Goal: Task Accomplishment & Management: Complete application form

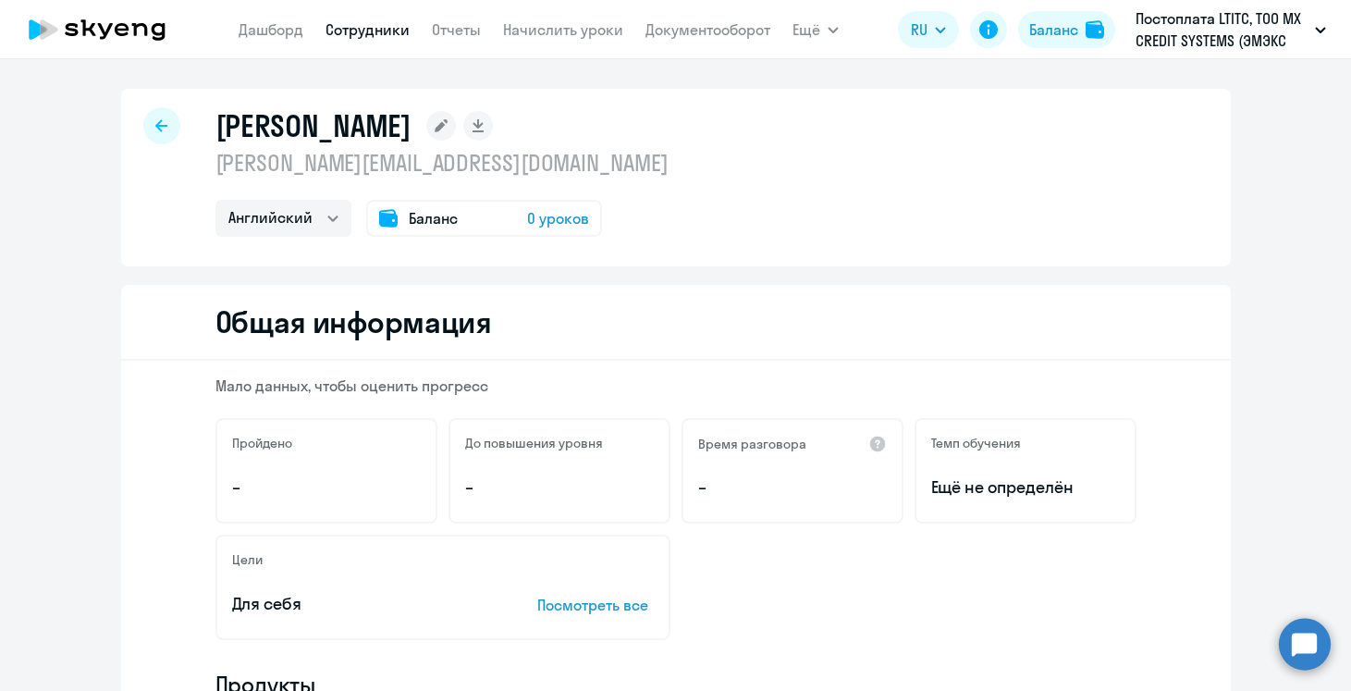
select select "english"
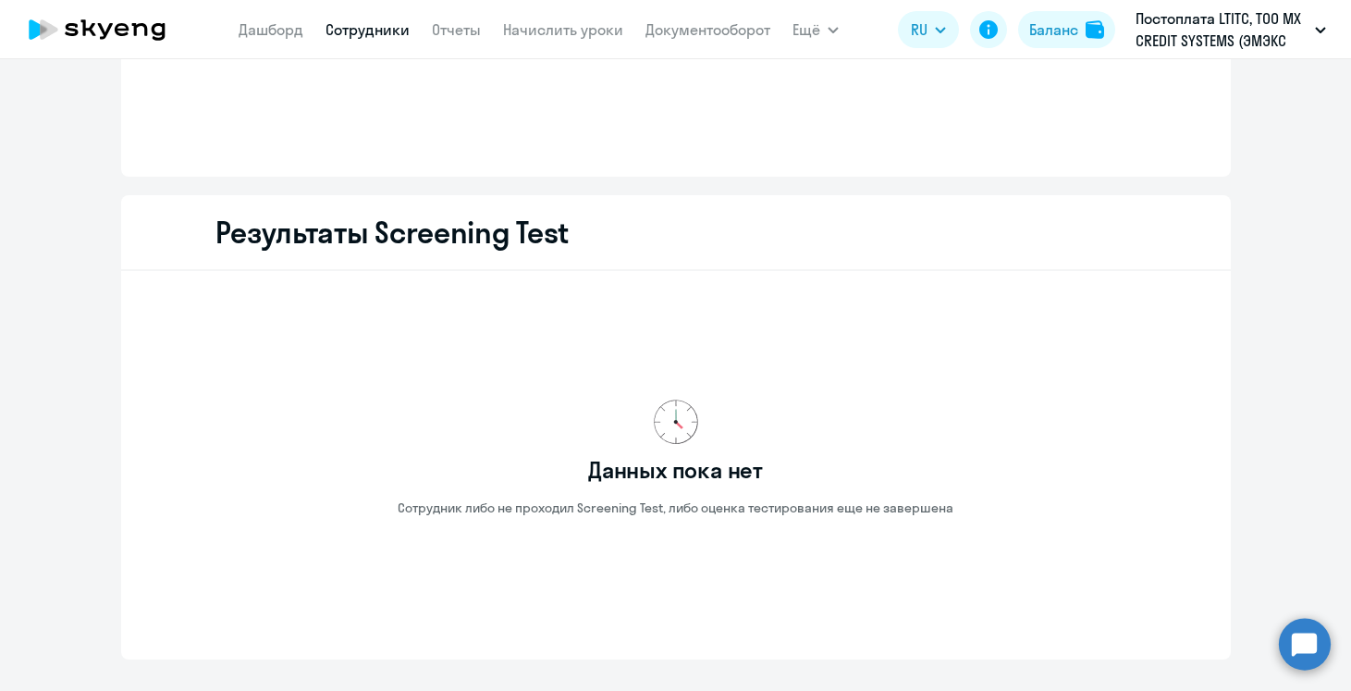
scroll to position [2275, 0]
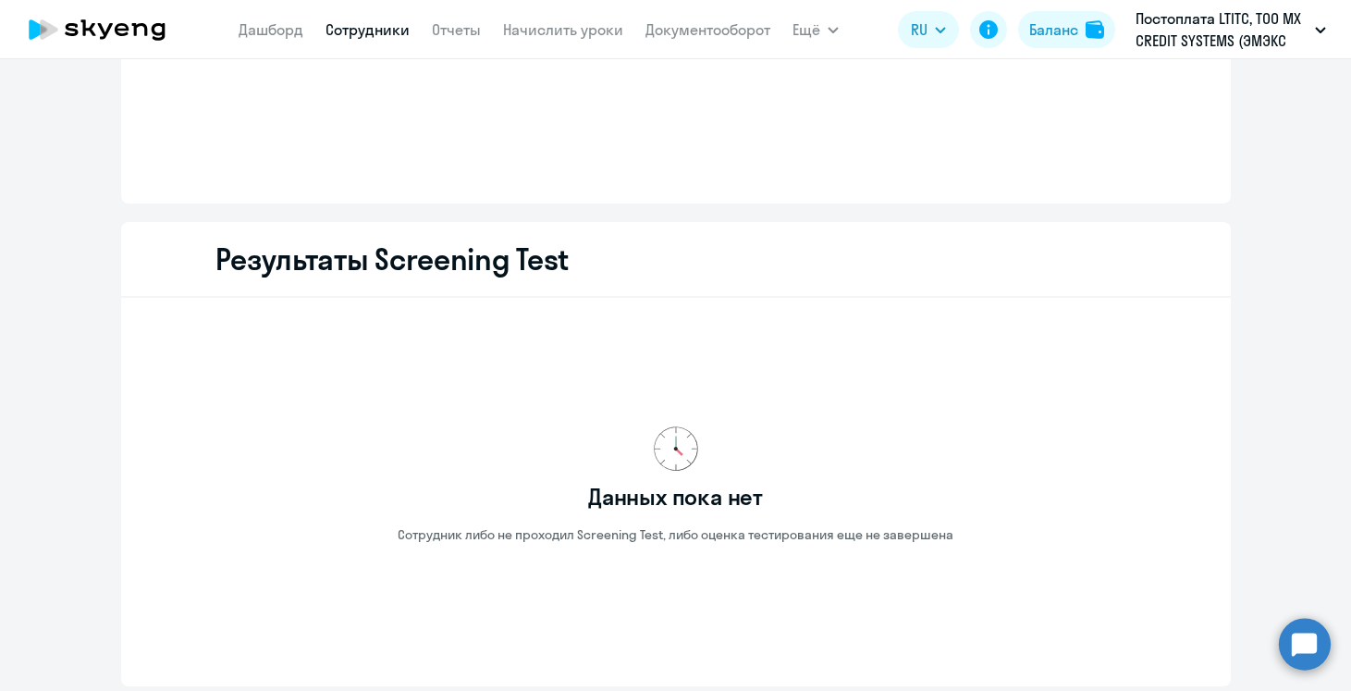
click at [388, 31] on link "Сотрудники" at bounding box center [368, 29] width 84 height 18
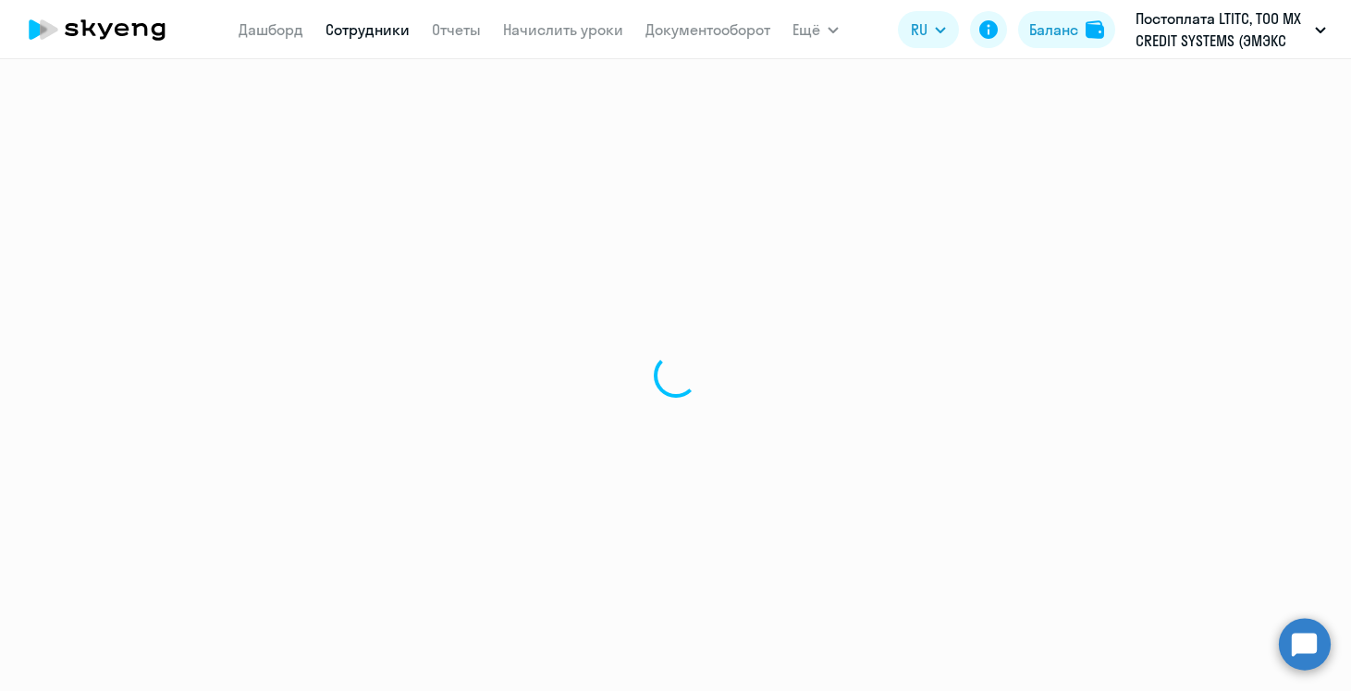
select select "30"
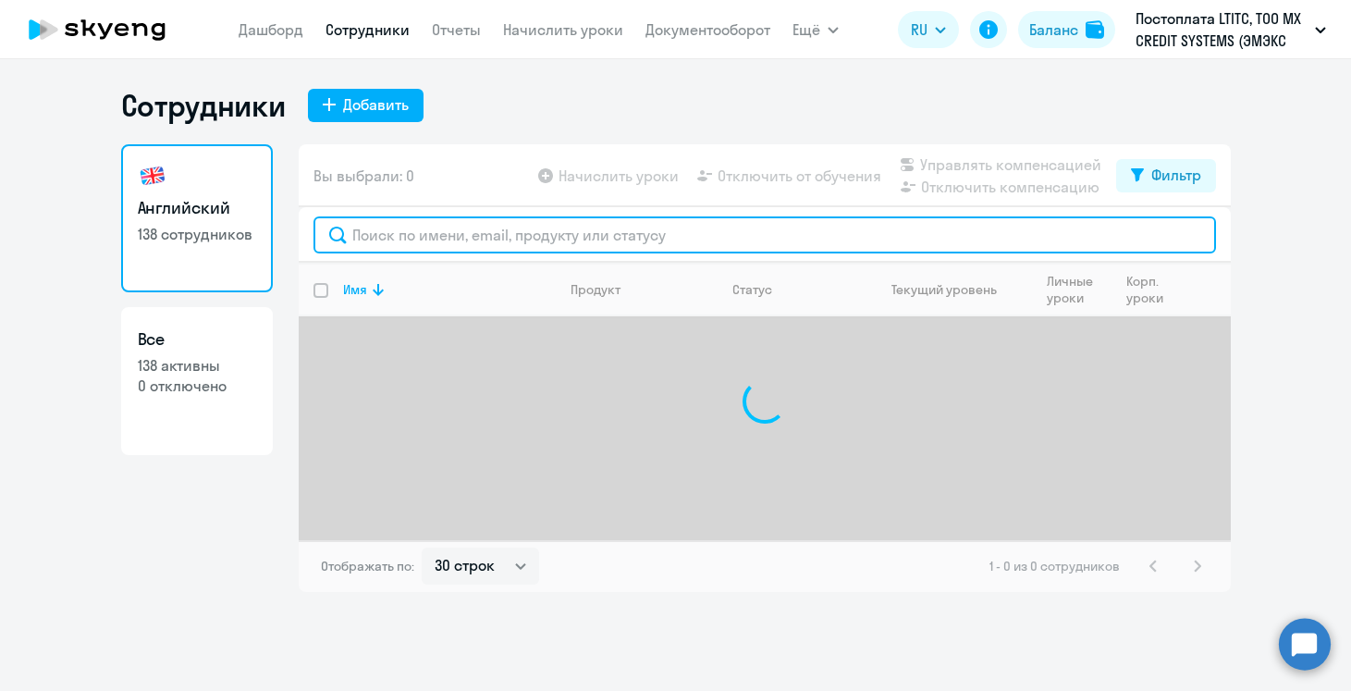
click at [469, 232] on input "text" at bounding box center [765, 234] width 903 height 37
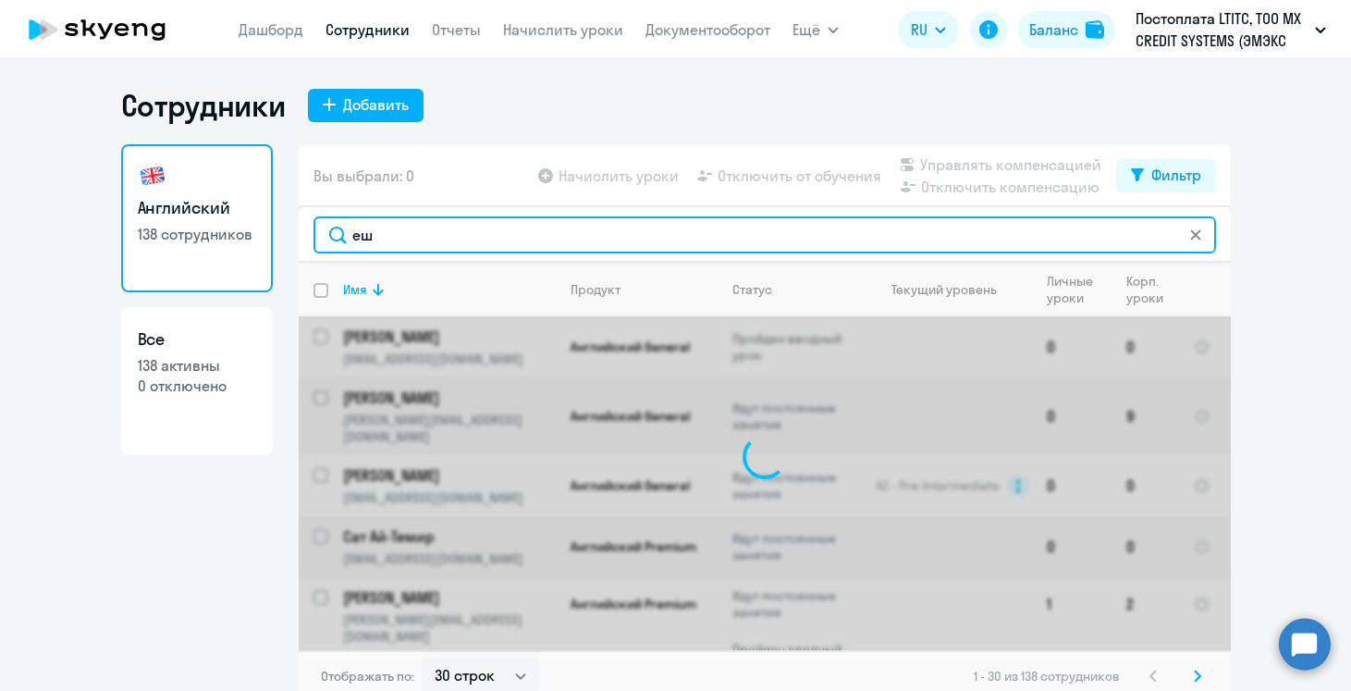
type input "е"
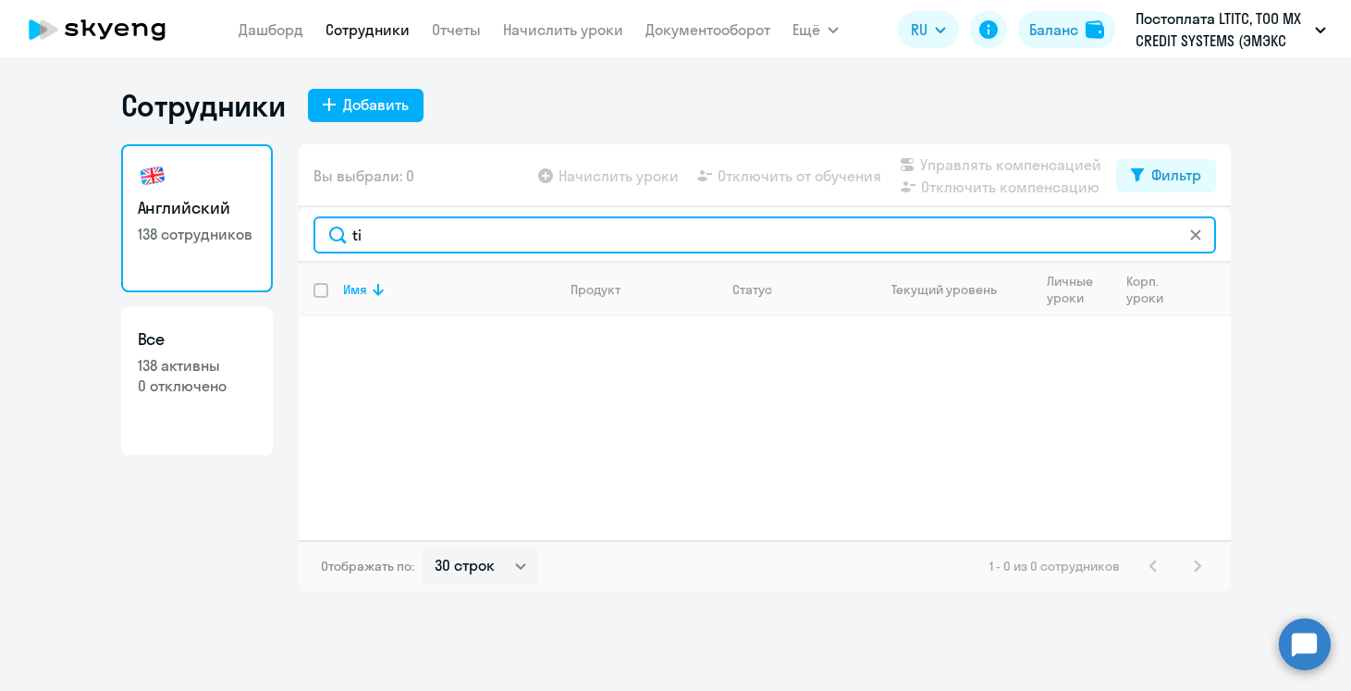
type input "t"
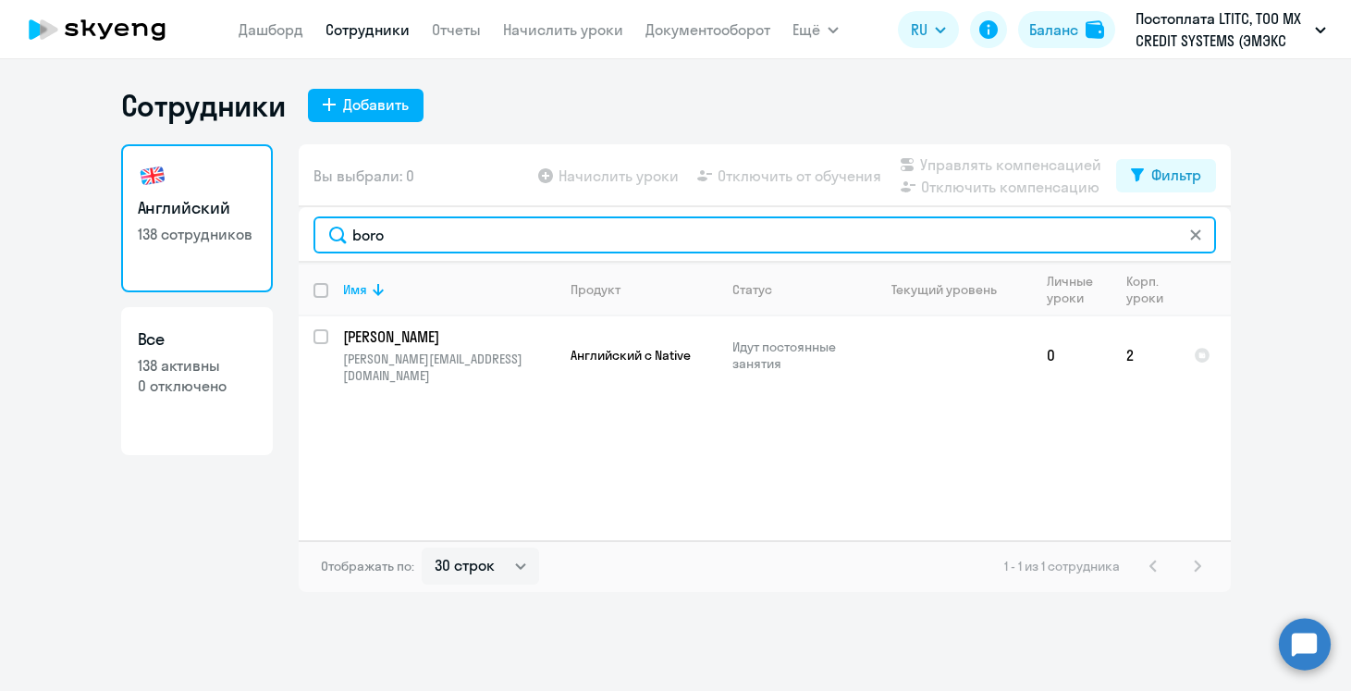
click at [363, 225] on input "boro" at bounding box center [765, 234] width 903 height 37
click at [371, 230] on input "taras" at bounding box center [765, 234] width 903 height 37
type input "aruzh"
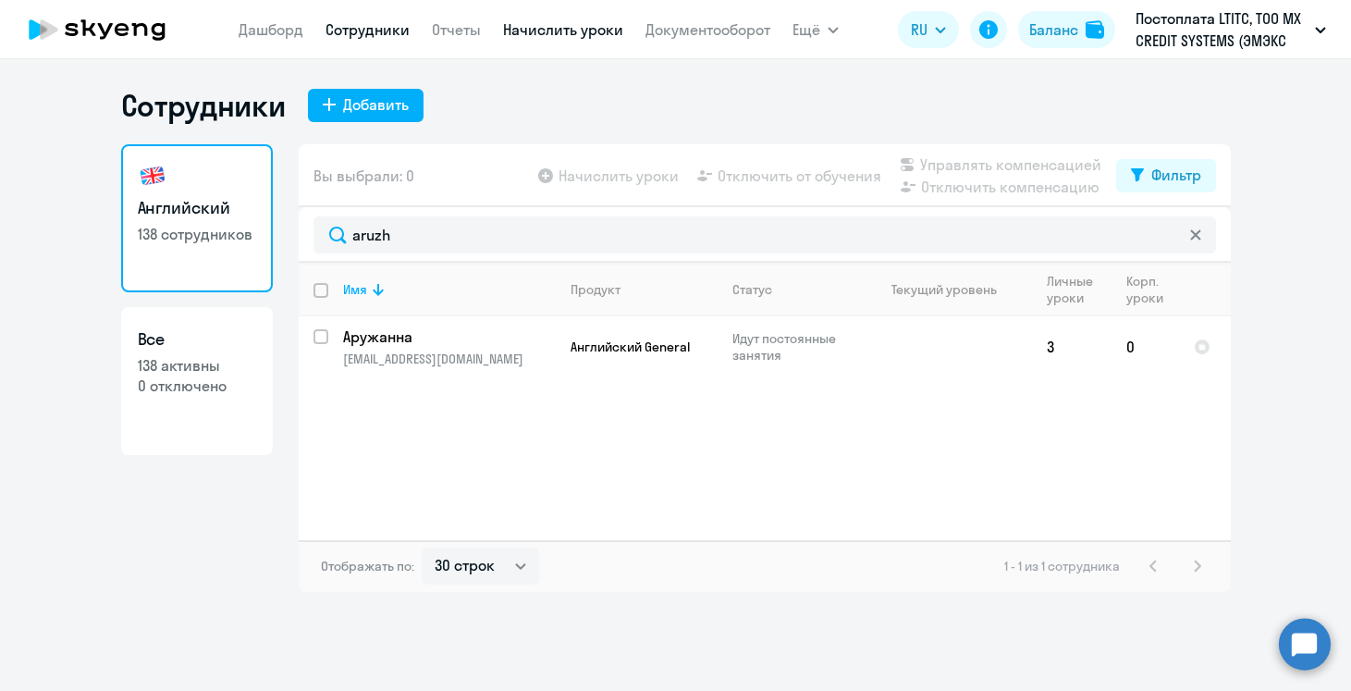
click at [556, 31] on link "Начислить уроки" at bounding box center [563, 29] width 120 height 18
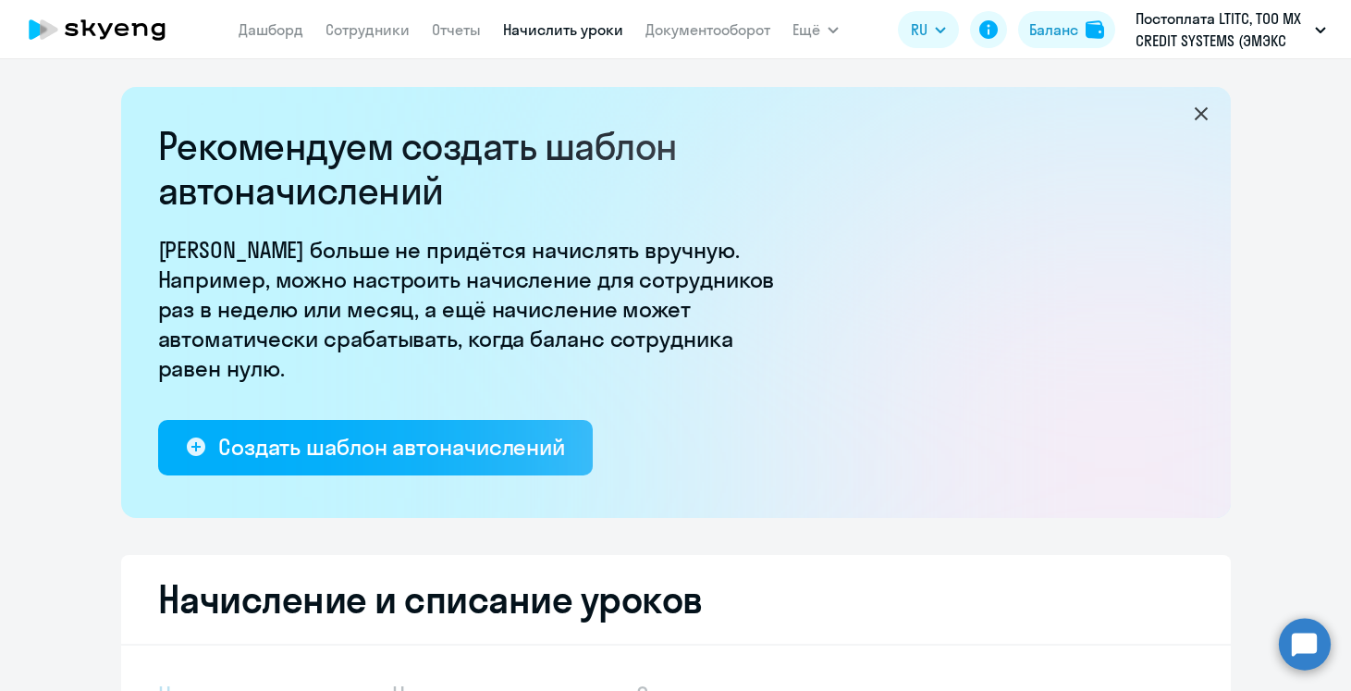
select select "10"
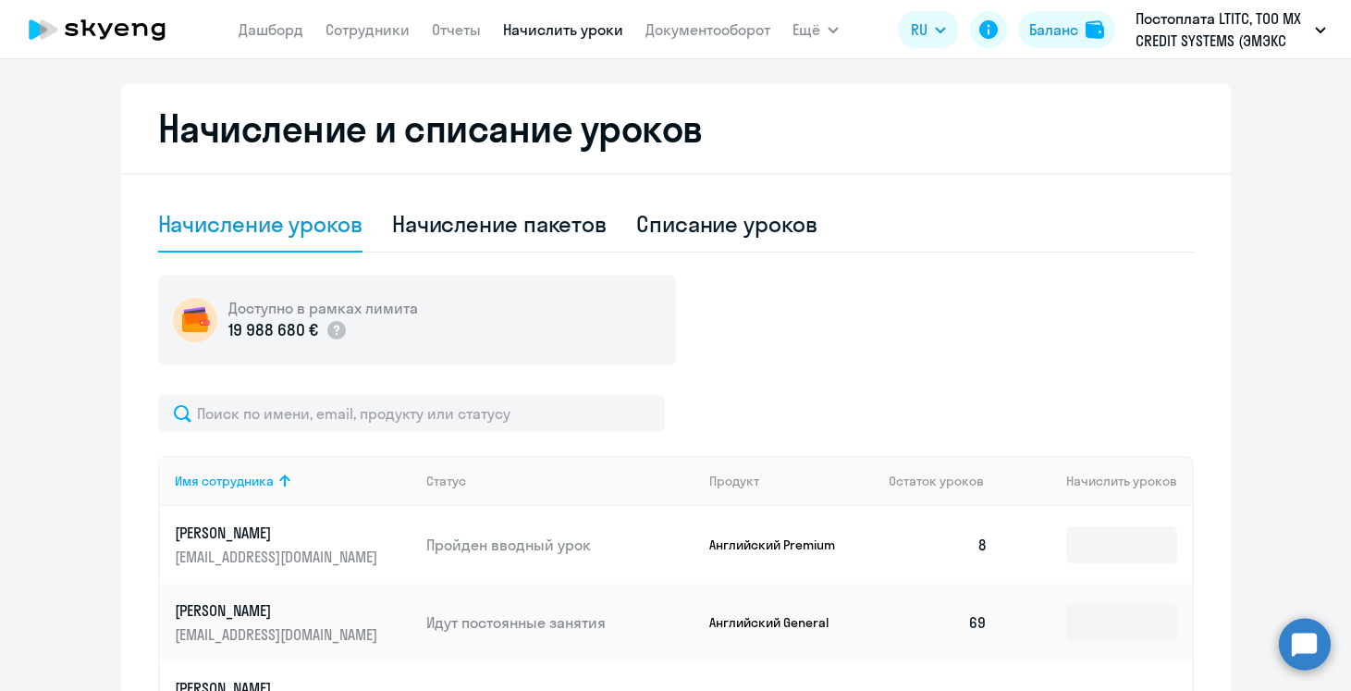
scroll to position [486, 0]
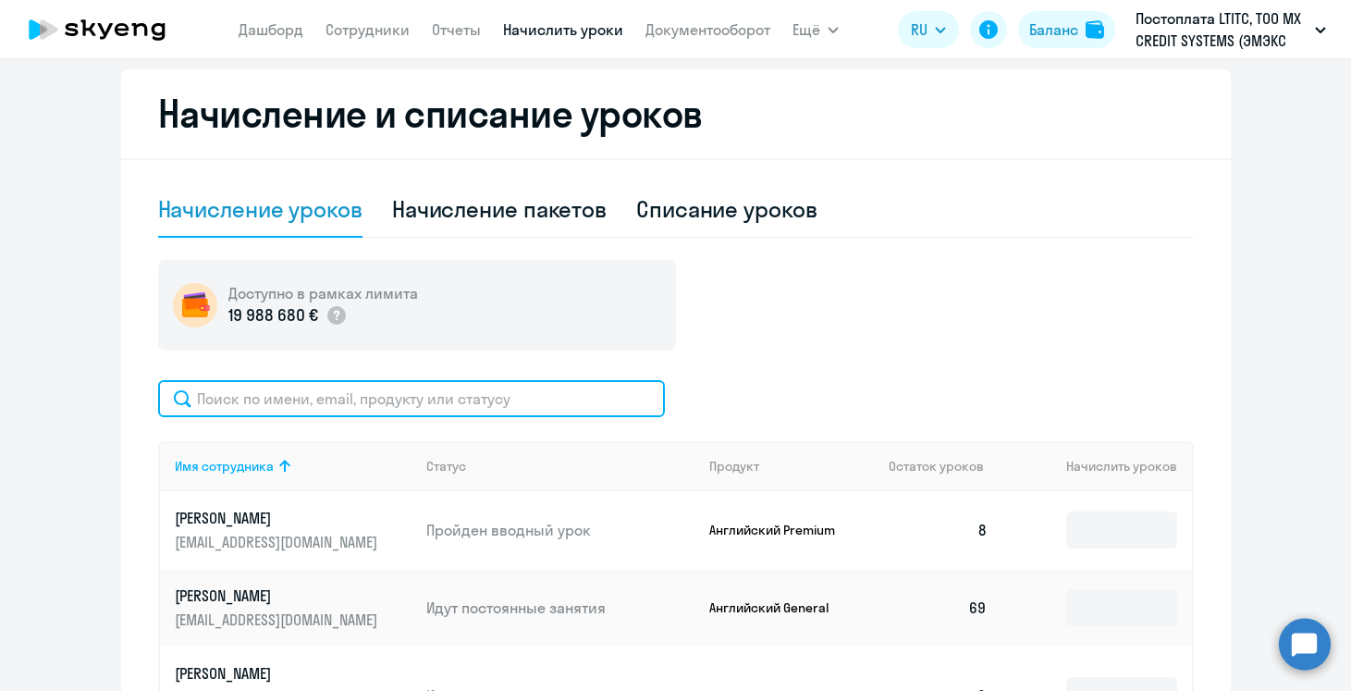
click at [462, 393] on input "text" at bounding box center [411, 398] width 507 height 37
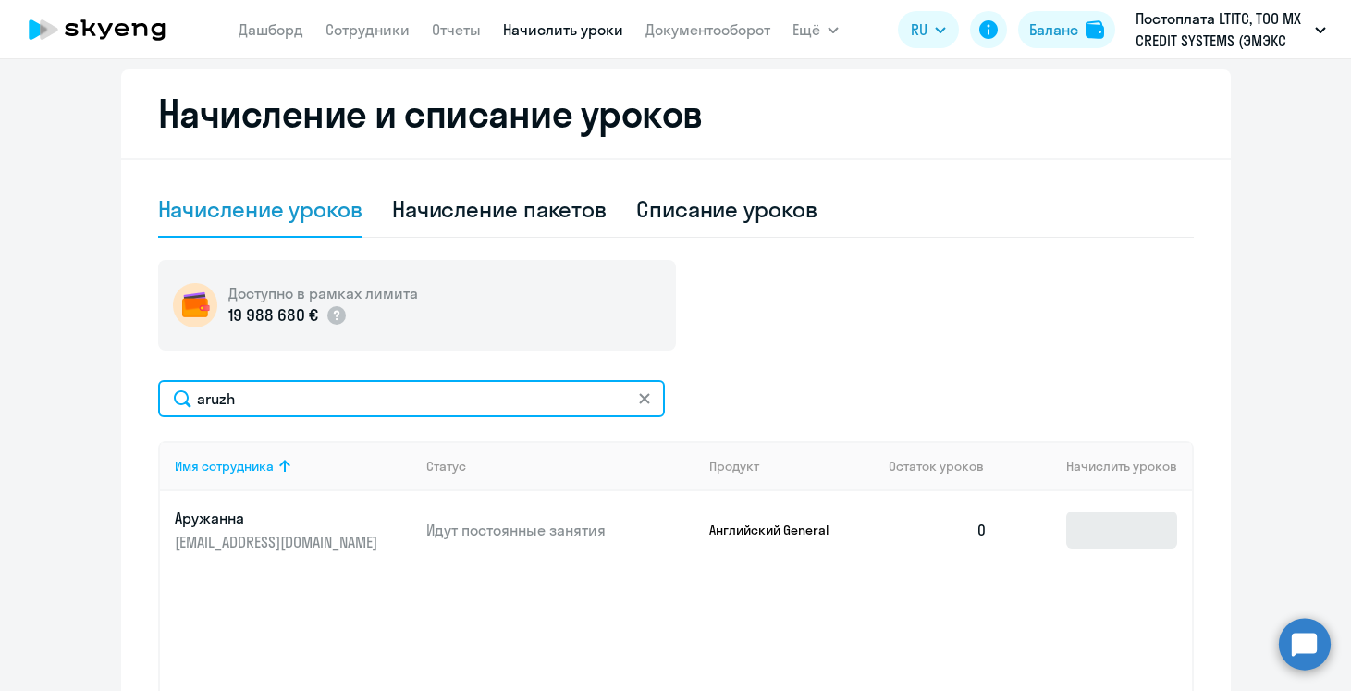
type input "aruzh"
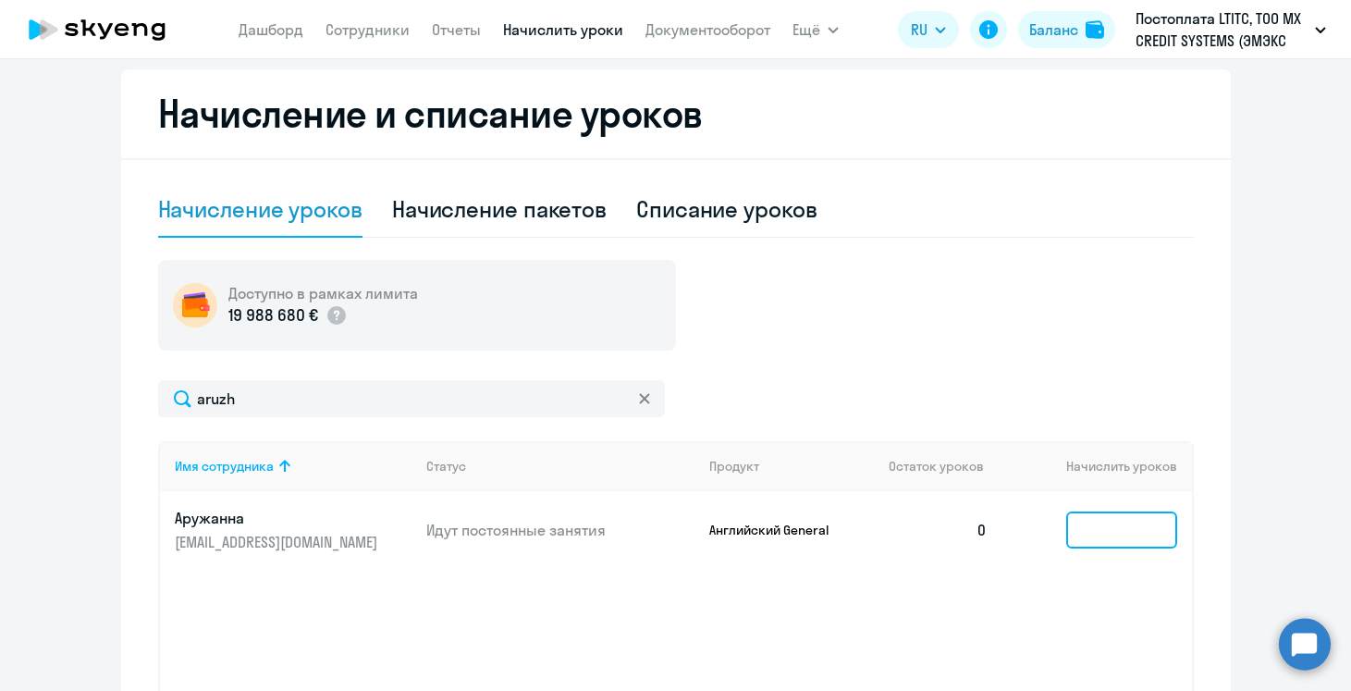
click at [1133, 535] on input at bounding box center [1121, 529] width 111 height 37
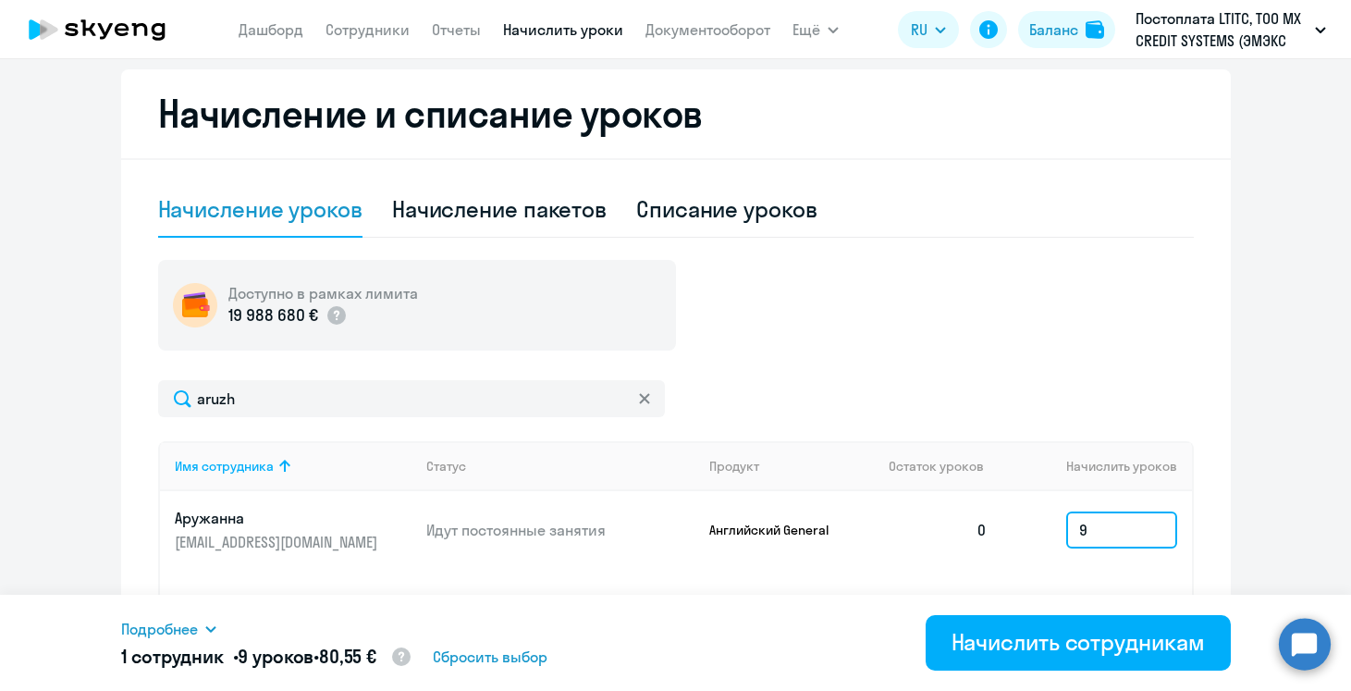
type input "9"
click at [705, 603] on div "Подробнее Имя сотрудника Продукт Начислить уроков Цена за 1 [PERSON_NAME] Gener…" at bounding box center [676, 643] width 1110 height 96
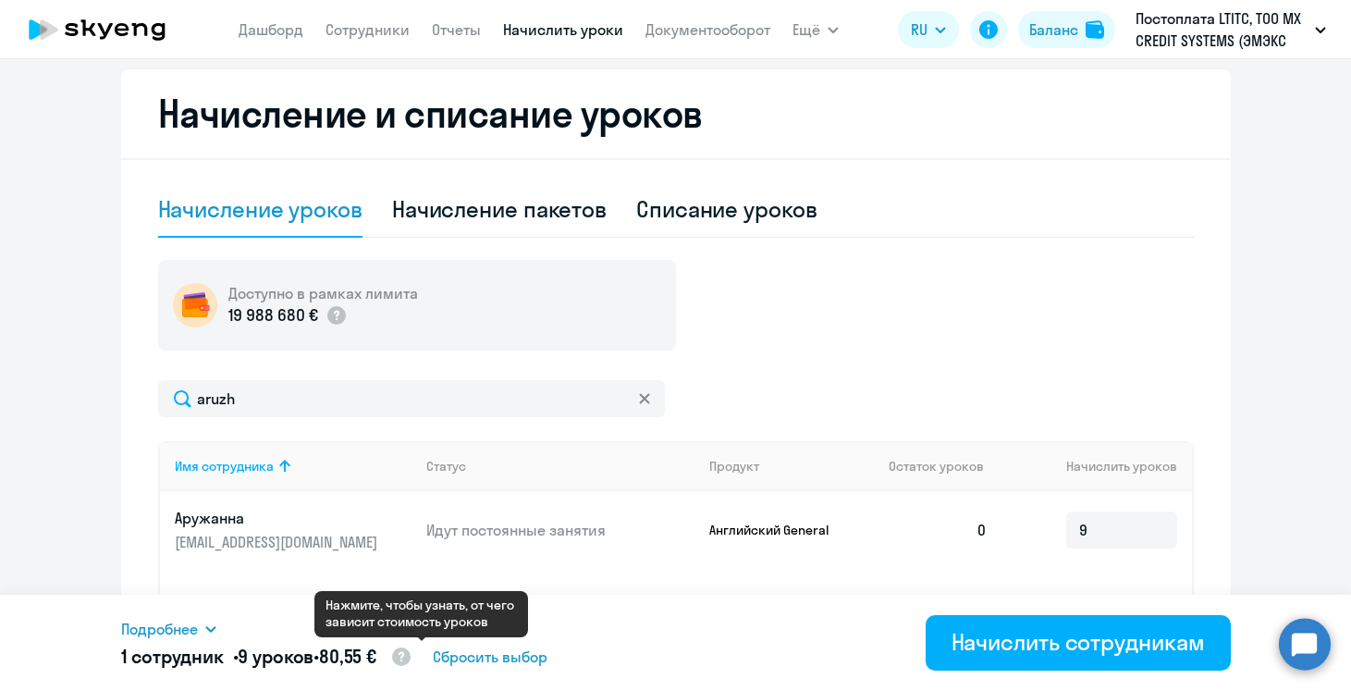
click at [411, 656] on circle at bounding box center [401, 656] width 18 height 18
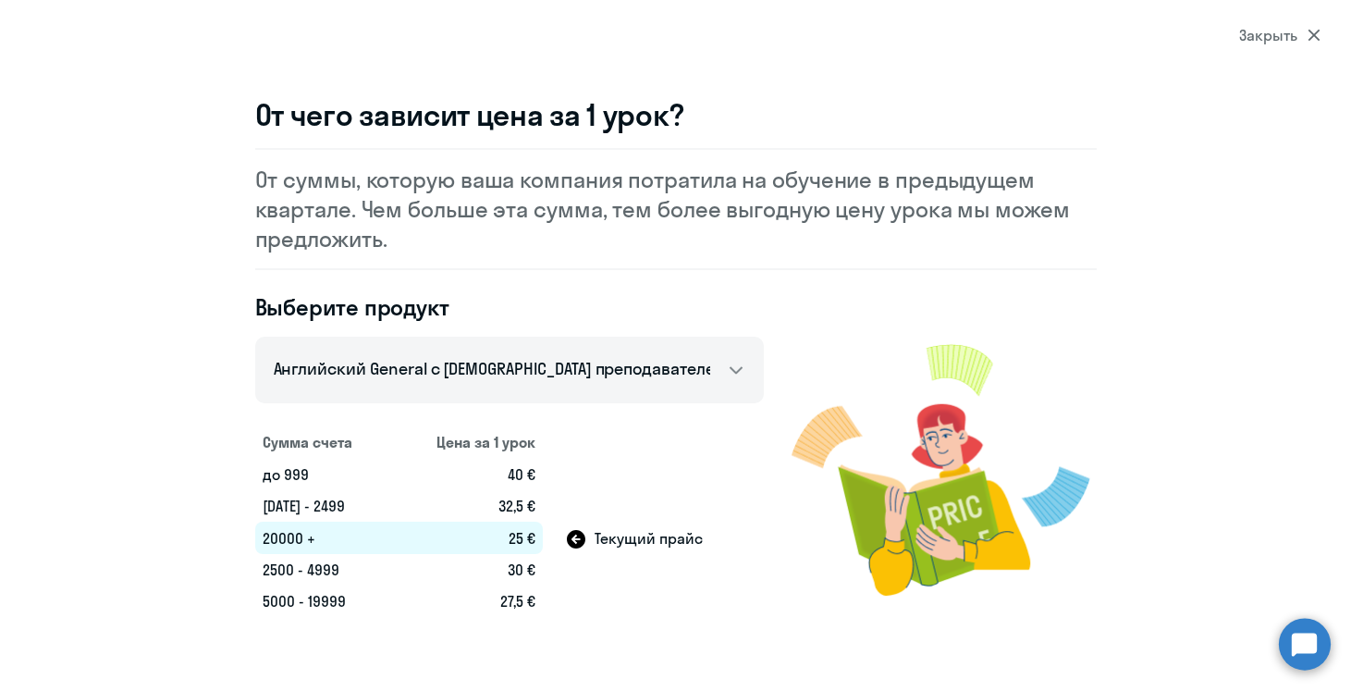
click at [718, 405] on div "Выберите продукт Talks 15 минутные разговоры на английском Английский General с…" at bounding box center [509, 454] width 509 height 325
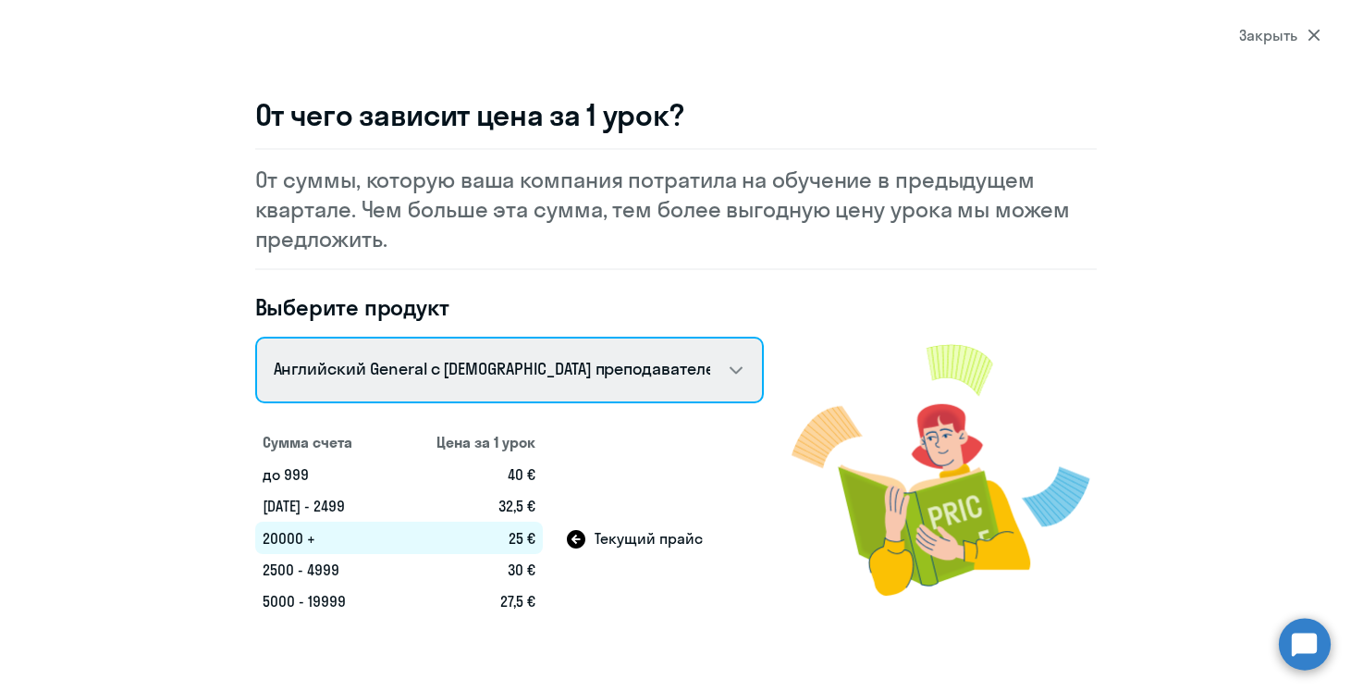
click at [714, 365] on select "Talks 15 минутные разговоры на английском Английский General с [DEMOGRAPHIC_DAT…" at bounding box center [509, 370] width 509 height 67
select select "english_adult_not_native_speaker"
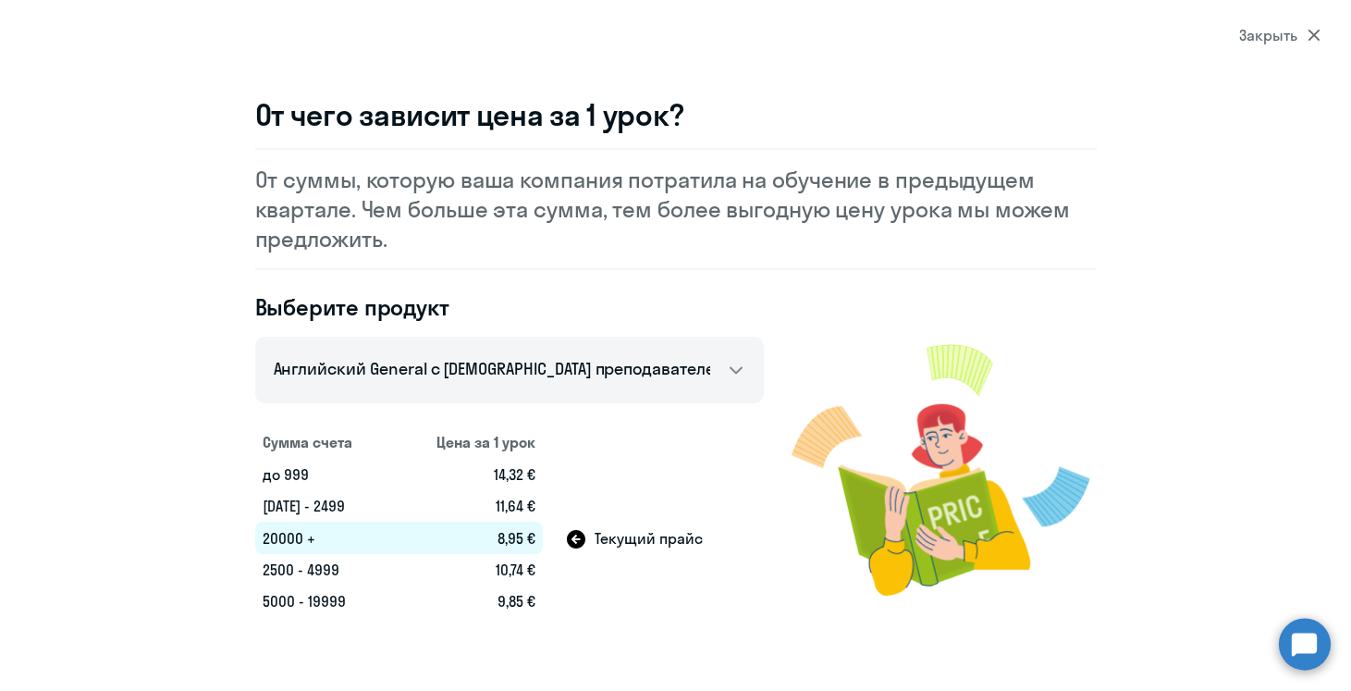
click at [1285, 30] on div "Закрыть" at bounding box center [1279, 35] width 81 height 22
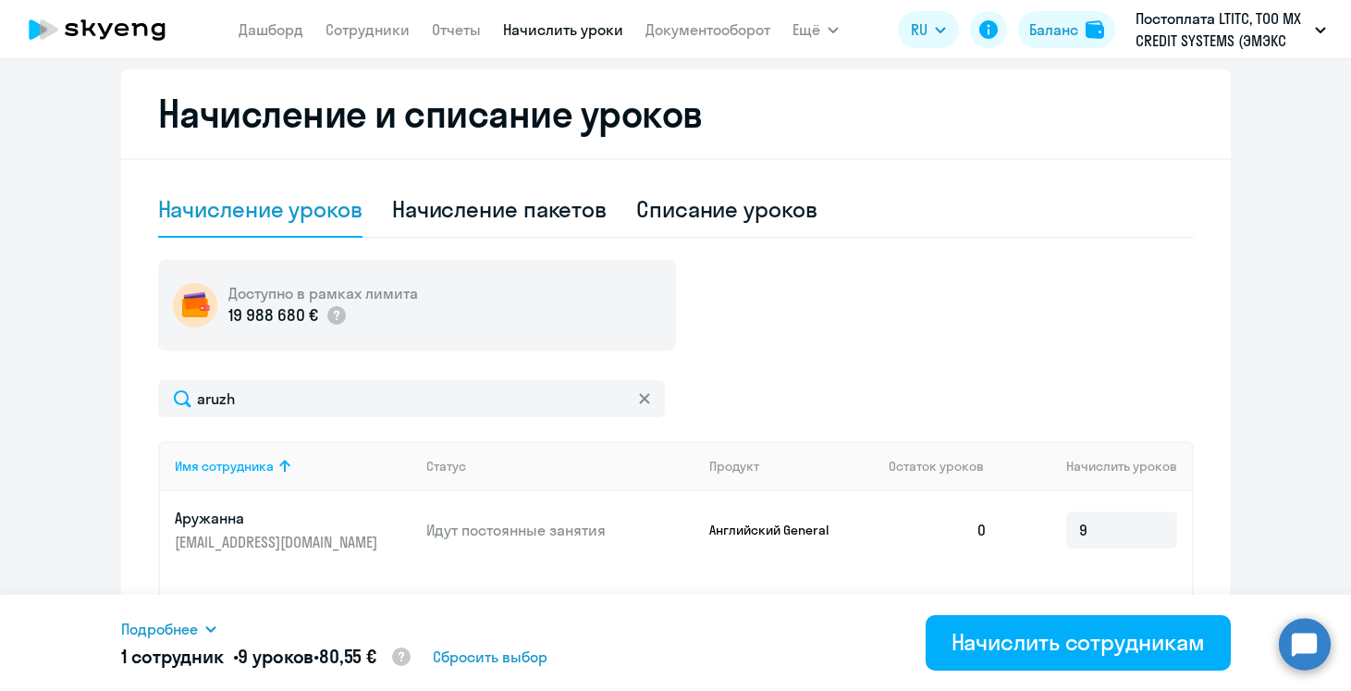
scroll to position [593, 0]
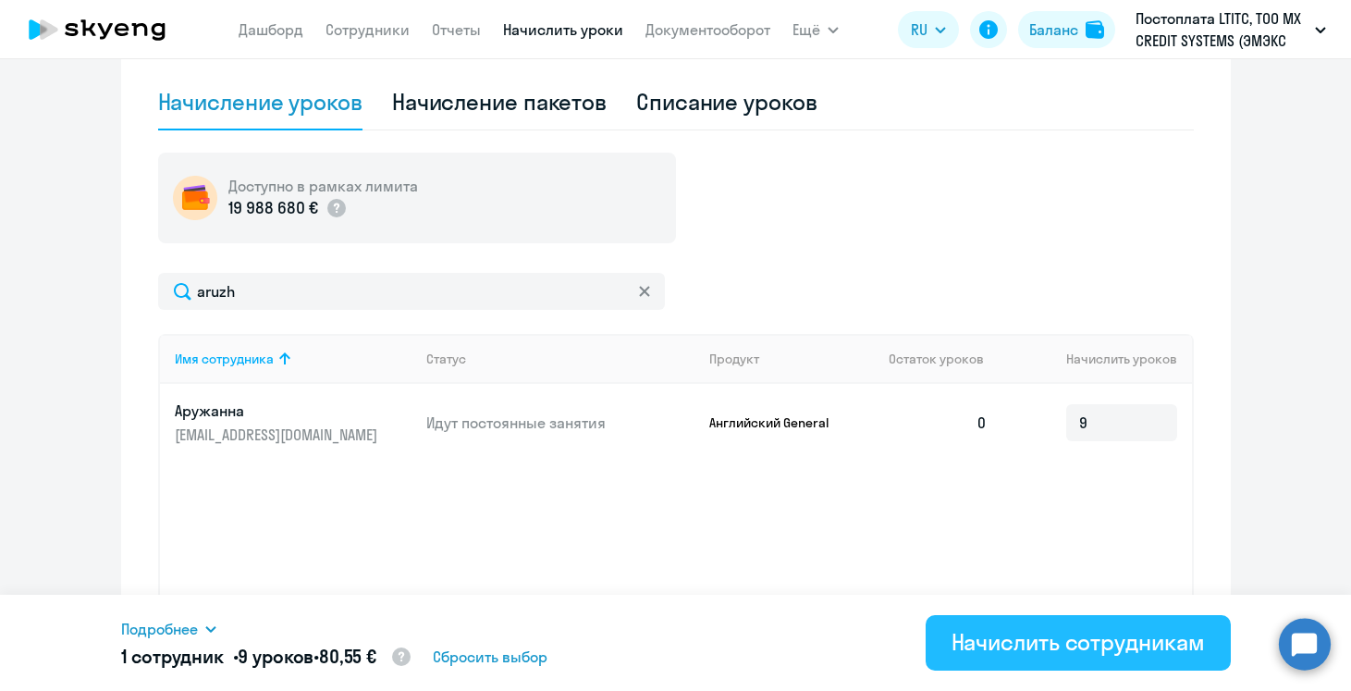
click at [1061, 646] on div "Начислить сотрудникам" at bounding box center [1078, 642] width 253 height 30
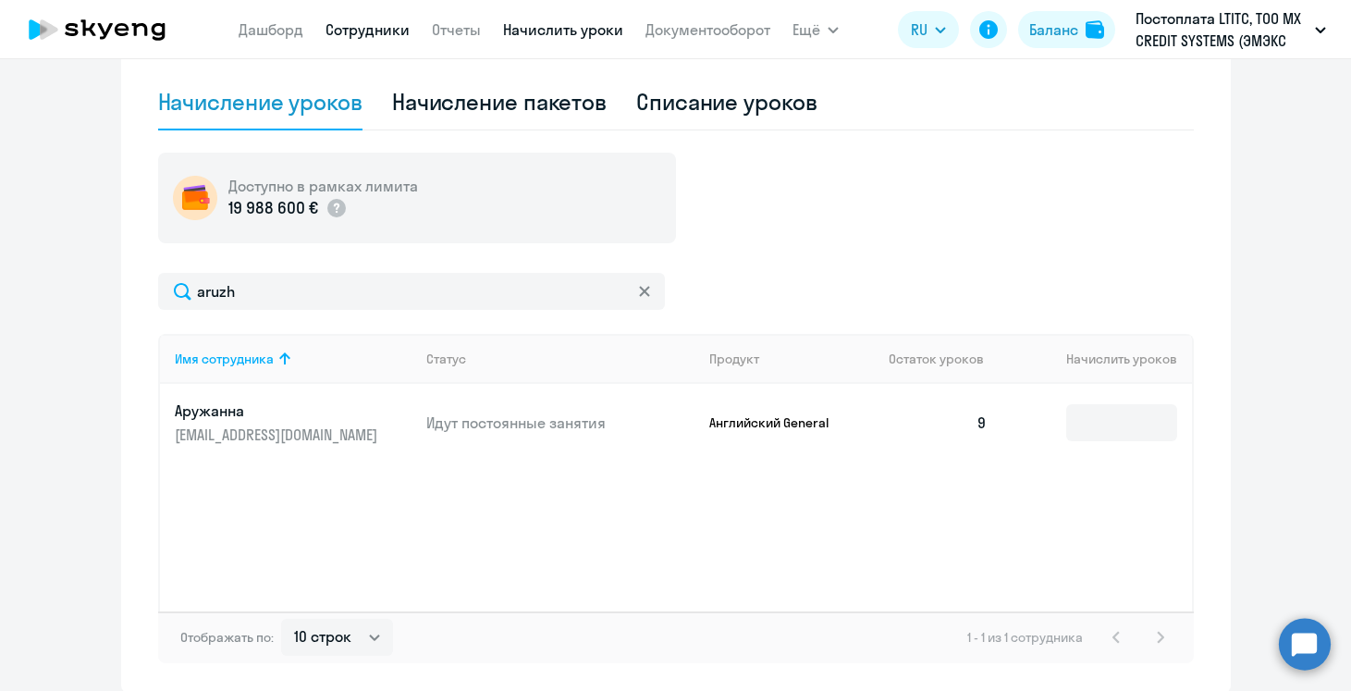
click at [360, 24] on link "Сотрудники" at bounding box center [368, 29] width 84 height 18
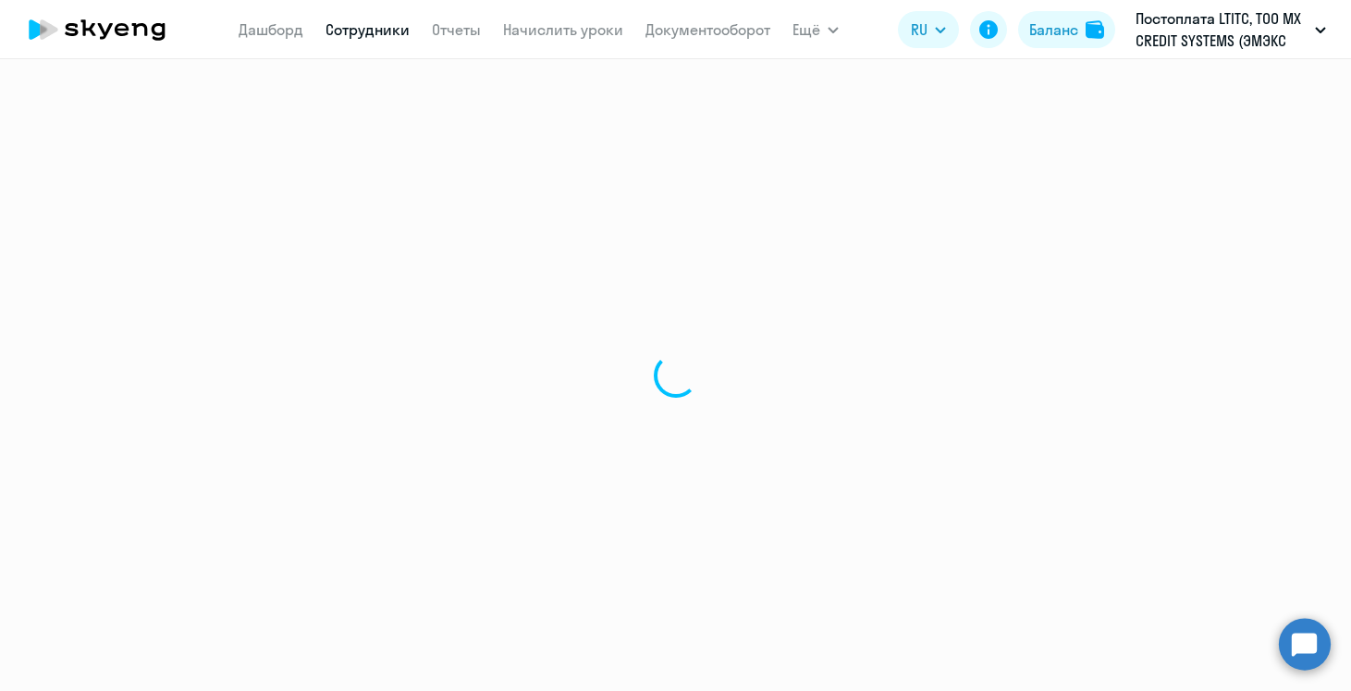
select select "30"
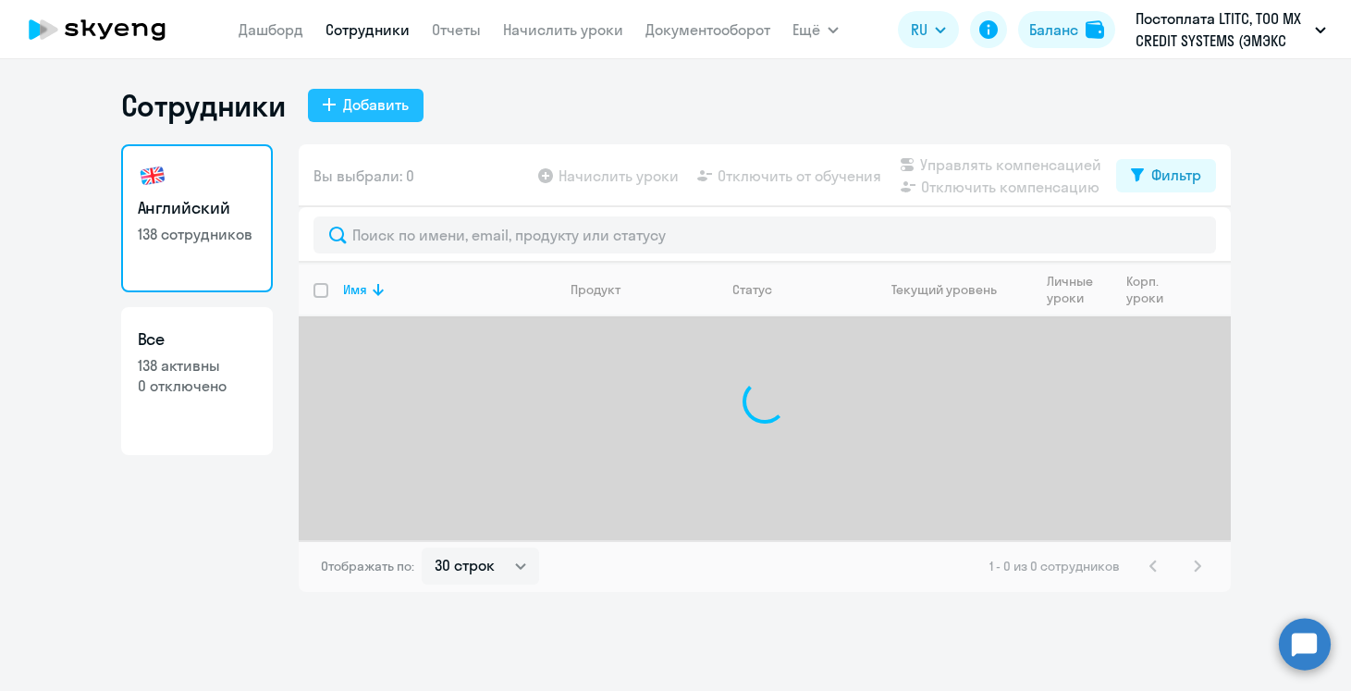
click at [399, 107] on div "Добавить" at bounding box center [376, 104] width 66 height 22
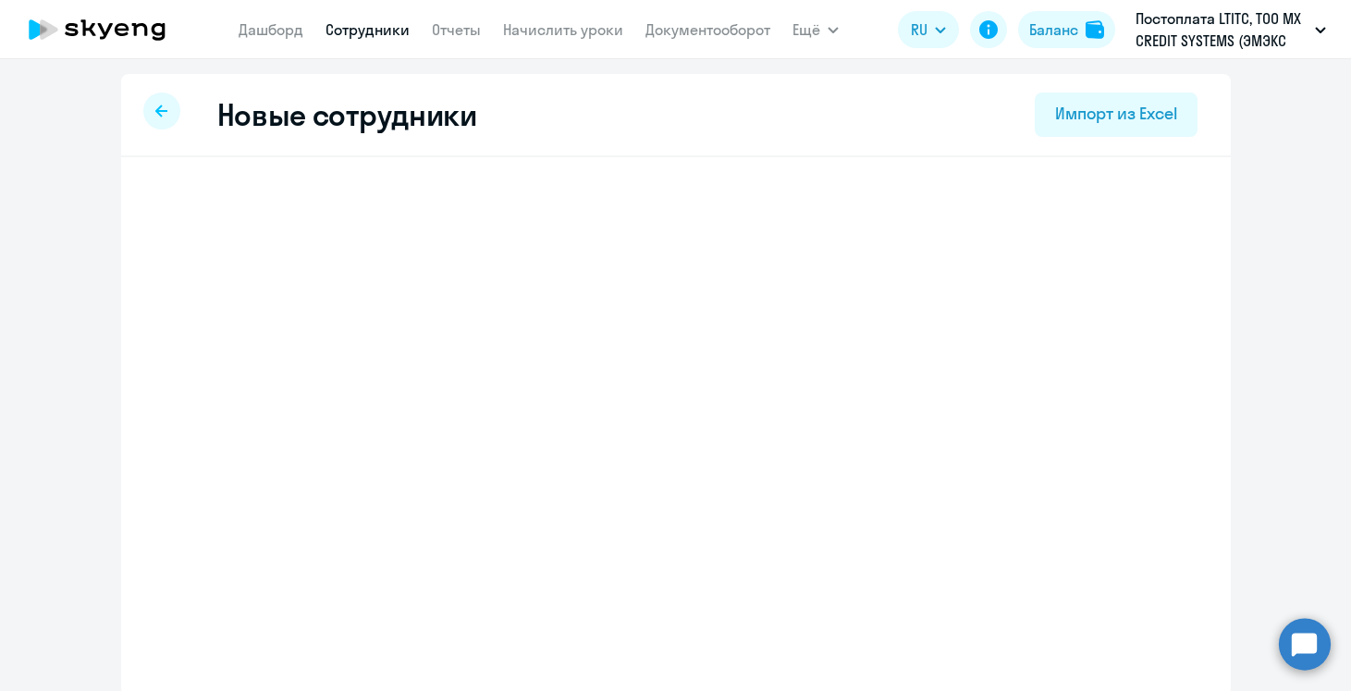
select select "english_adult_not_native_speaker"
select select "3"
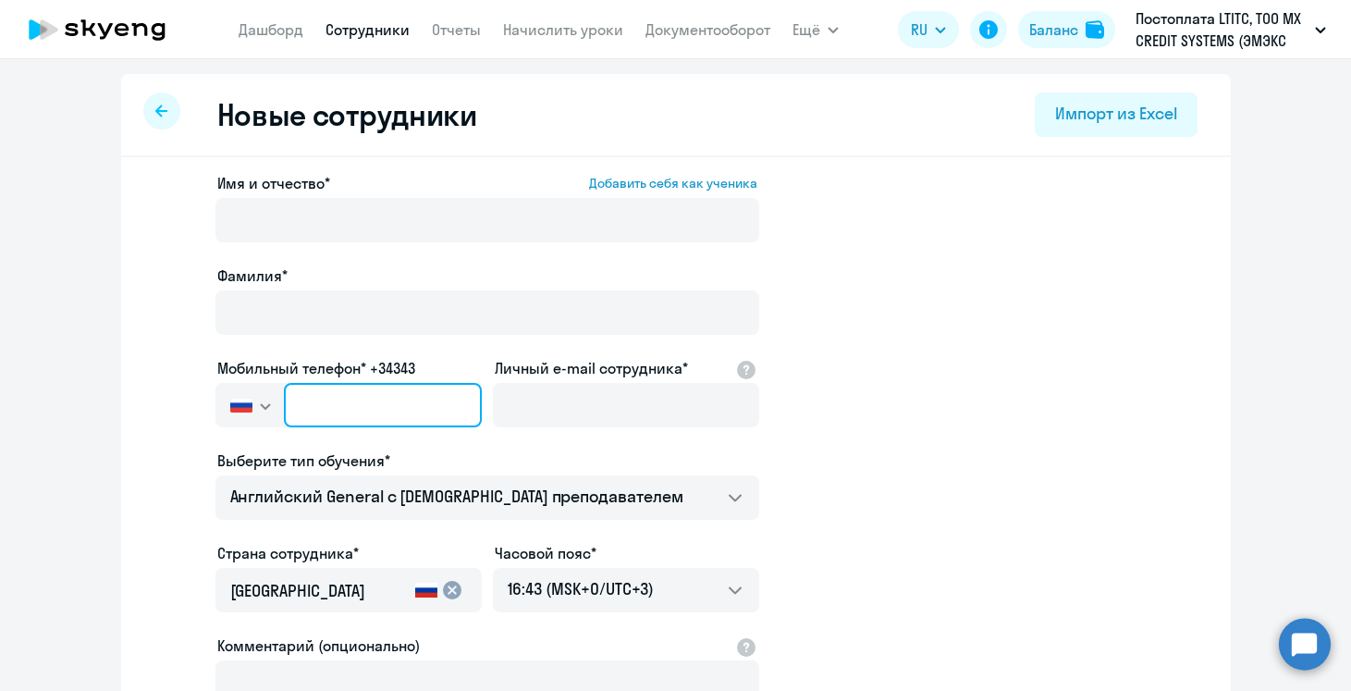
click at [361, 399] on input "text" at bounding box center [382, 405] width 197 height 44
paste input "[PHONE_NUMBER]"
type input "[PHONE_NUMBER]"
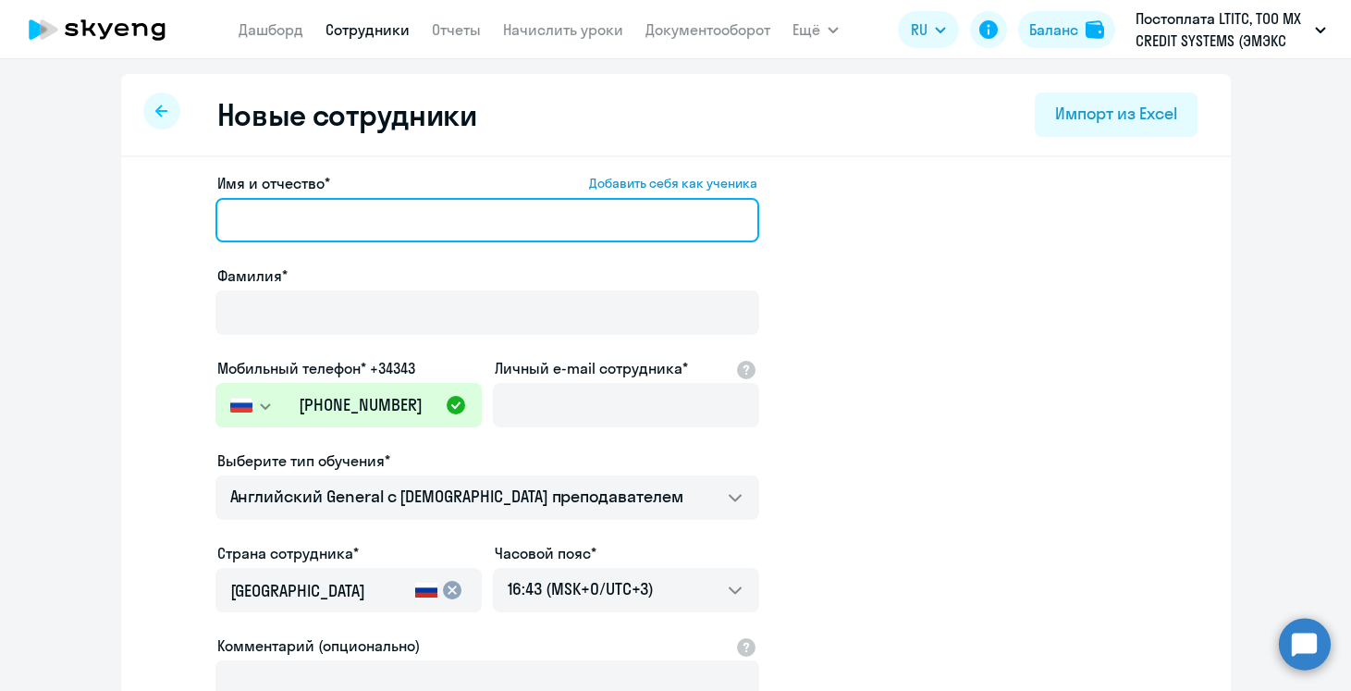
click at [401, 221] on input "Имя и отчество* Добавить себя как ученика" at bounding box center [487, 220] width 544 height 44
paste input "[PERSON_NAME]"
click at [385, 228] on input "[PERSON_NAME]" at bounding box center [487, 220] width 544 height 44
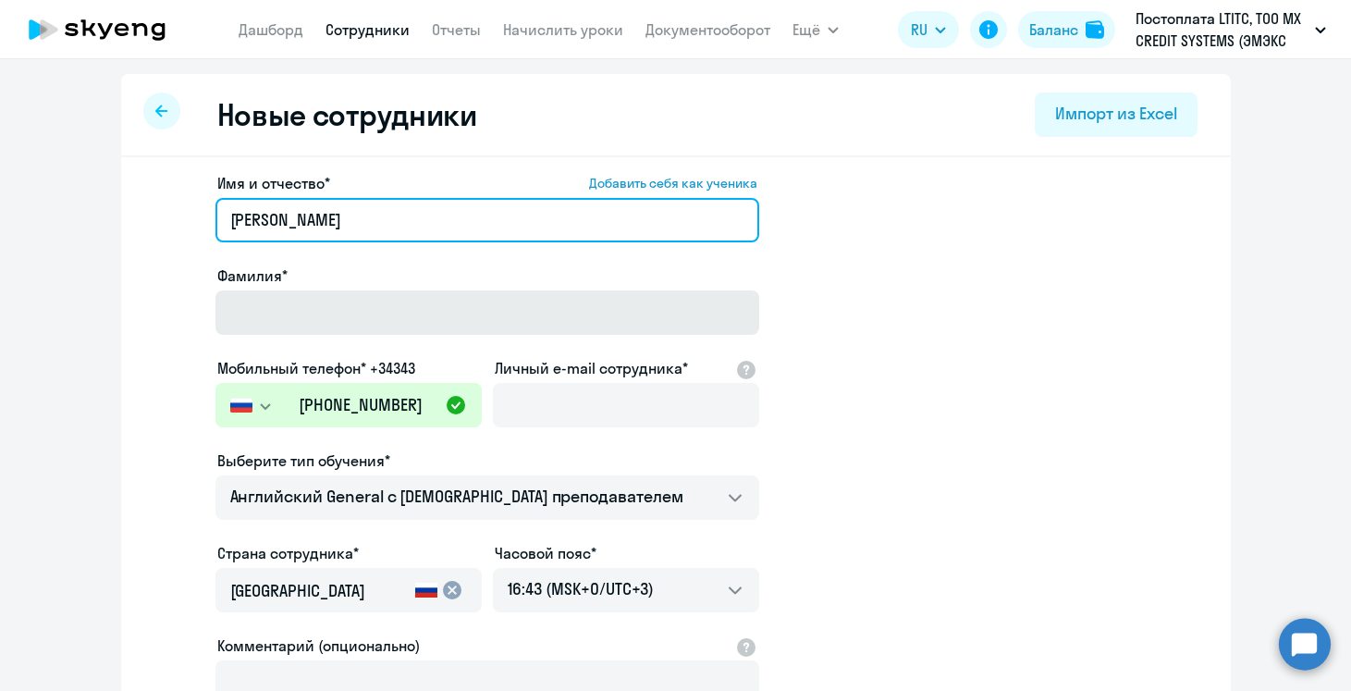
type input "[PERSON_NAME]"
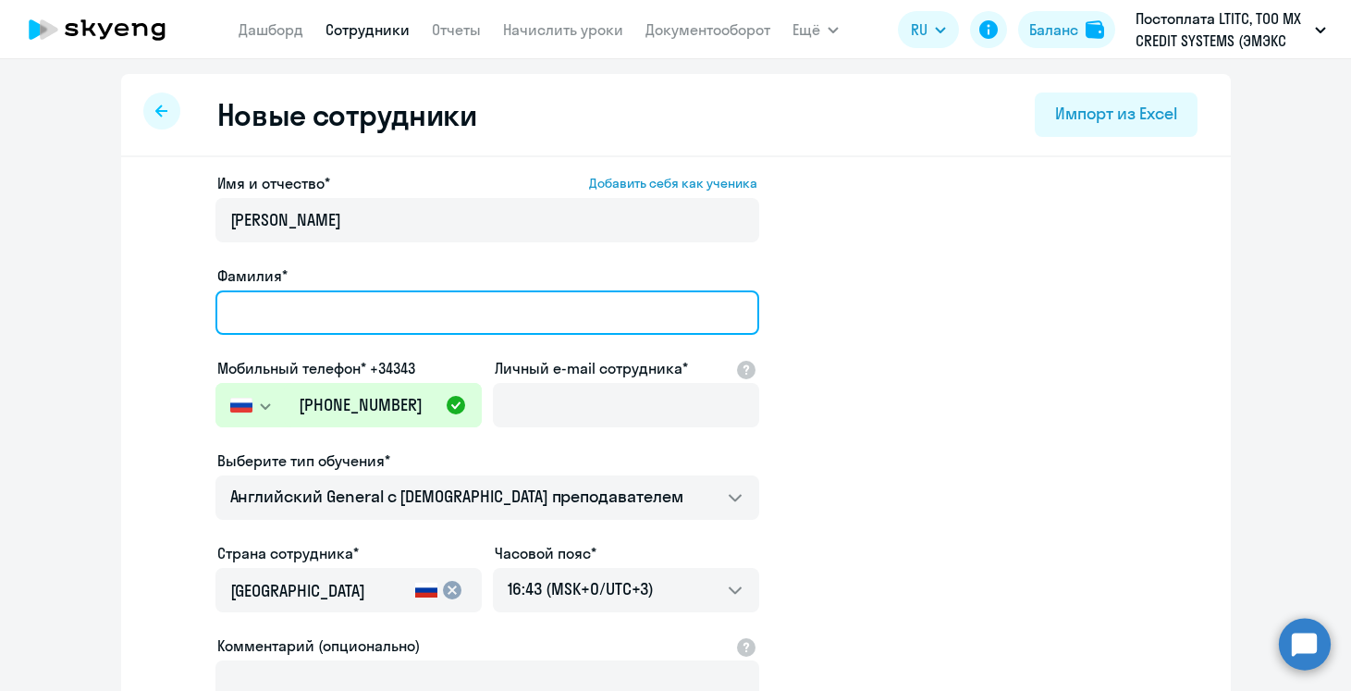
click at [385, 294] on input "Фамилия*" at bounding box center [487, 312] width 544 height 44
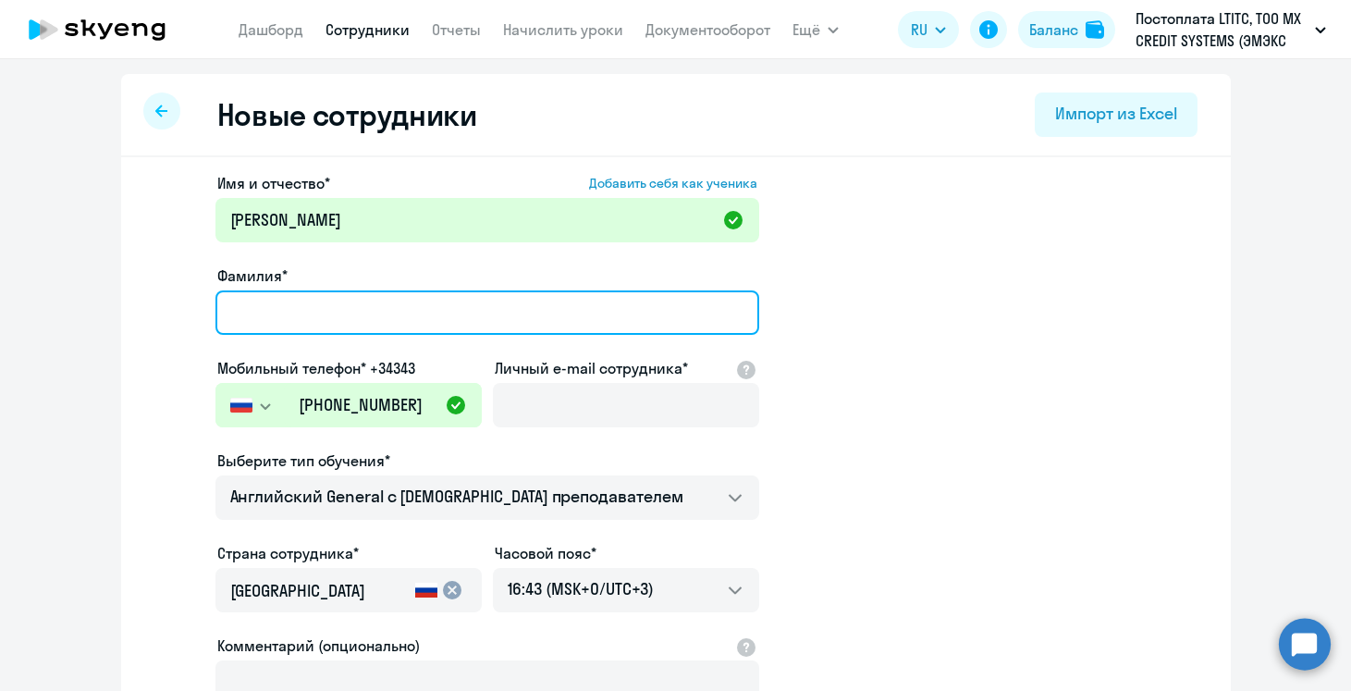
paste input "[PERSON_NAME]"
type input "[PERSON_NAME]"
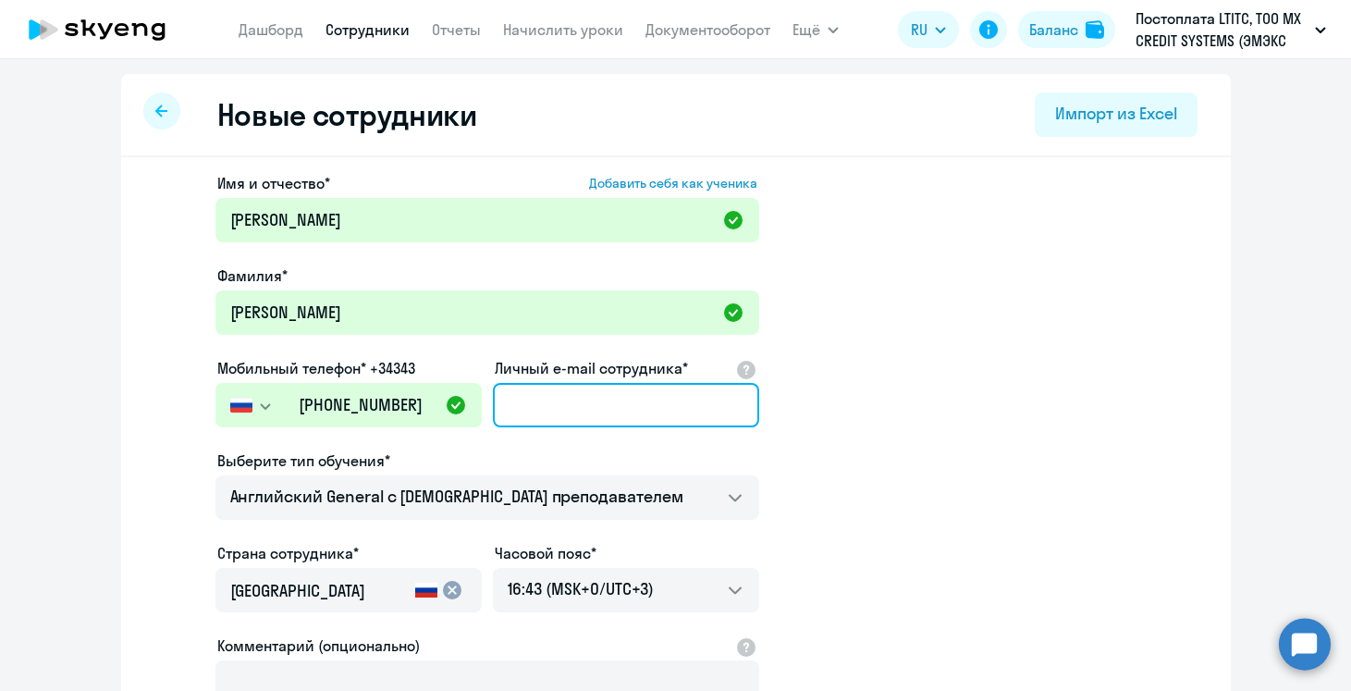
click at [519, 404] on input "Личный e-mail сотрудника*" at bounding box center [626, 405] width 266 height 44
paste input "[EMAIL_ADDRESS][DOMAIN_NAME]"
type input "[EMAIL_ADDRESS][DOMAIN_NAME]"
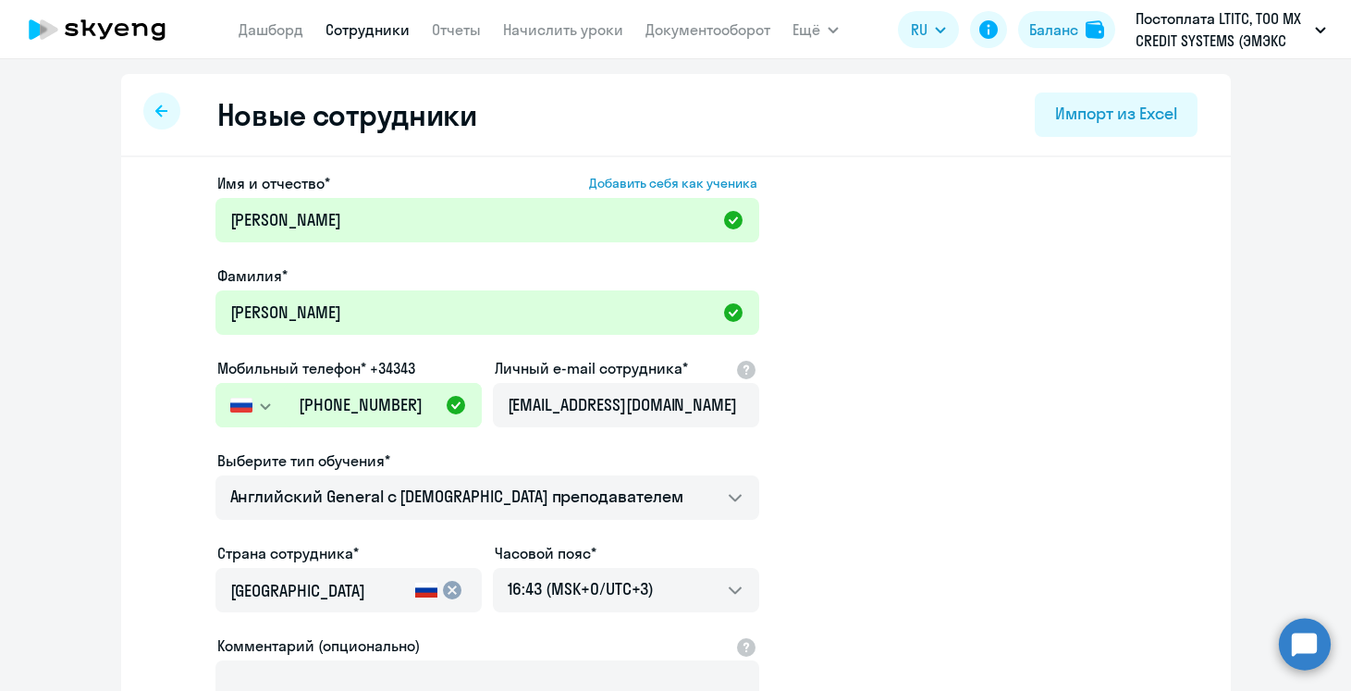
click at [881, 461] on app-new-student-form "Имя и отчество* Добавить себя как ученика [PERSON_NAME]* [PERSON_NAME] Мобильны…" at bounding box center [676, 501] width 1051 height 659
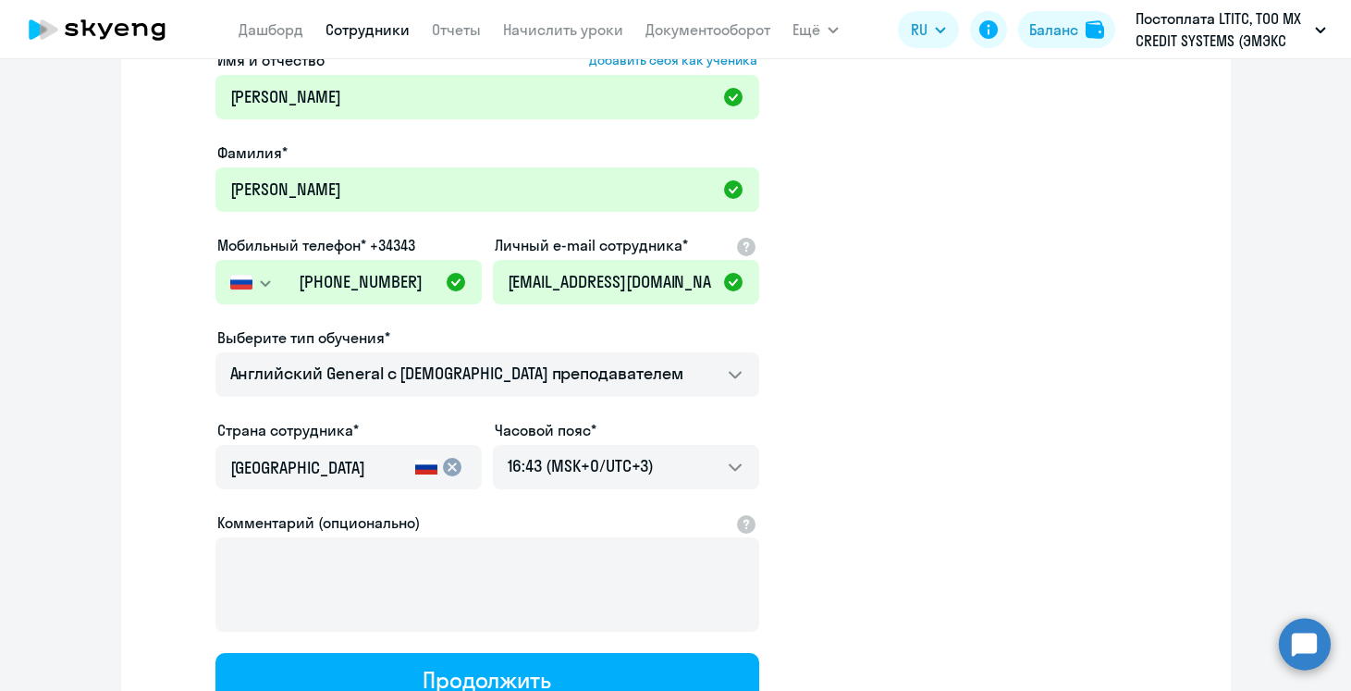
scroll to position [133, 0]
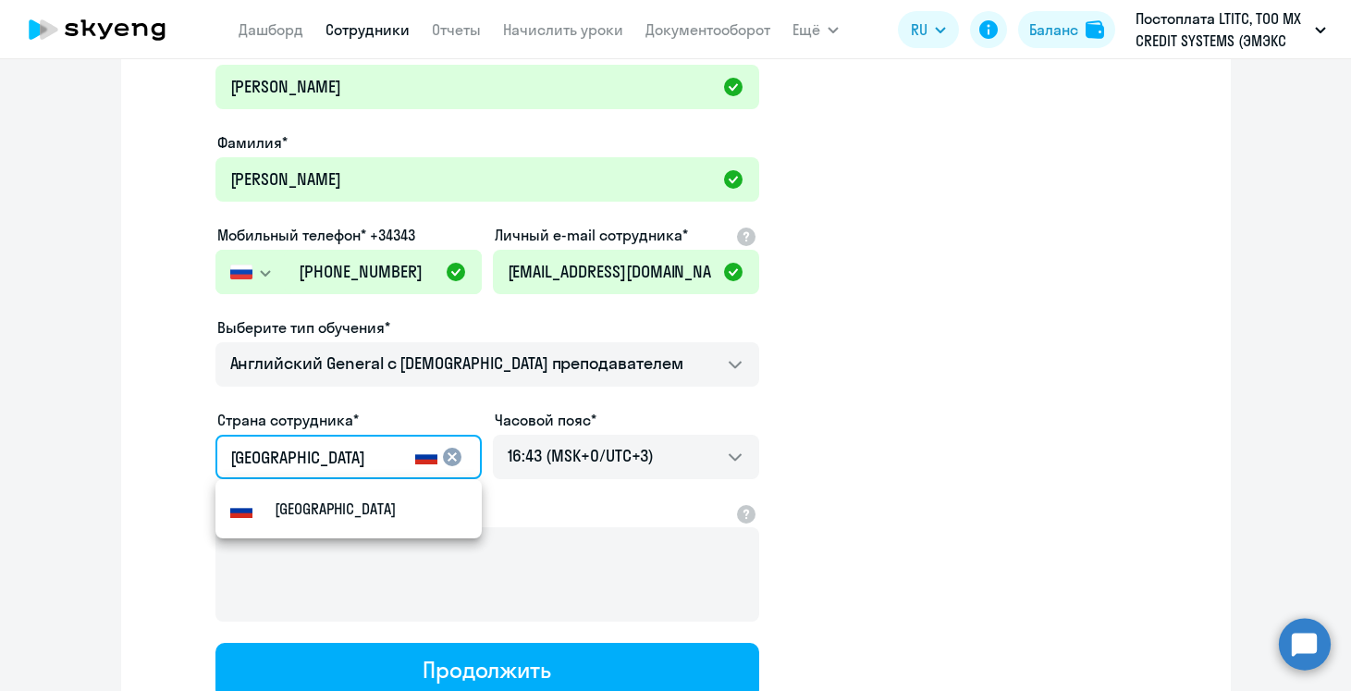
drag, startPoint x: 362, startPoint y: 457, endPoint x: 134, endPoint y: 488, distance: 229.7
click at [134, 488] on div "Имя и отчество* Добавить себя как ученика [PERSON_NAME]* [PERSON_NAME] Мобильны…" at bounding box center [676, 430] width 1110 height 813
click at [265, 469] on input "[GEOGRAPHIC_DATA]" at bounding box center [319, 458] width 178 height 24
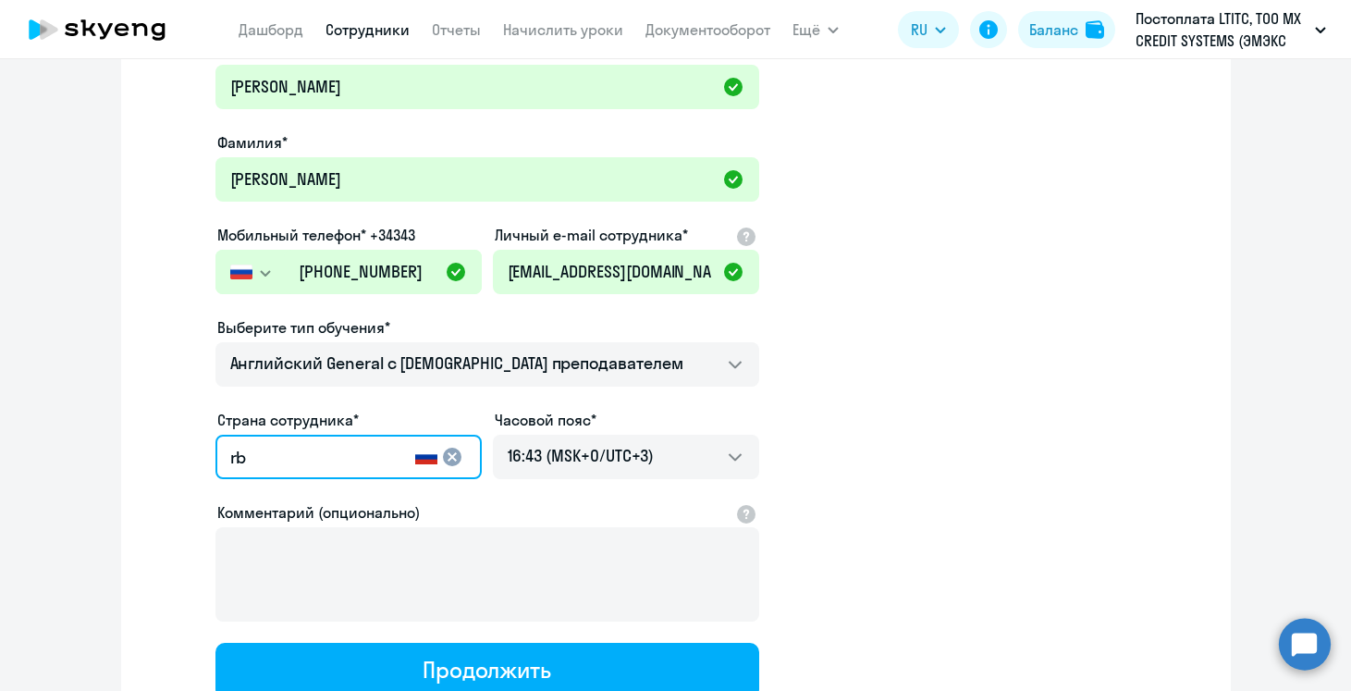
type input "r"
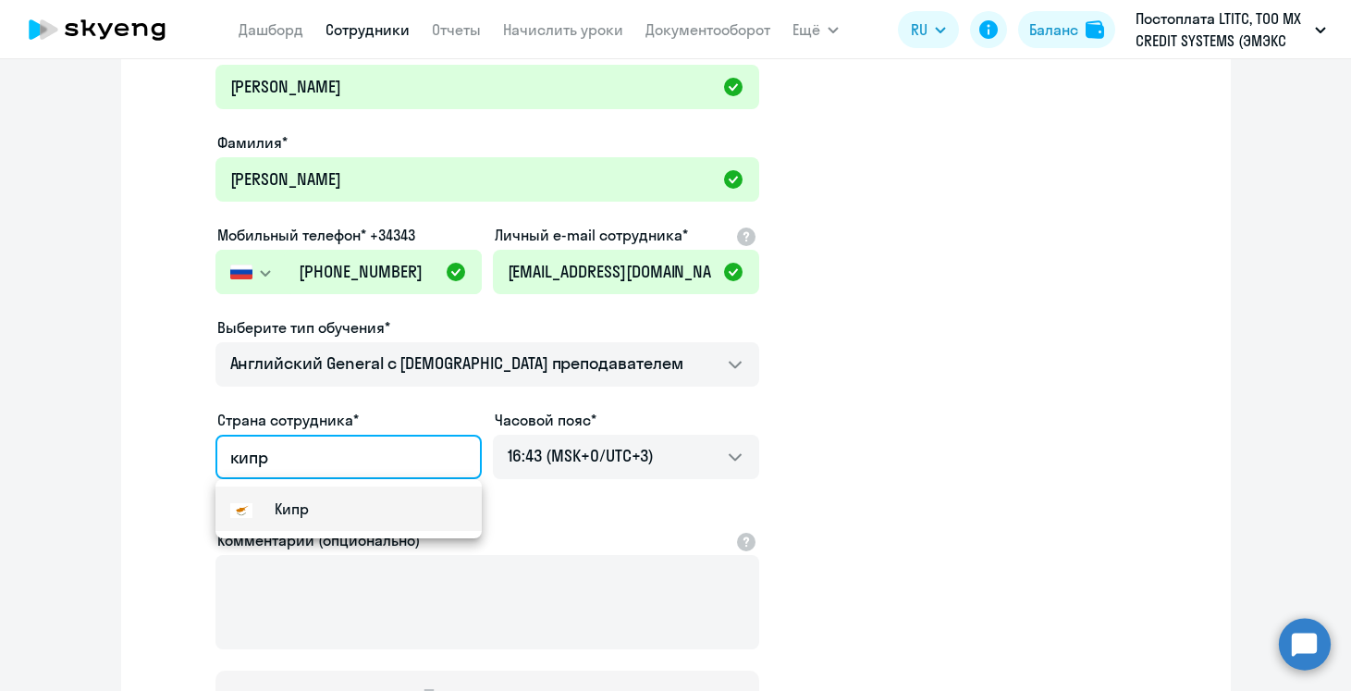
click at [270, 521] on mat-option "Кипр" at bounding box center [348, 508] width 266 height 44
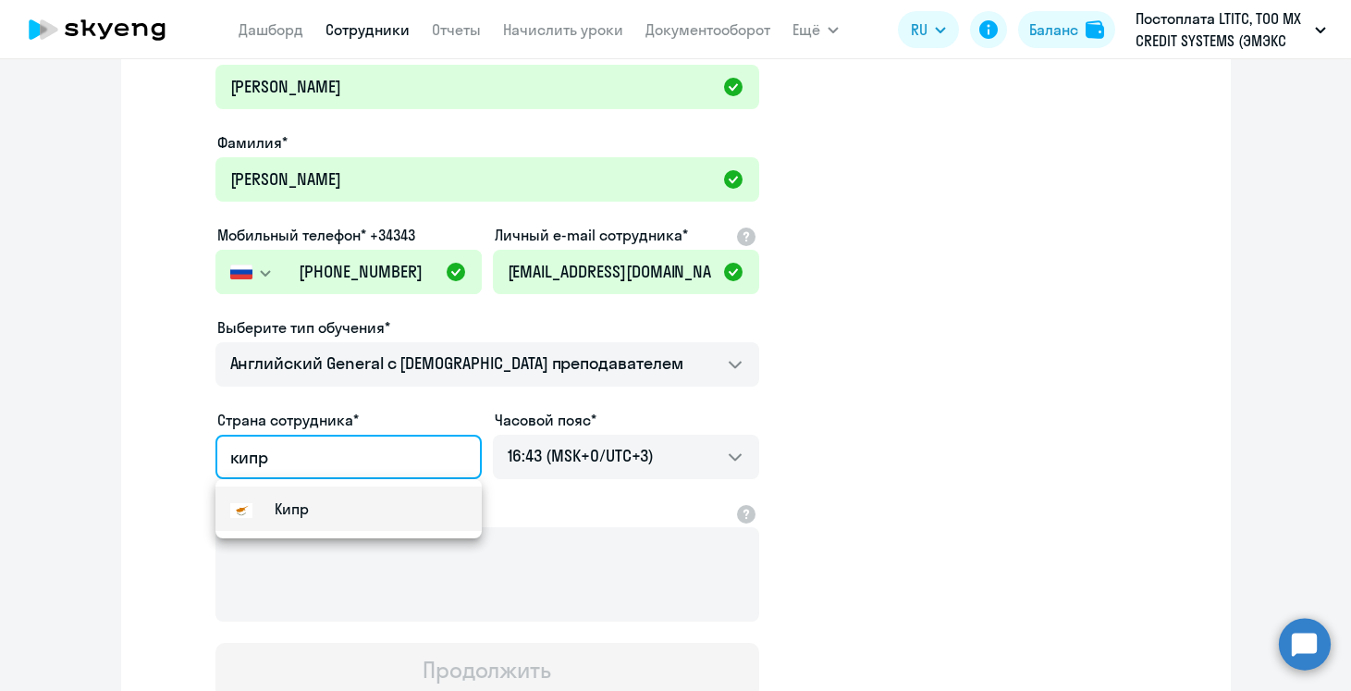
type input "Кипр"
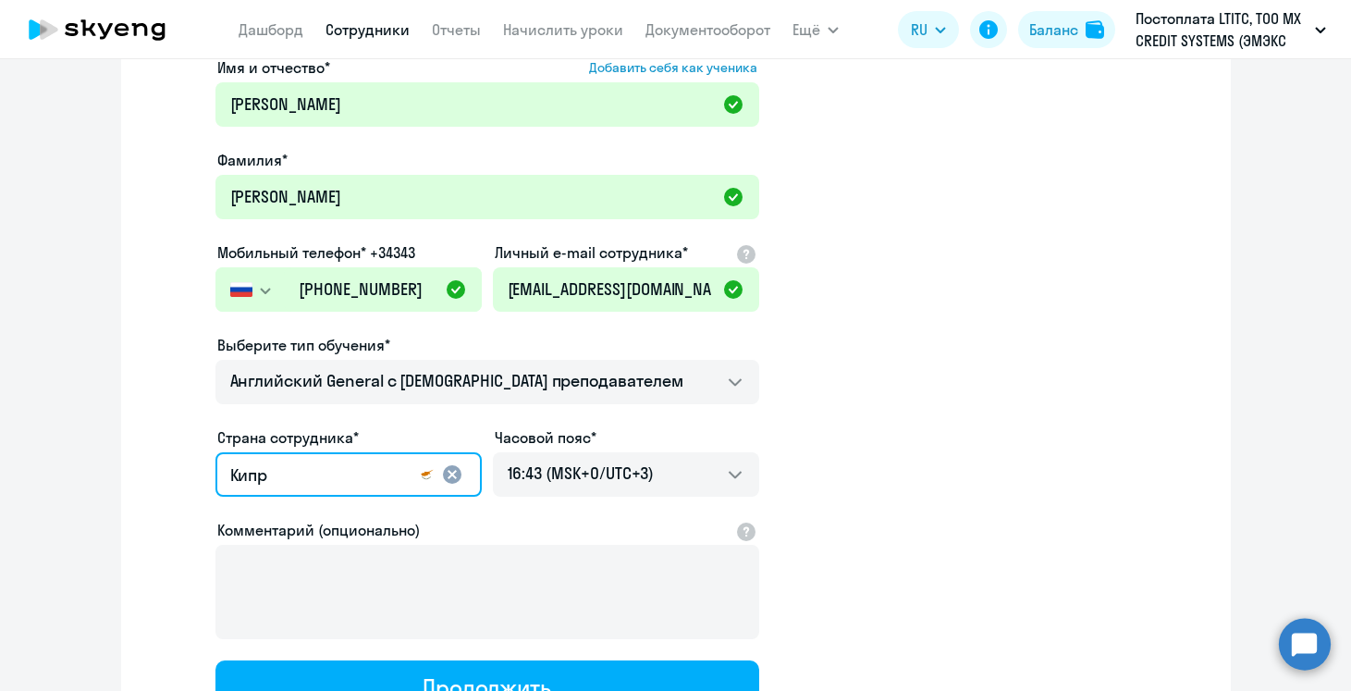
scroll to position [117, 0]
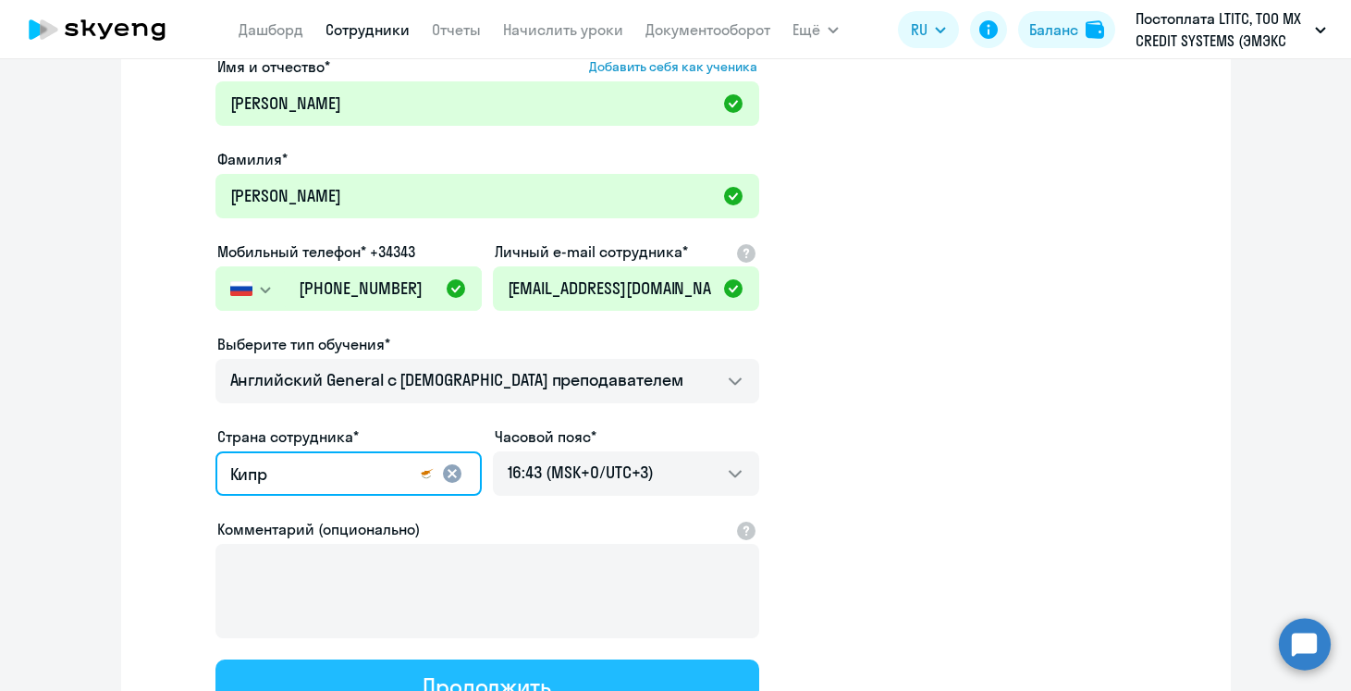
click at [440, 664] on button "Продолжить" at bounding box center [487, 686] width 544 height 55
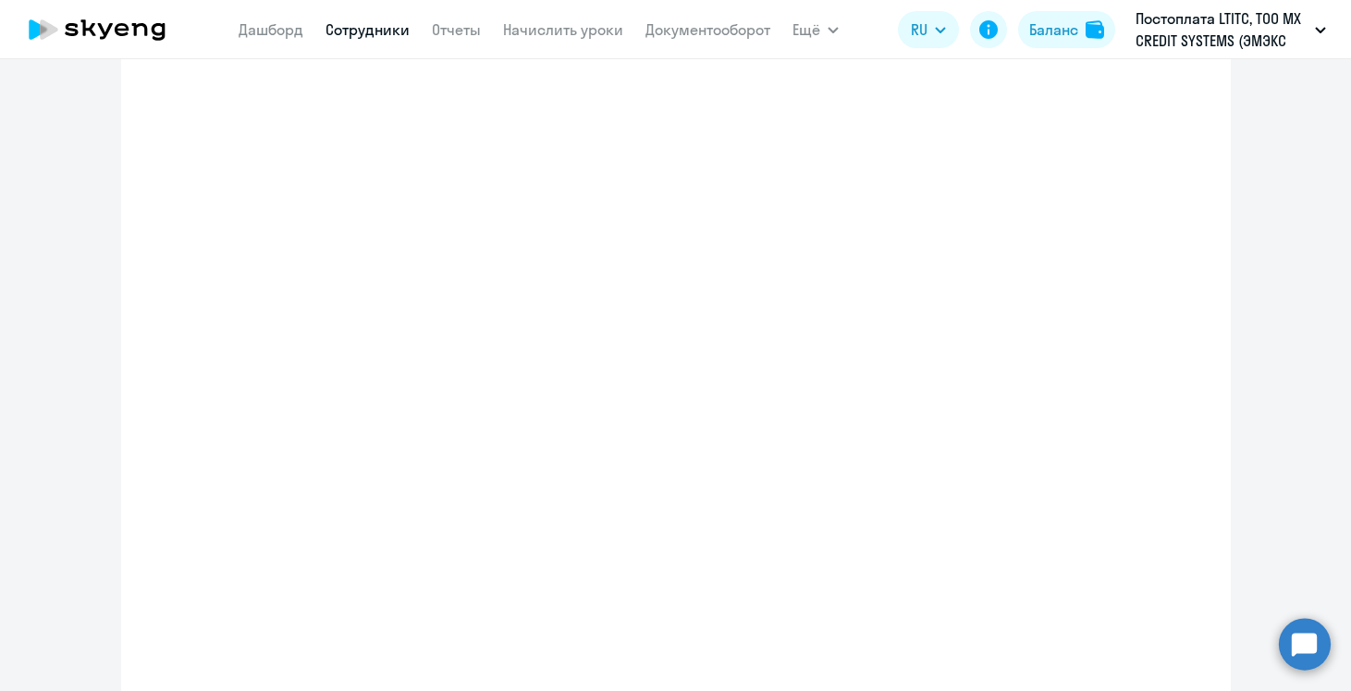
select select "english_adult_not_native_speaker"
select select "3"
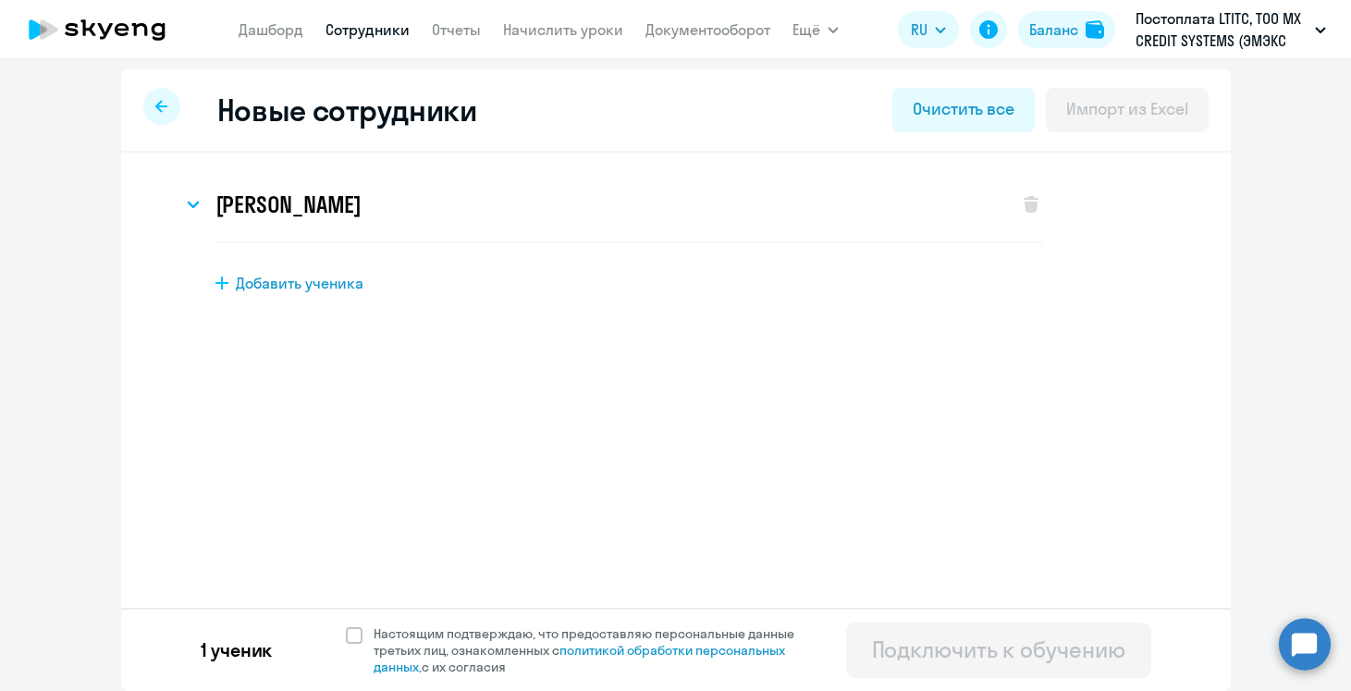
click at [232, 285] on div "Добавить ученика" at bounding box center [708, 283] width 986 height 20
select select "english_adult_not_native_speaker"
select select "3"
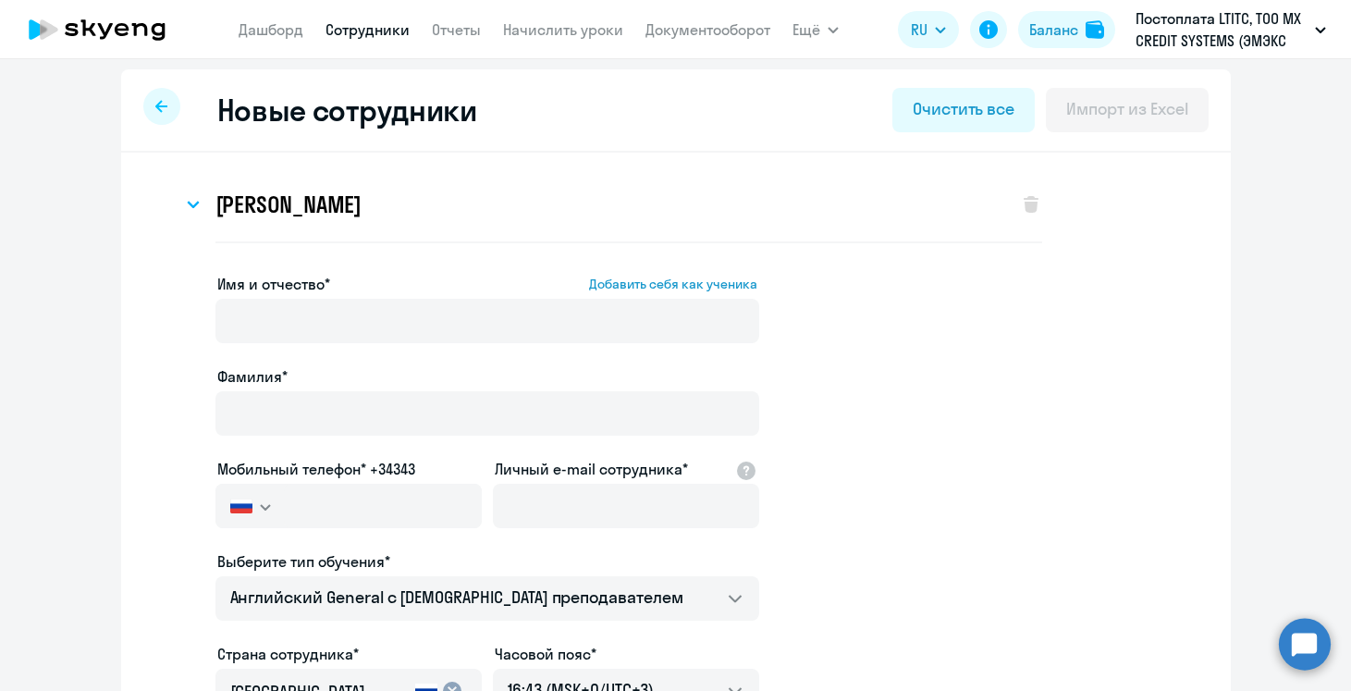
scroll to position [222, 0]
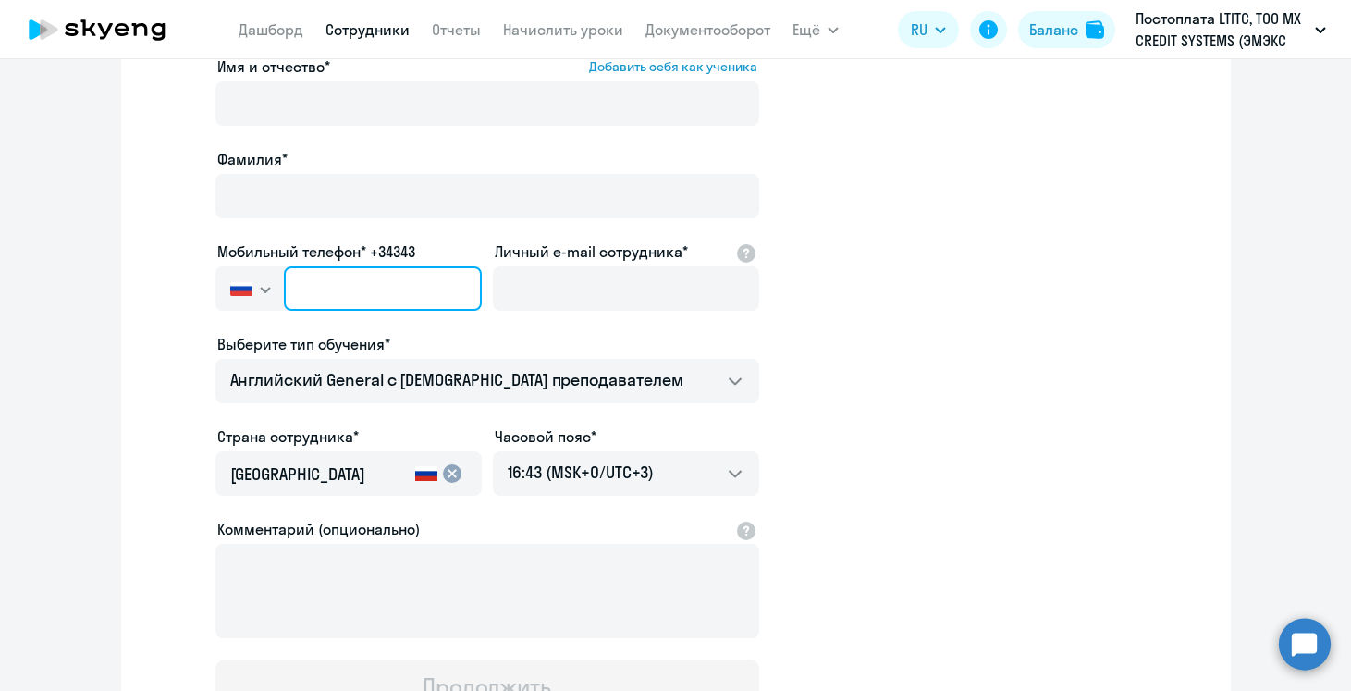
click at [329, 279] on input "text" at bounding box center [382, 288] width 197 height 44
paste input "[PHONE_NUMBER]"
type input "[PHONE_NUMBER]"
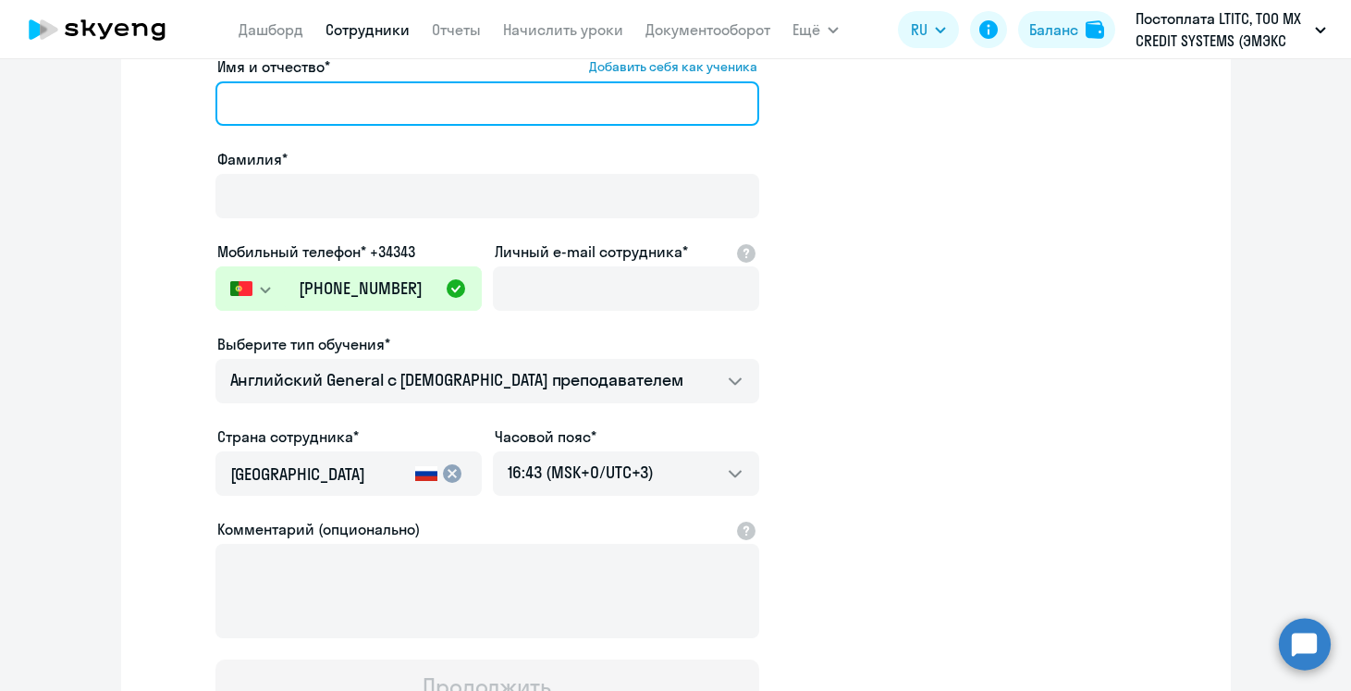
click at [390, 100] on input "Имя и отчество* Добавить себя как ученика" at bounding box center [487, 103] width 544 height 44
paste input "[PERSON_NAME]"
click at [390, 100] on input "[PERSON_NAME]" at bounding box center [487, 103] width 544 height 44
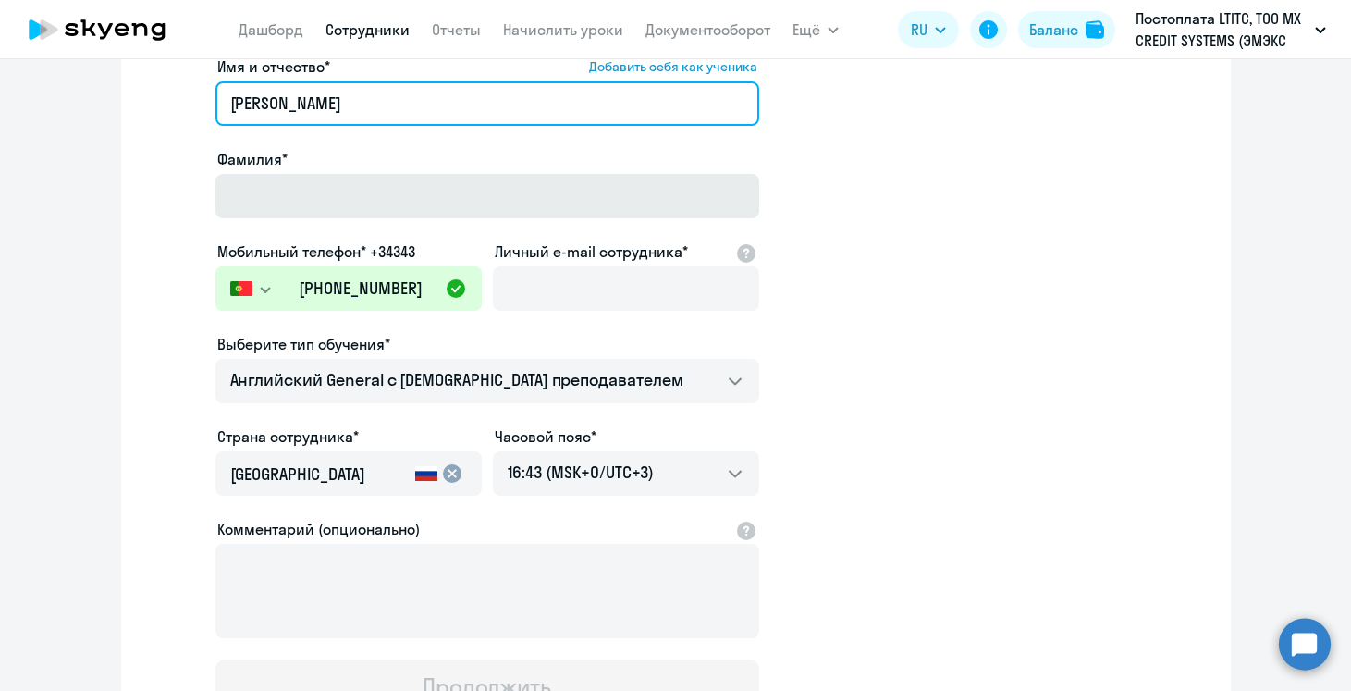
type input "[PERSON_NAME]"
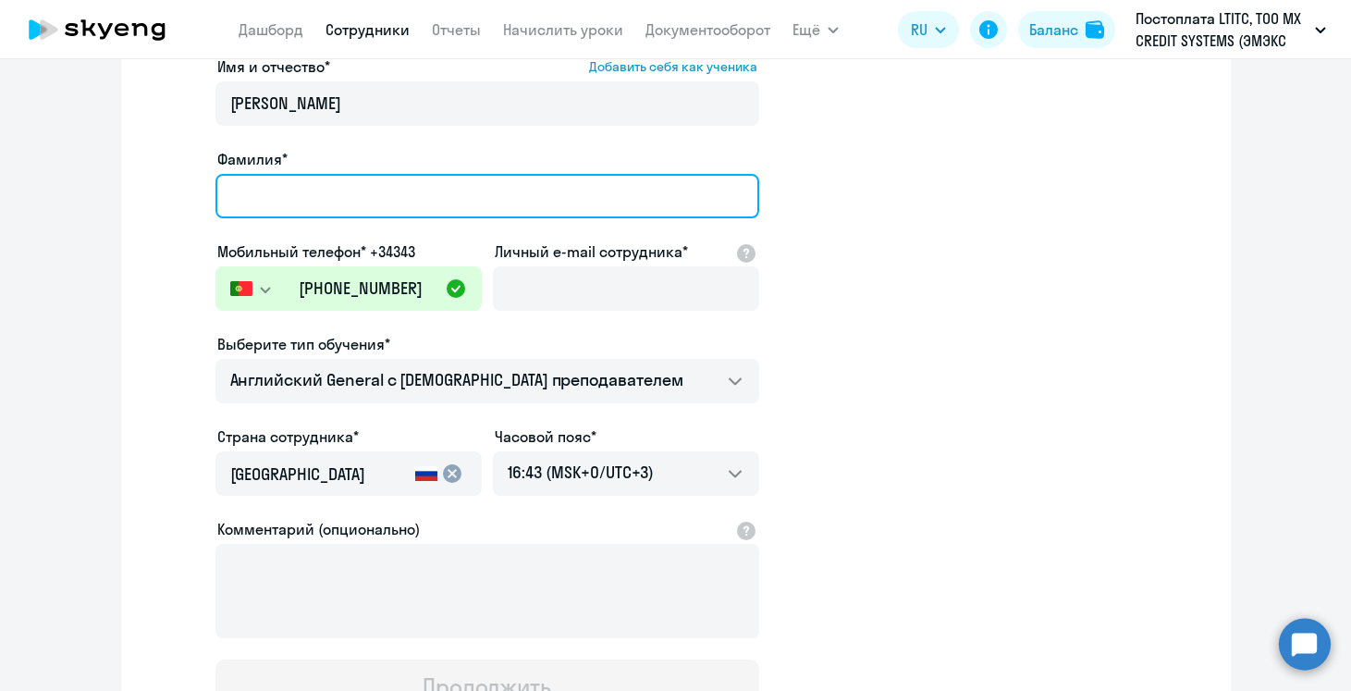
click at [399, 189] on input "Фамилия*" at bounding box center [487, 196] width 544 height 44
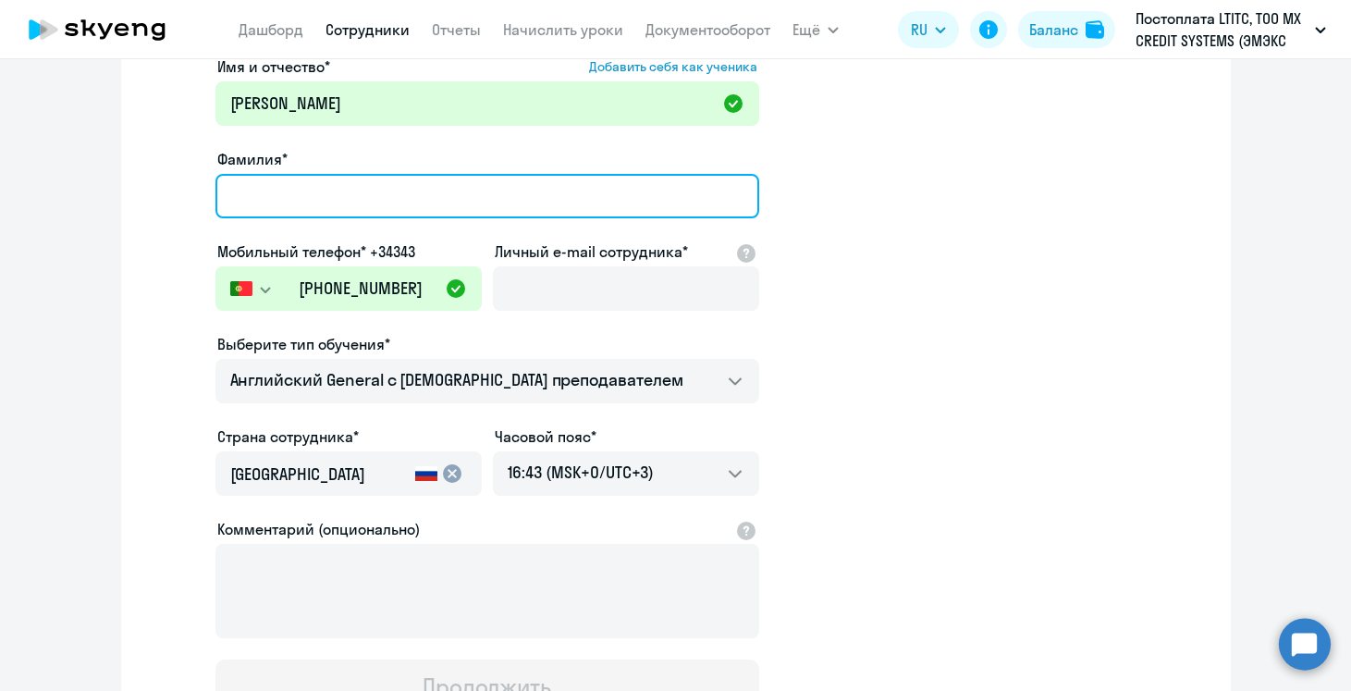
paste input "Tarasova"
type input "Tarasova"
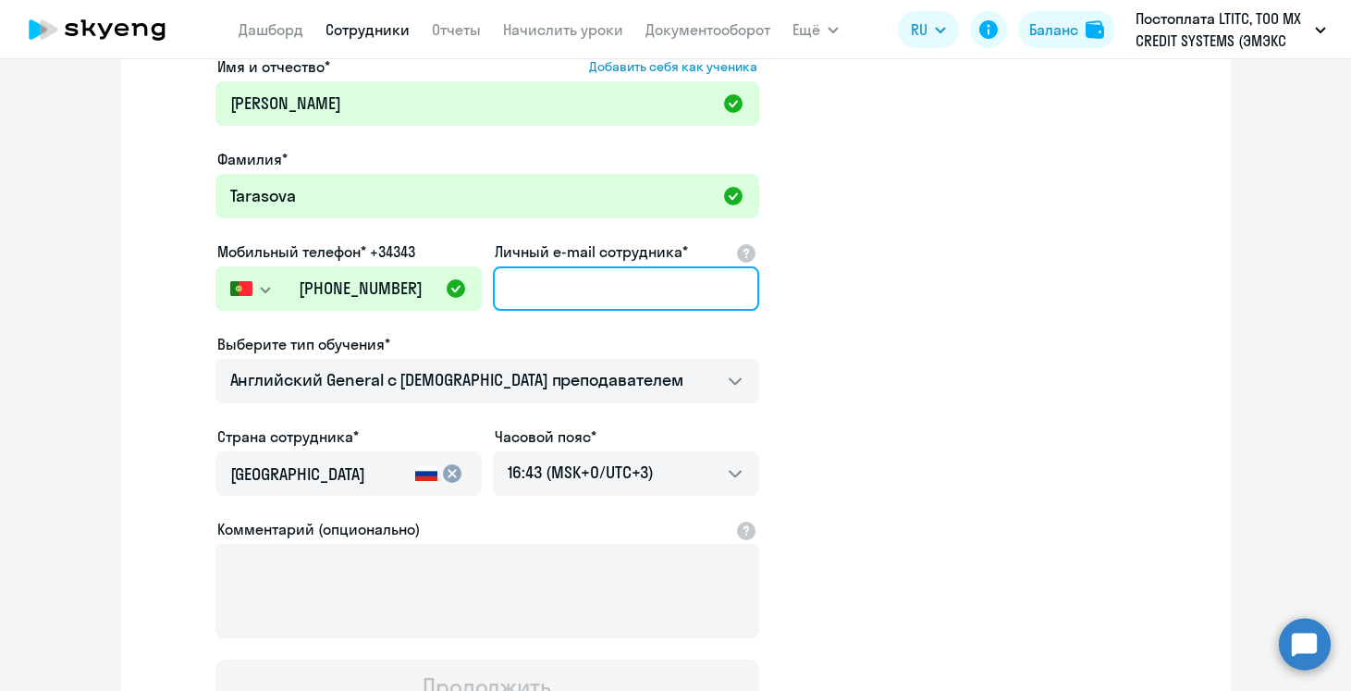
click at [552, 282] on input "Личный e-mail сотрудника*" at bounding box center [626, 288] width 266 height 44
paste input "[PERSON_NAME][EMAIL_ADDRESS][DOMAIN_NAME]"
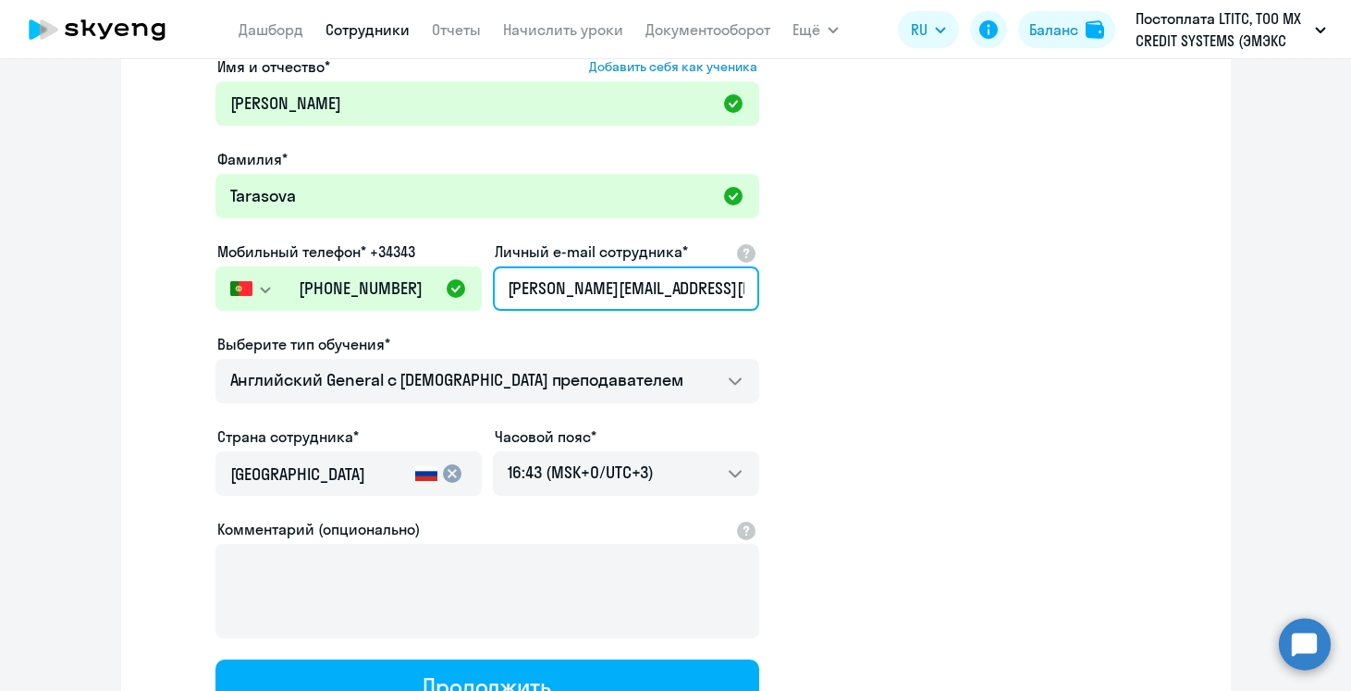
type input "[PERSON_NAME][EMAIL_ADDRESS][DOMAIN_NAME]"
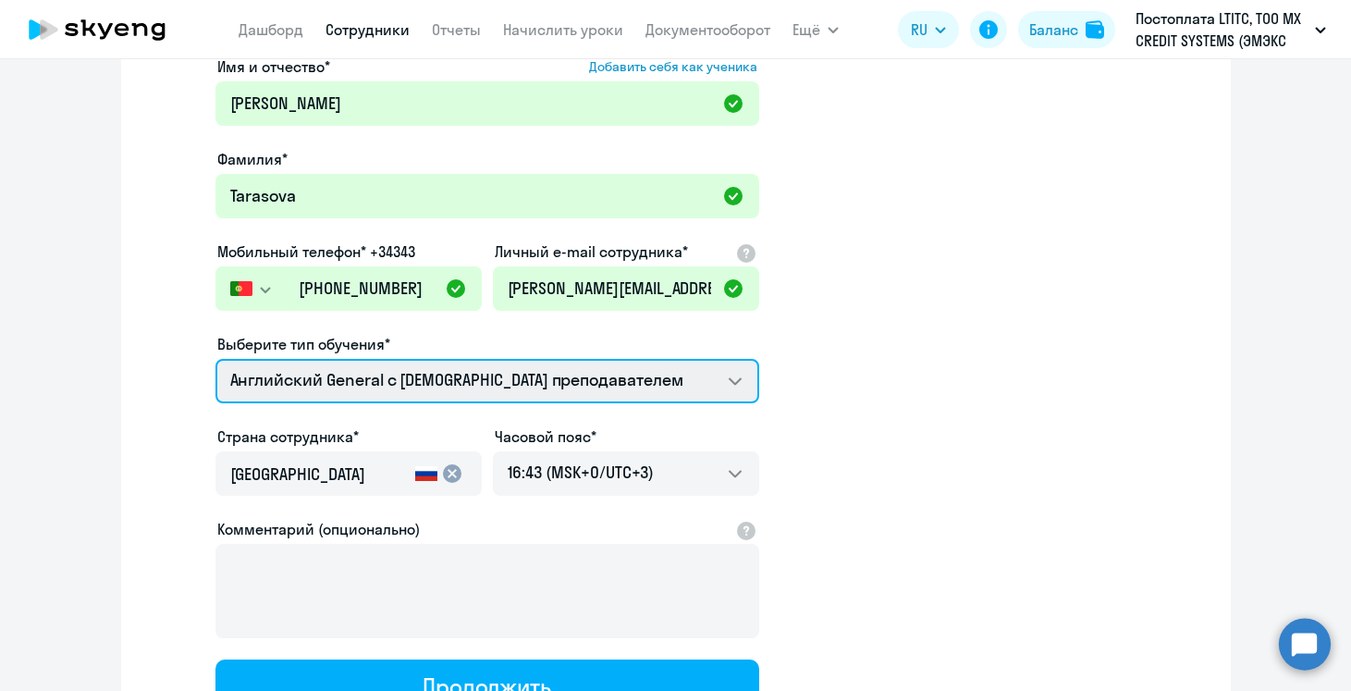
click at [426, 385] on select "Премиум уроки по испанскому языку для взрослых Talks 15 минутные разговоры на а…" at bounding box center [487, 381] width 544 height 44
select select "english_adult_native_speaker"
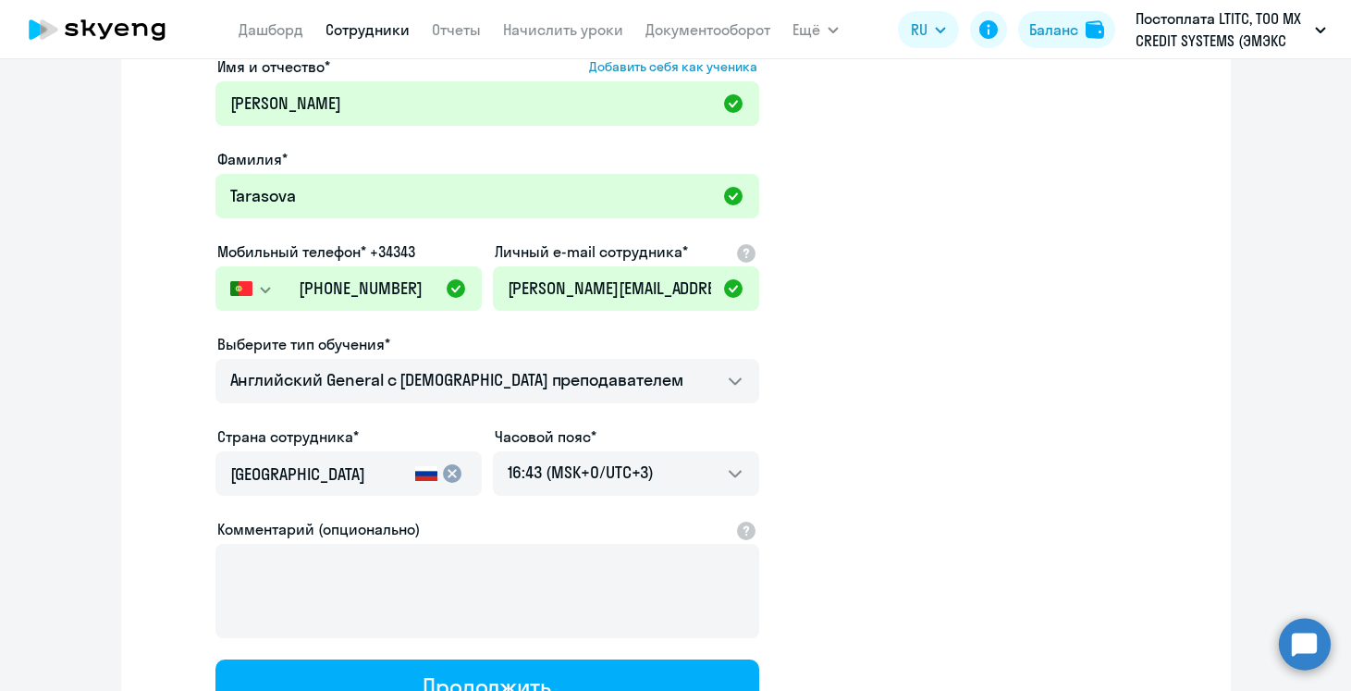
click at [399, 481] on input "[GEOGRAPHIC_DATA]" at bounding box center [319, 474] width 178 height 24
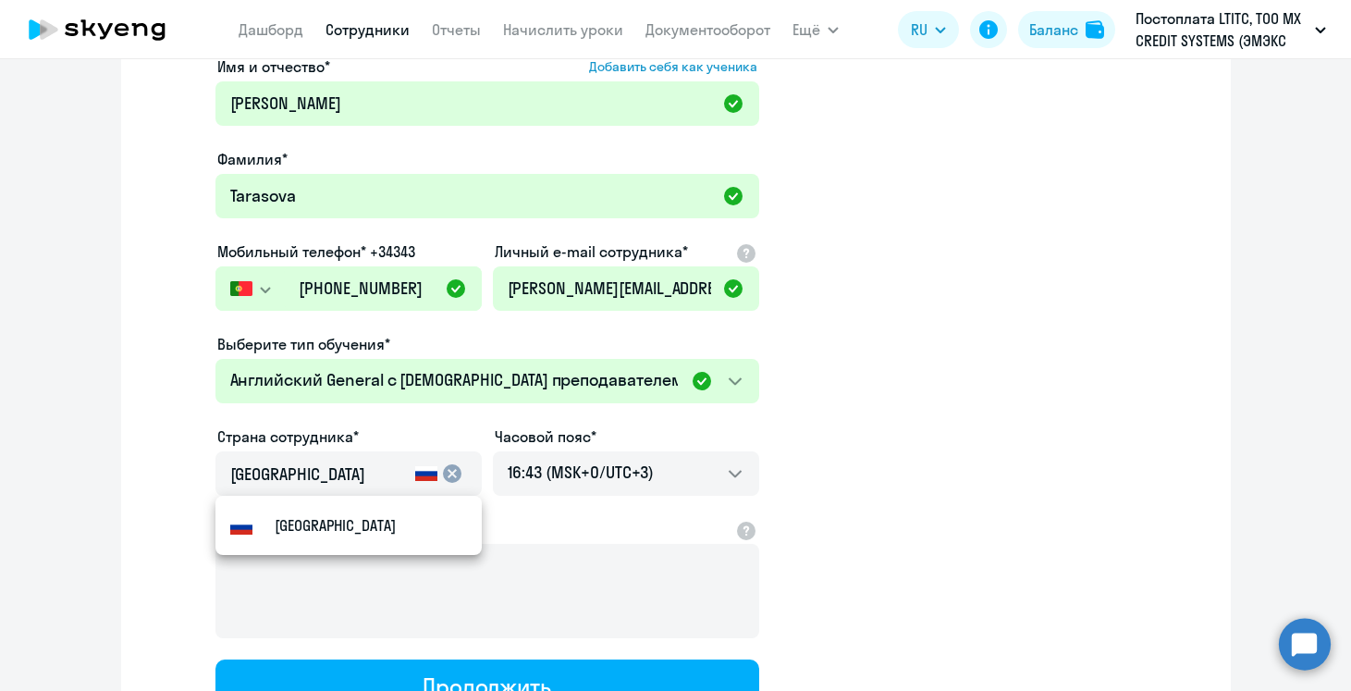
click at [301, 488] on div "[GEOGRAPHIC_DATA]" at bounding box center [319, 479] width 178 height 52
drag, startPoint x: 298, startPoint y: 478, endPoint x: 136, endPoint y: 458, distance: 163.1
click at [136, 458] on div "[PERSON_NAME] Имя и отчество* Добавить себя как ученика [PERSON_NAME]* [PERSON_…" at bounding box center [676, 394] width 1110 height 918
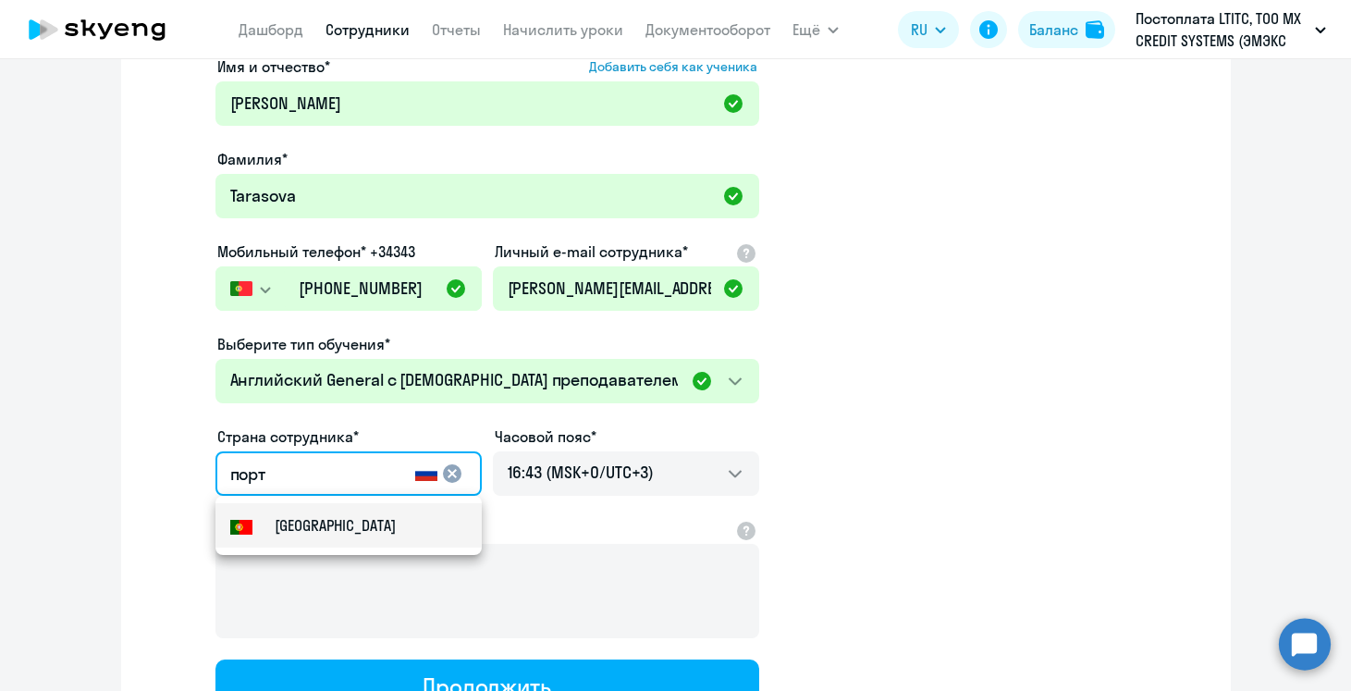
click at [285, 534] on small "[GEOGRAPHIC_DATA]" at bounding box center [335, 525] width 121 height 22
type input "[GEOGRAPHIC_DATA]"
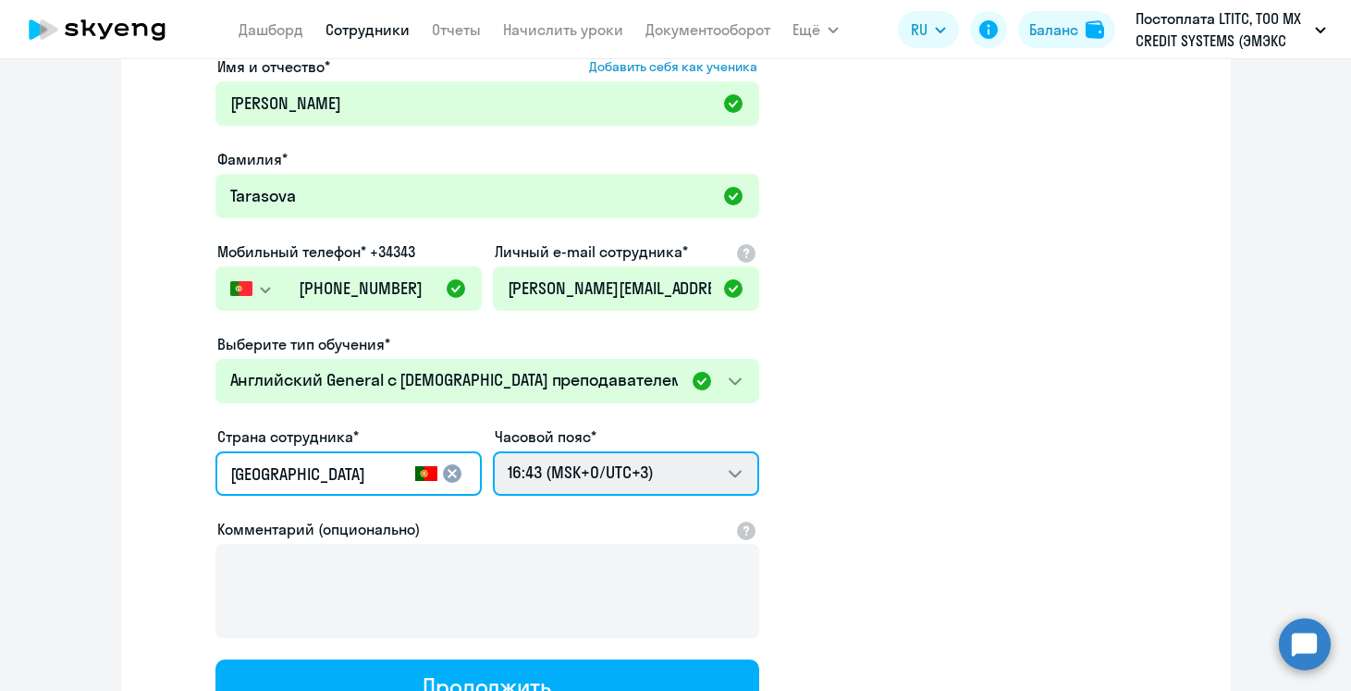
click at [645, 476] on select "02:43 (MSK-14/UTC-11) 03:43 (MSK-13/UTC-10) 04:43 (MSK-12/UTC-9) 05:43 (MSK-11/…" at bounding box center [626, 473] width 266 height 44
select select "1"
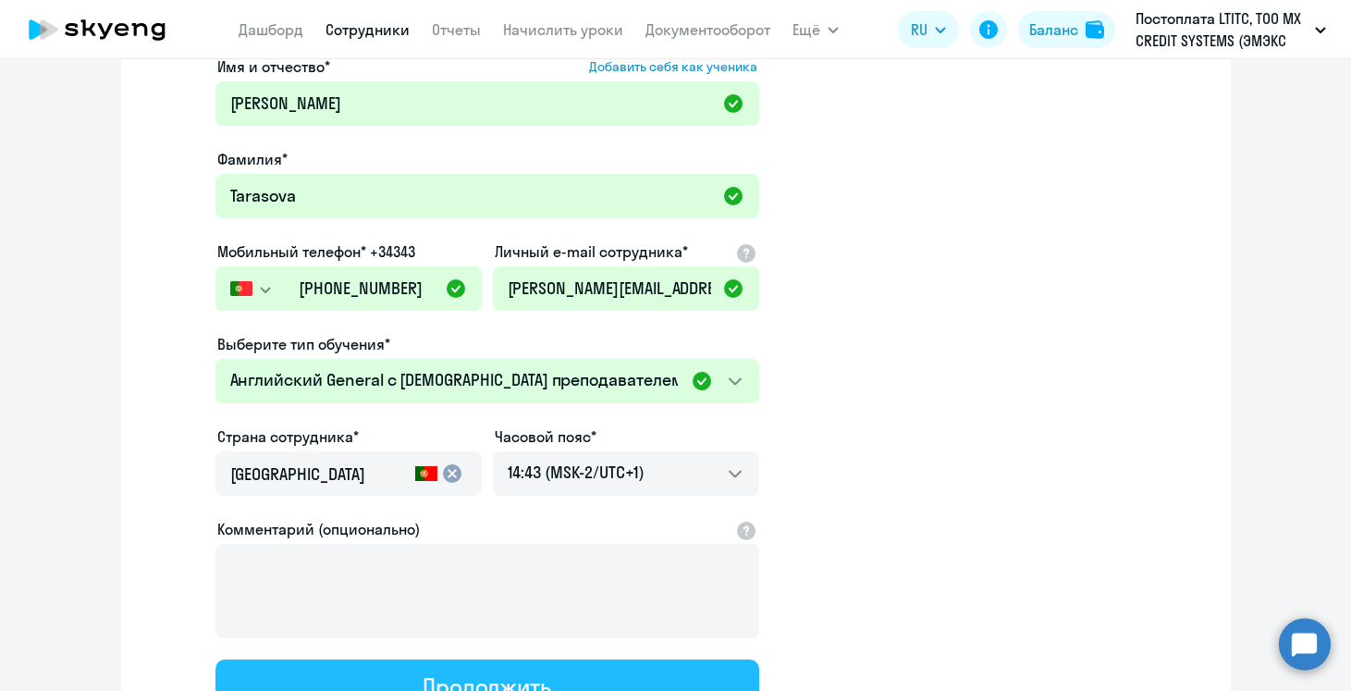
click at [549, 677] on div "Продолжить" at bounding box center [487, 686] width 129 height 30
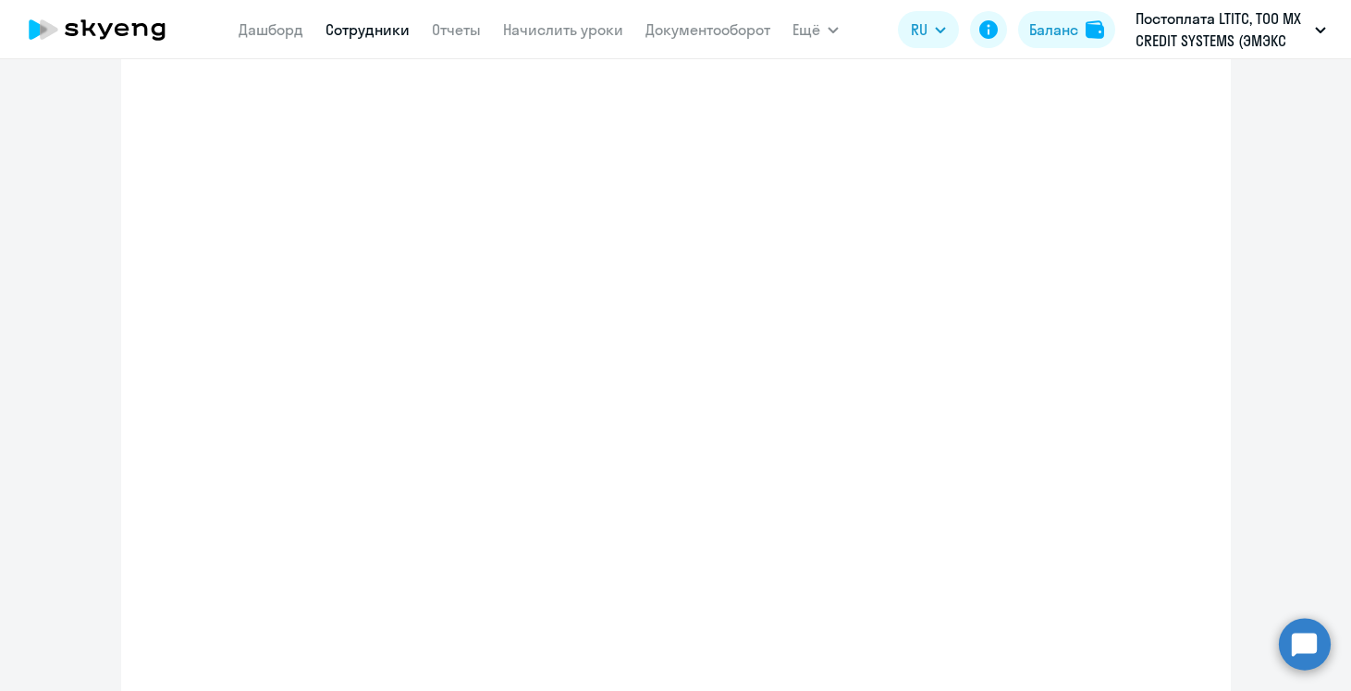
select select "english_adult_native_speaker"
select select "1"
select select "english_adult_not_native_speaker"
select select "3"
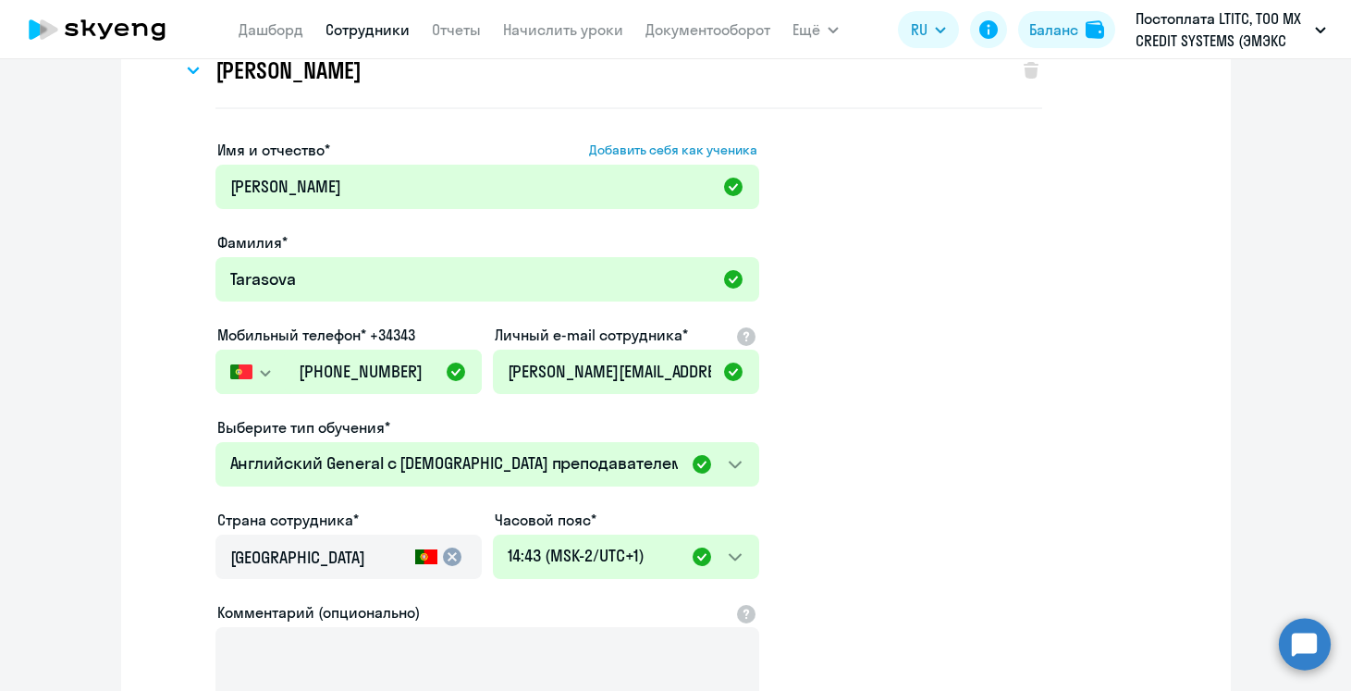
scroll to position [5, 0]
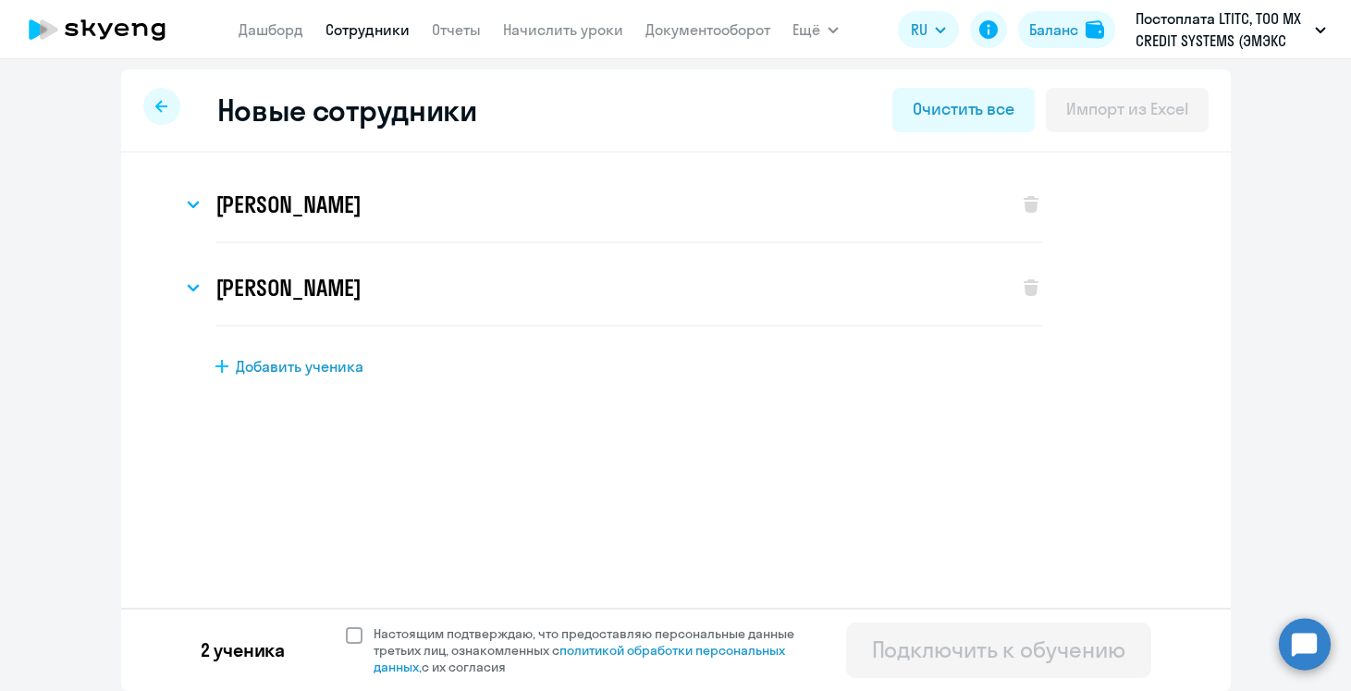
click at [366, 630] on span "Настоящим подтверждаю, что предоставляю персональные данные третьих лиц, ознако…" at bounding box center [590, 650] width 454 height 50
click at [346, 625] on input "Настоящим подтверждаю, что предоставляю персональные данные третьих лиц, ознако…" at bounding box center [345, 624] width 1 height 1
checkbox input "true"
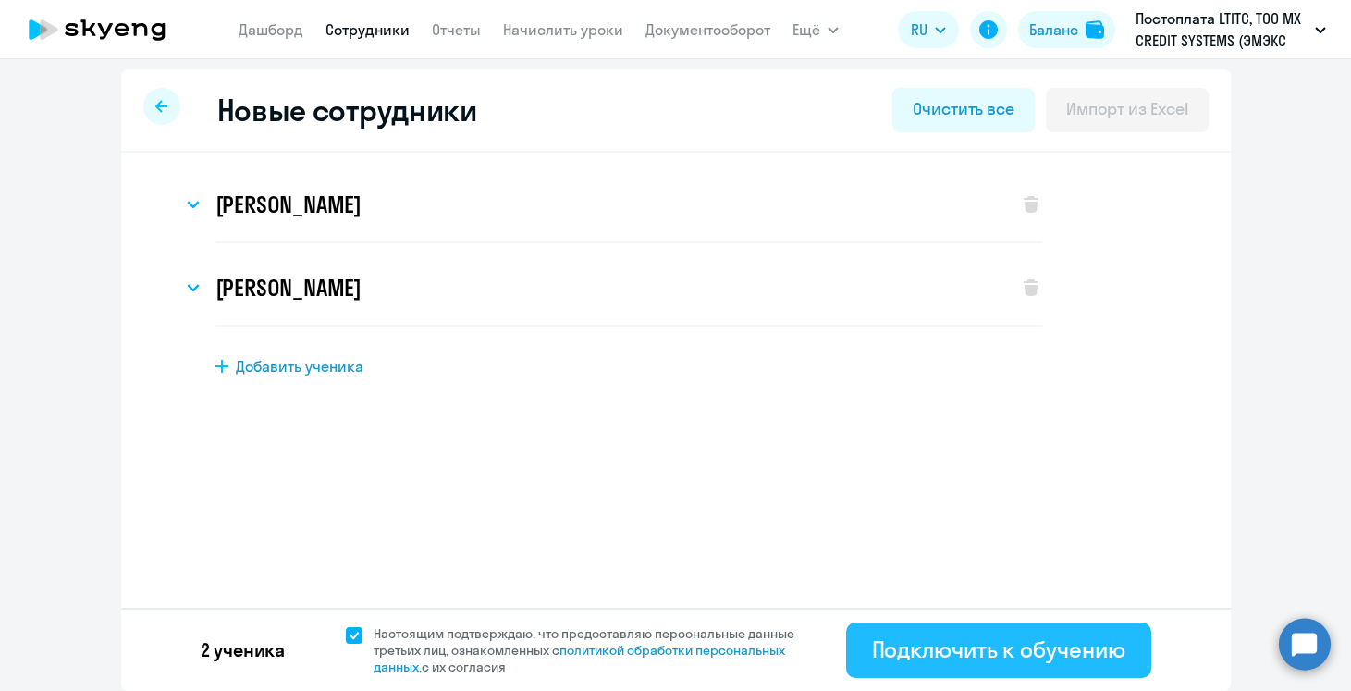
click at [1048, 650] on div "Подключить к обучению" at bounding box center [998, 649] width 253 height 30
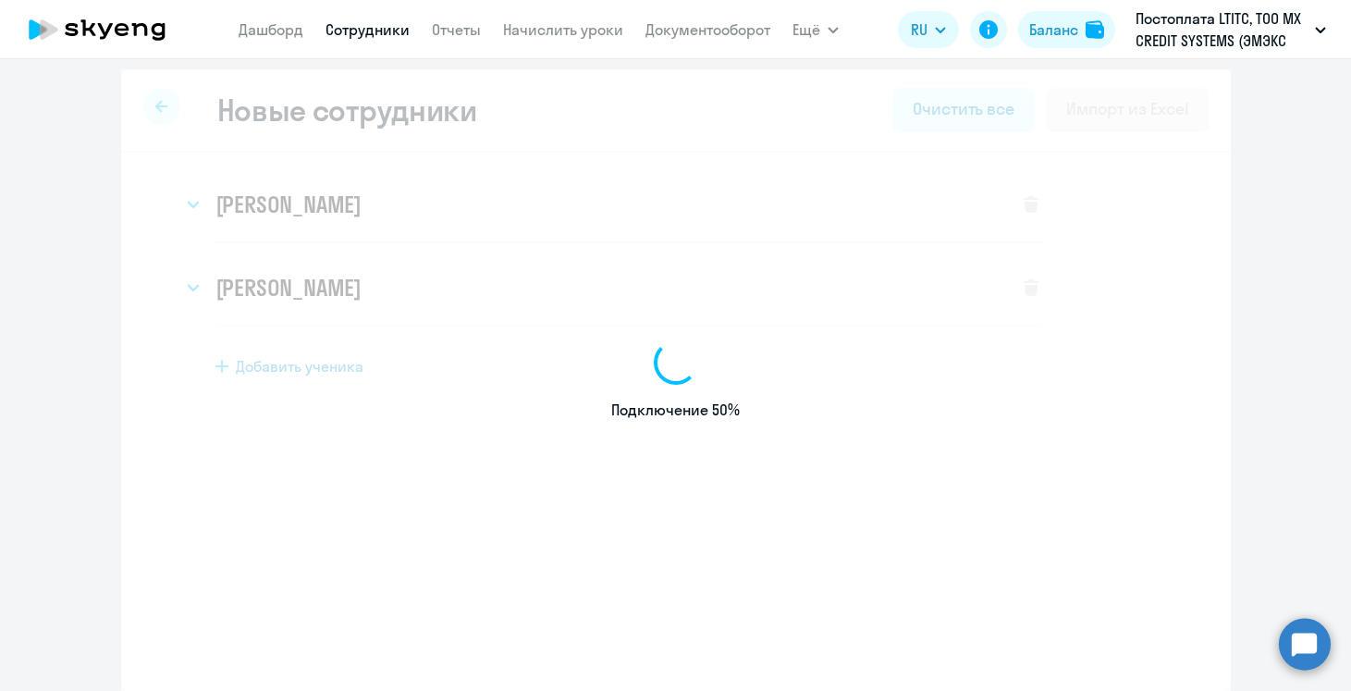
select select "english_adult_not_native_speaker"
select select "3"
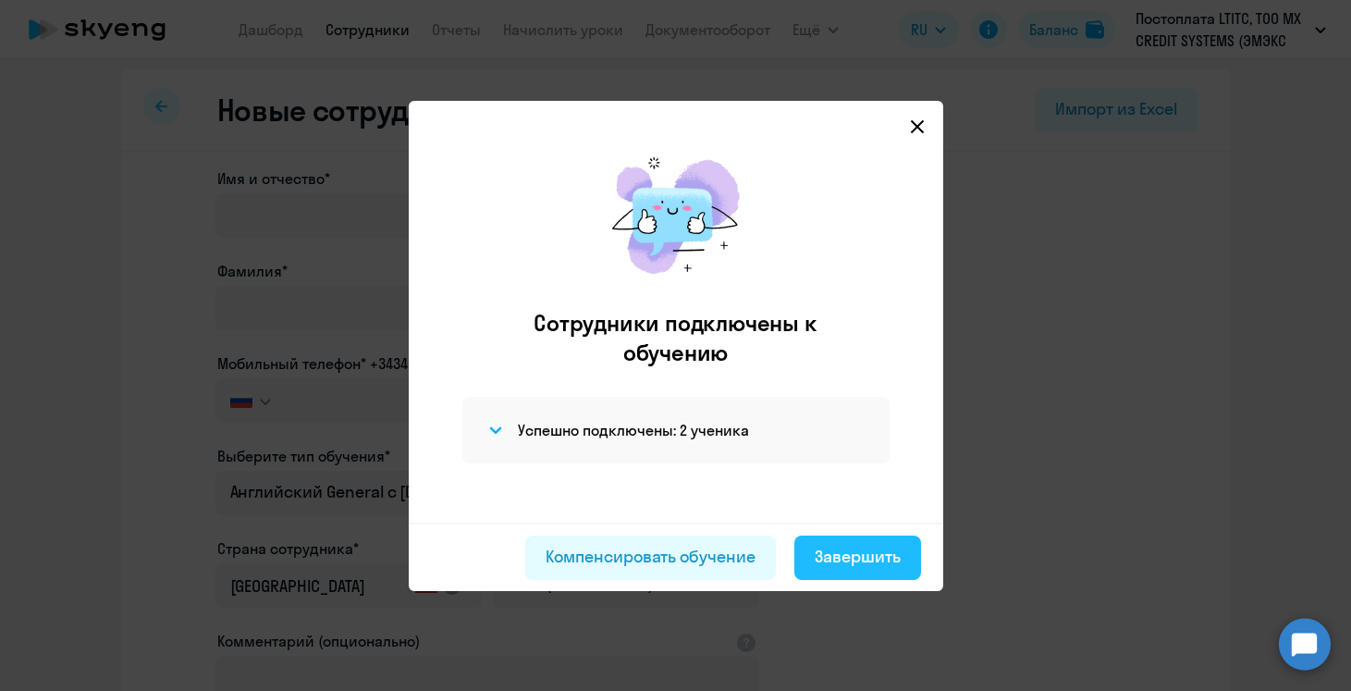
click at [871, 557] on div "Завершить" at bounding box center [858, 557] width 86 height 24
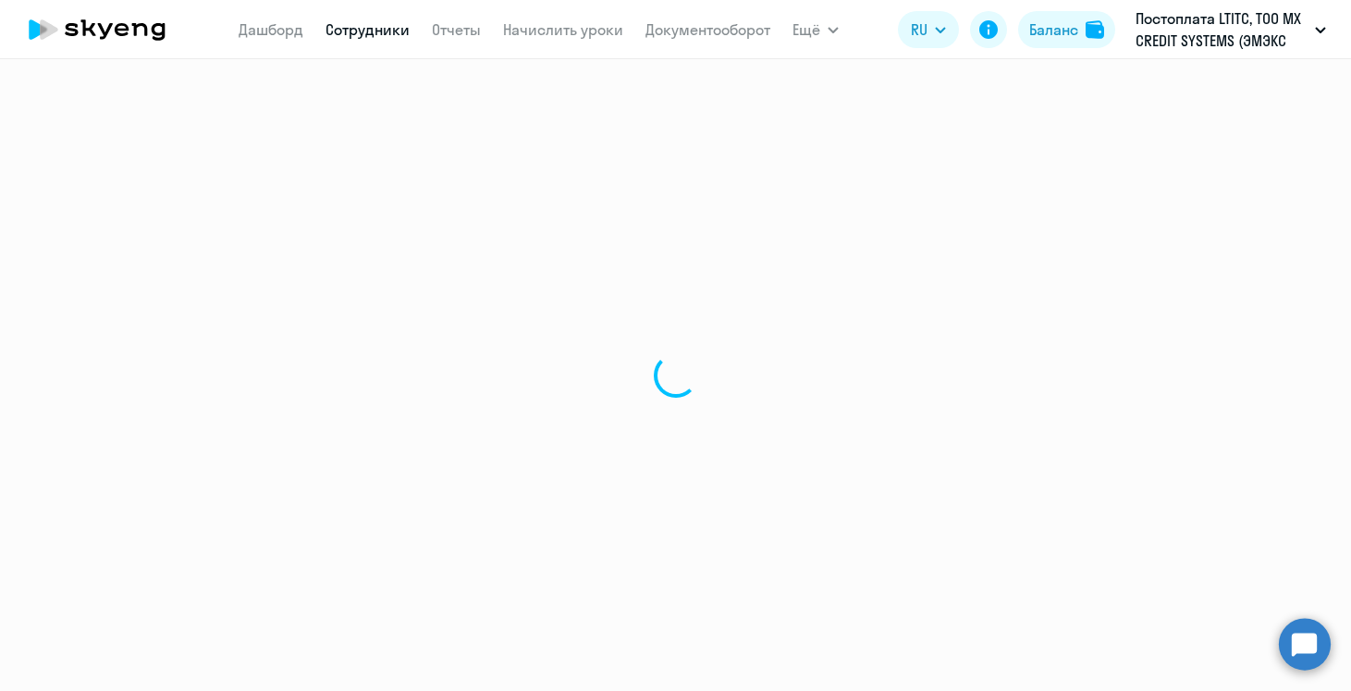
select select "30"
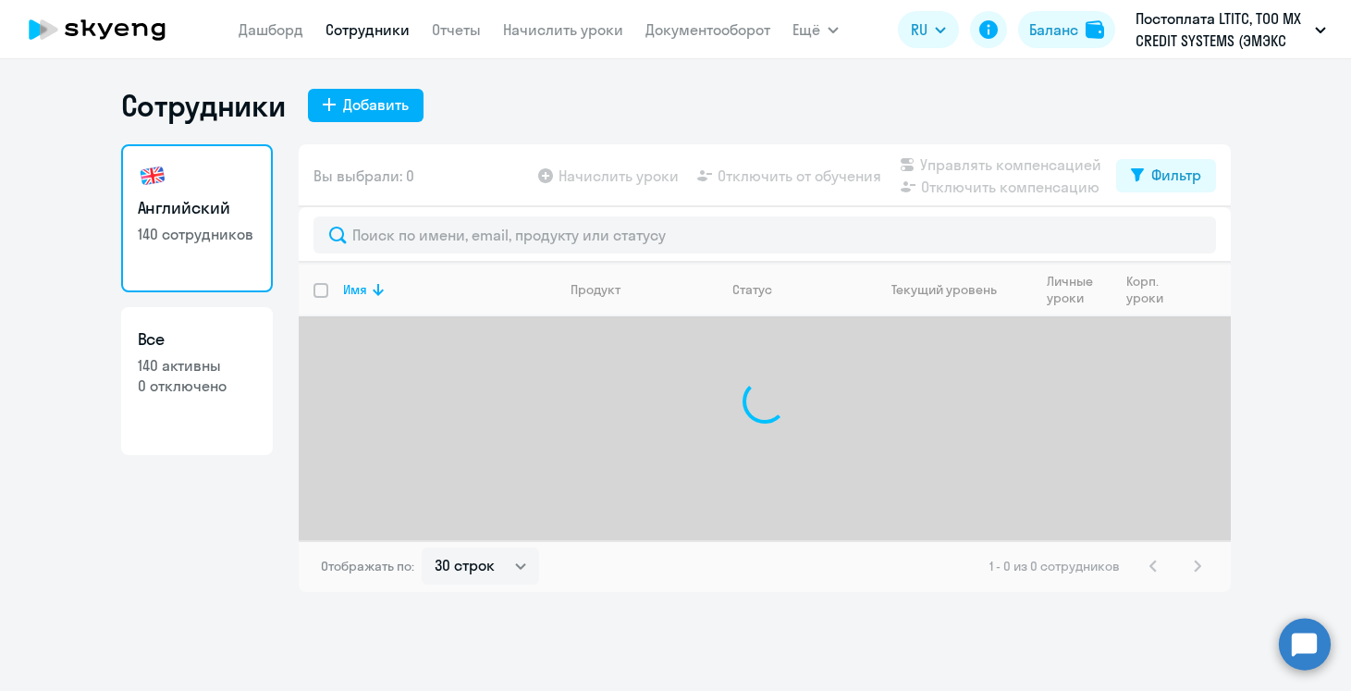
click at [558, 40] on app-menu-item-link "Начислить уроки" at bounding box center [563, 29] width 120 height 23
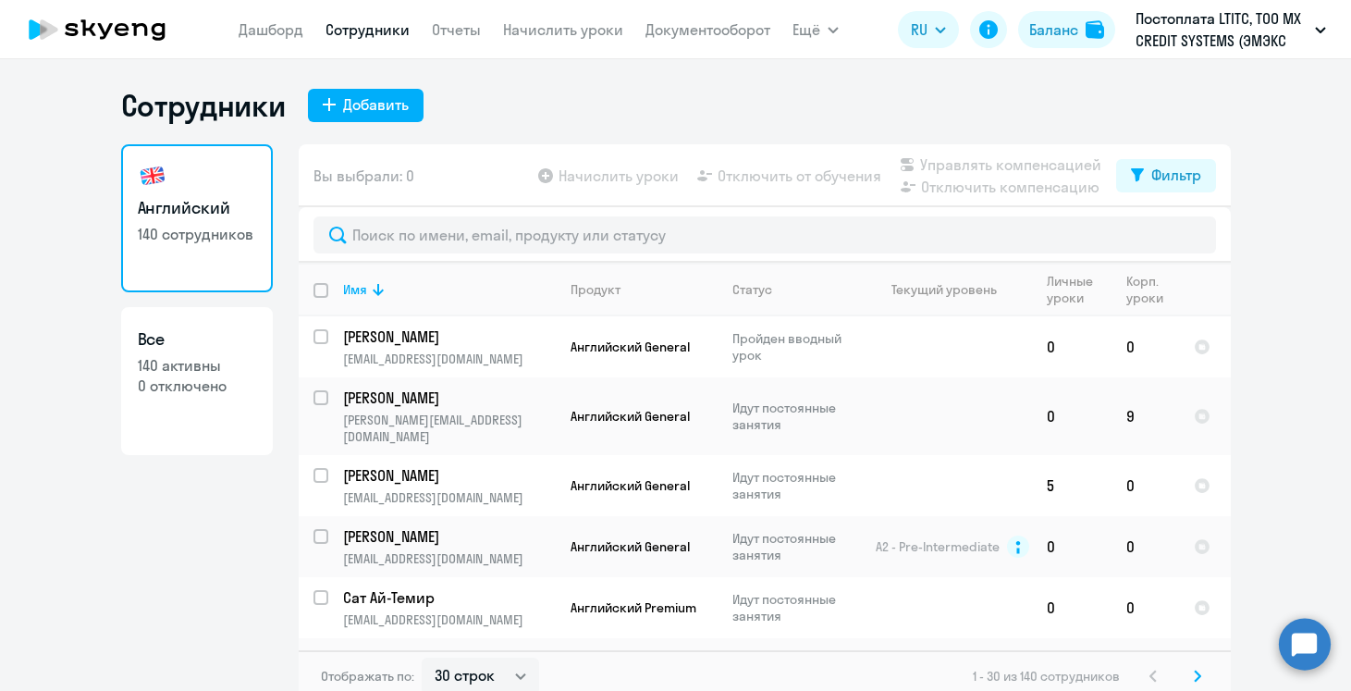
click at [548, 9] on app-header "[PERSON_NAME] Отчеты Начислить уроки Документооборот Ещё Дашборд Сотрудники Отч…" at bounding box center [675, 29] width 1351 height 59
click at [549, 27] on link "Начислить уроки" at bounding box center [563, 29] width 120 height 18
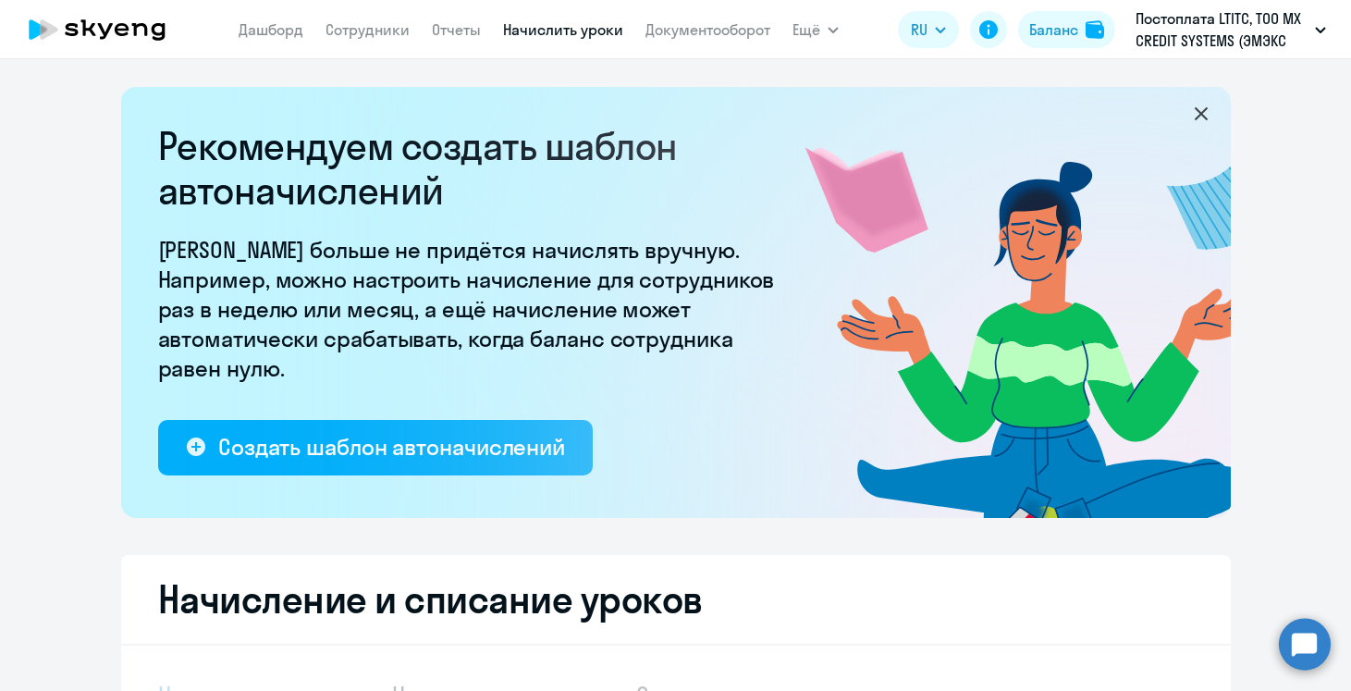
select select "10"
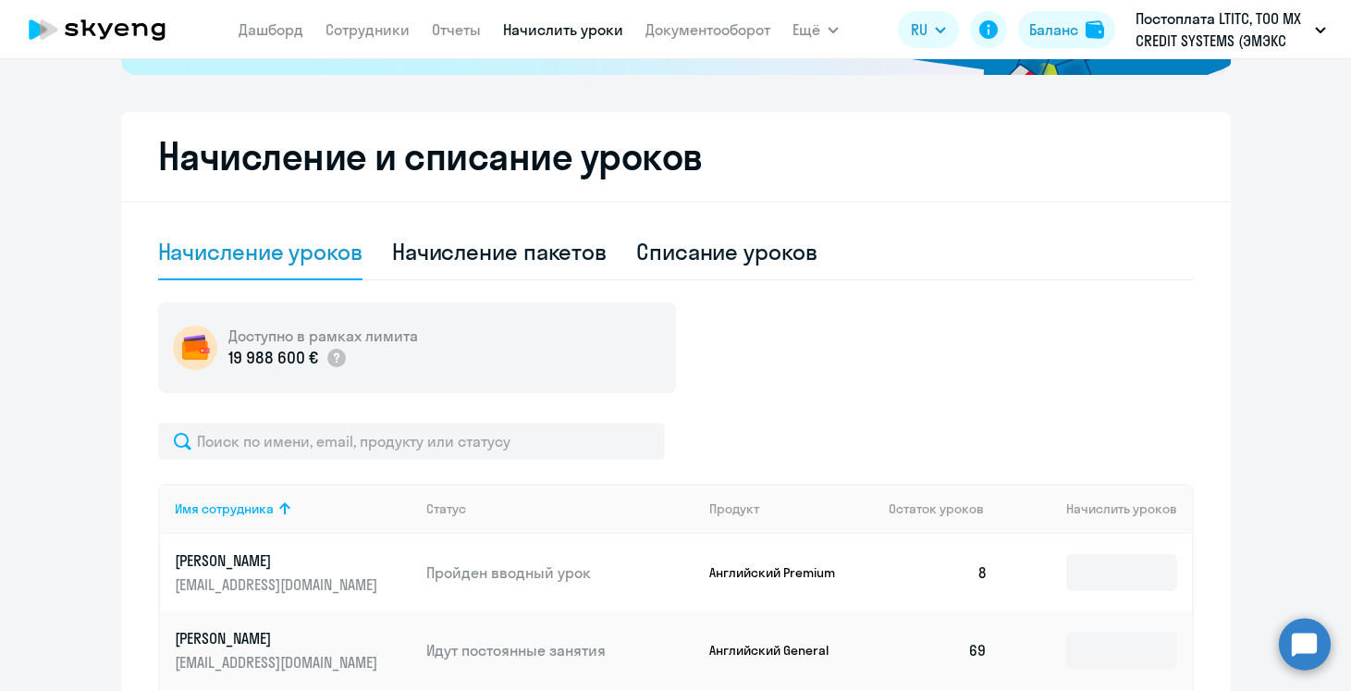
scroll to position [456, 0]
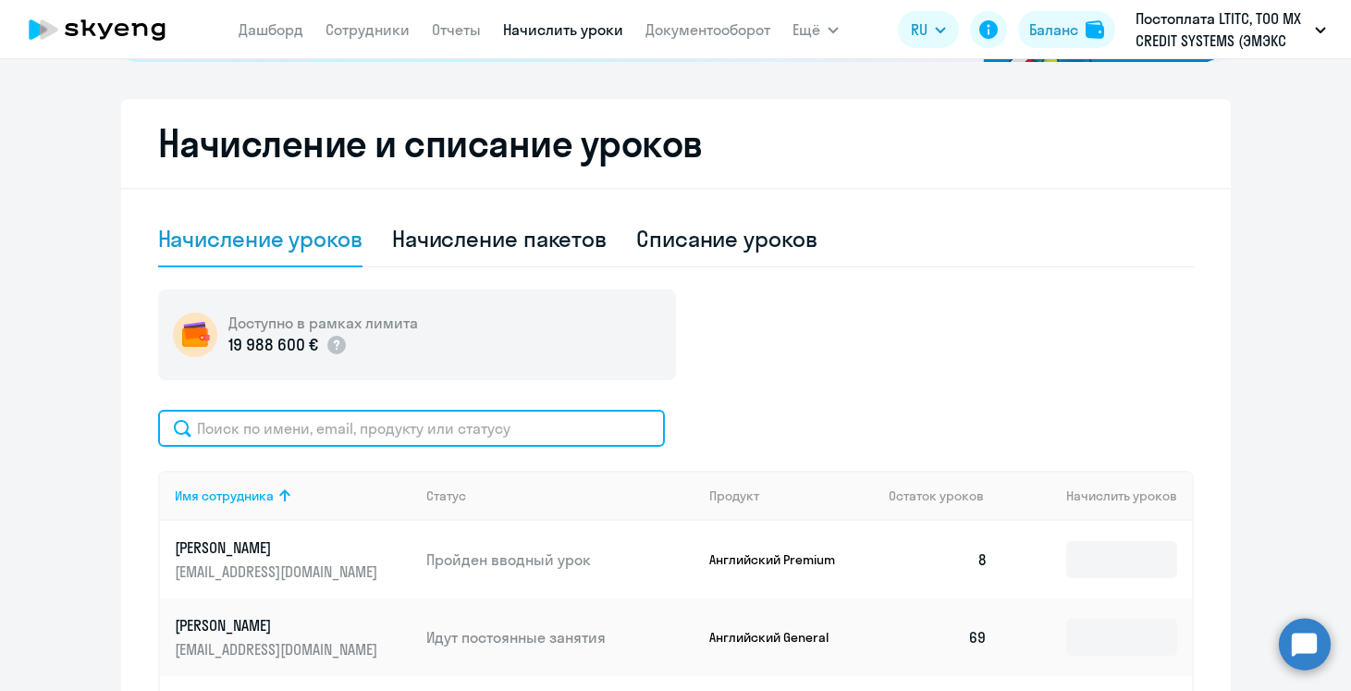
click at [407, 439] on input "text" at bounding box center [411, 428] width 507 height 37
type input "и"
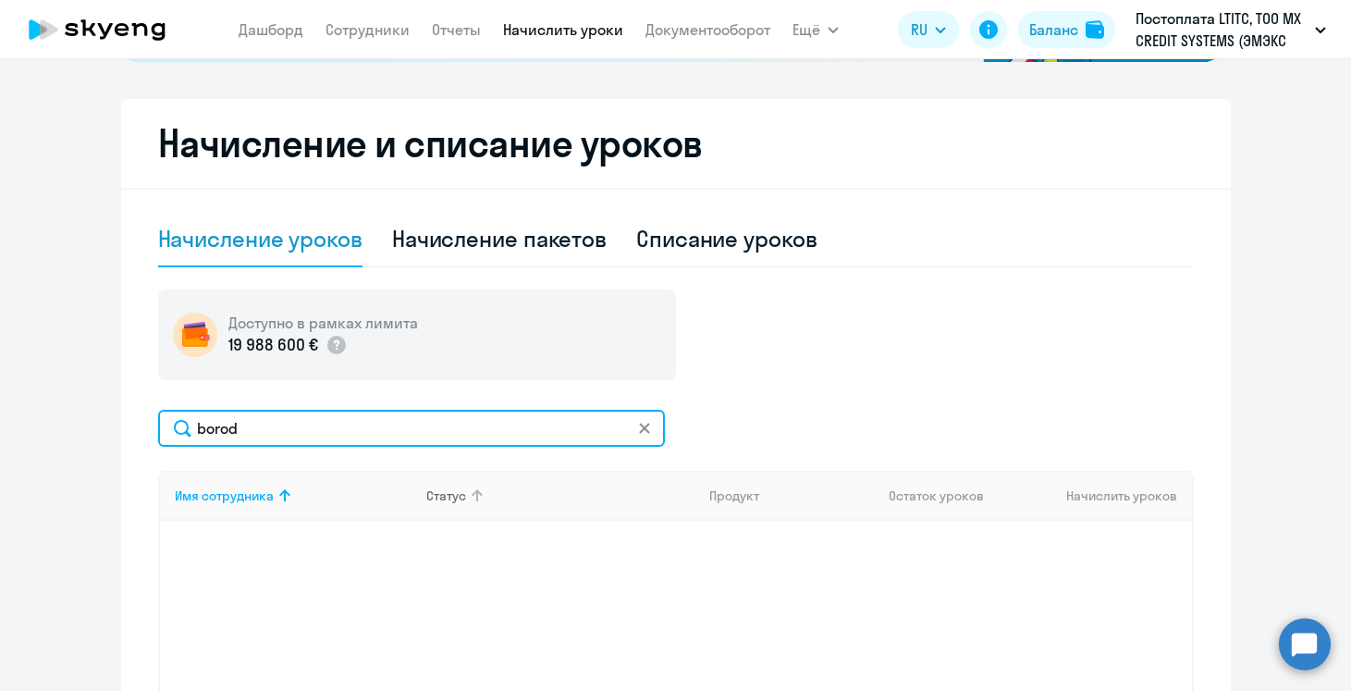
scroll to position [669, 0]
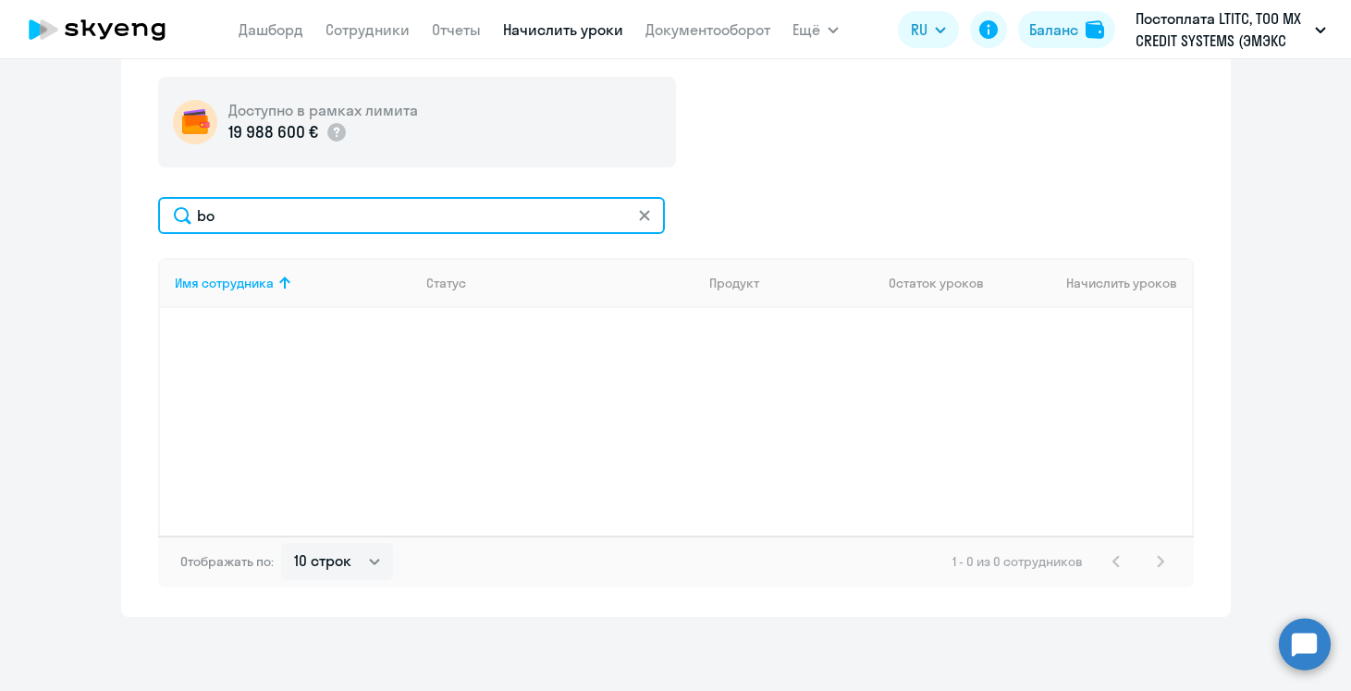
type input "b"
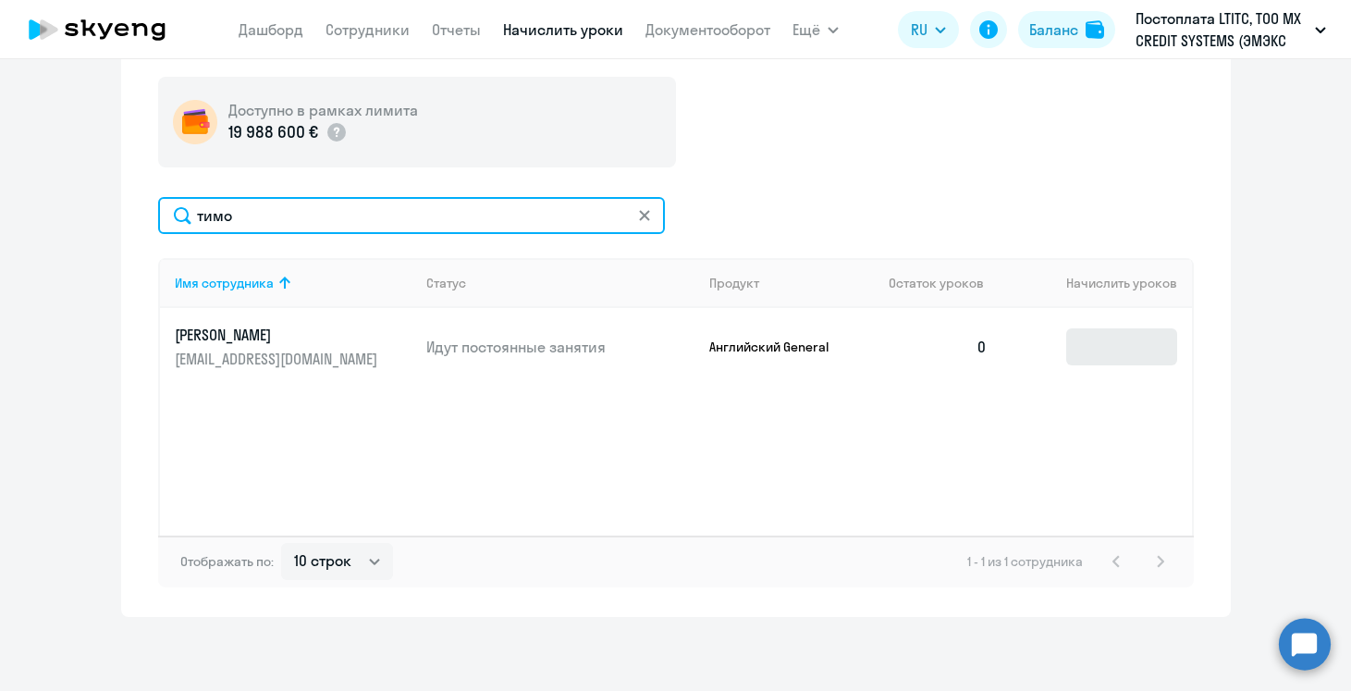
type input "тимо"
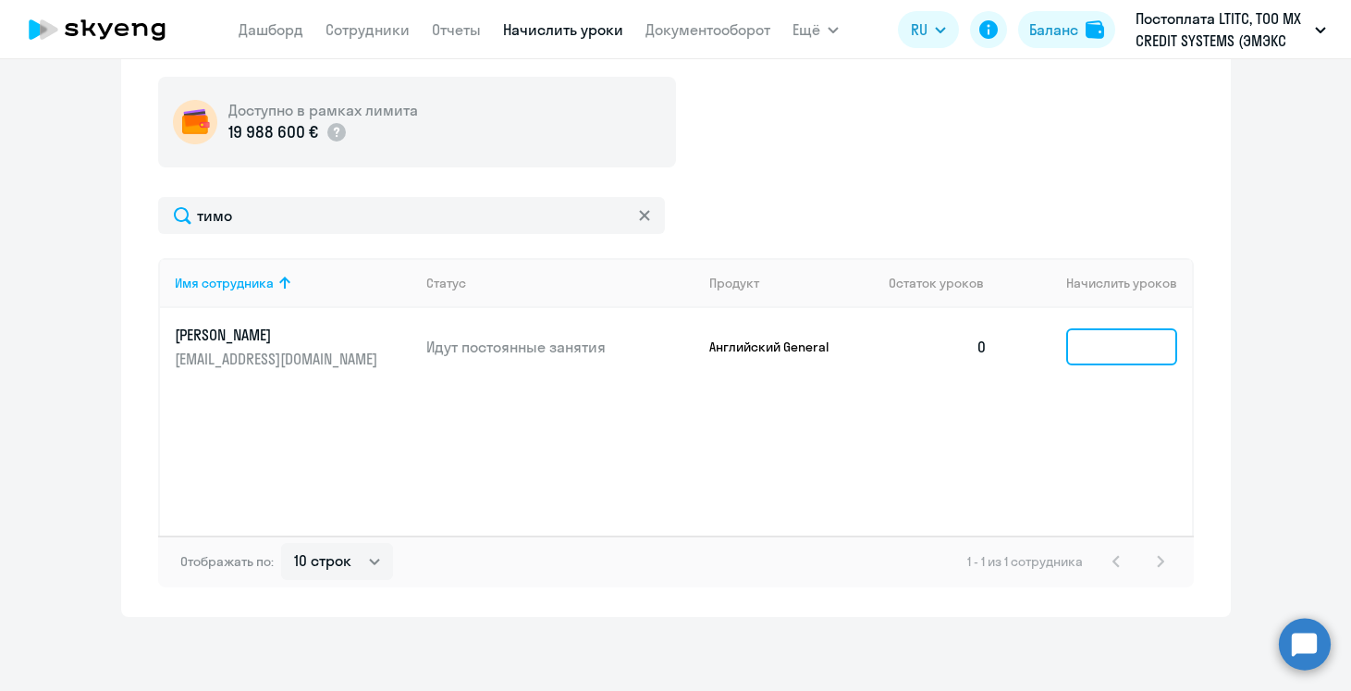
click at [1111, 359] on input at bounding box center [1121, 346] width 111 height 37
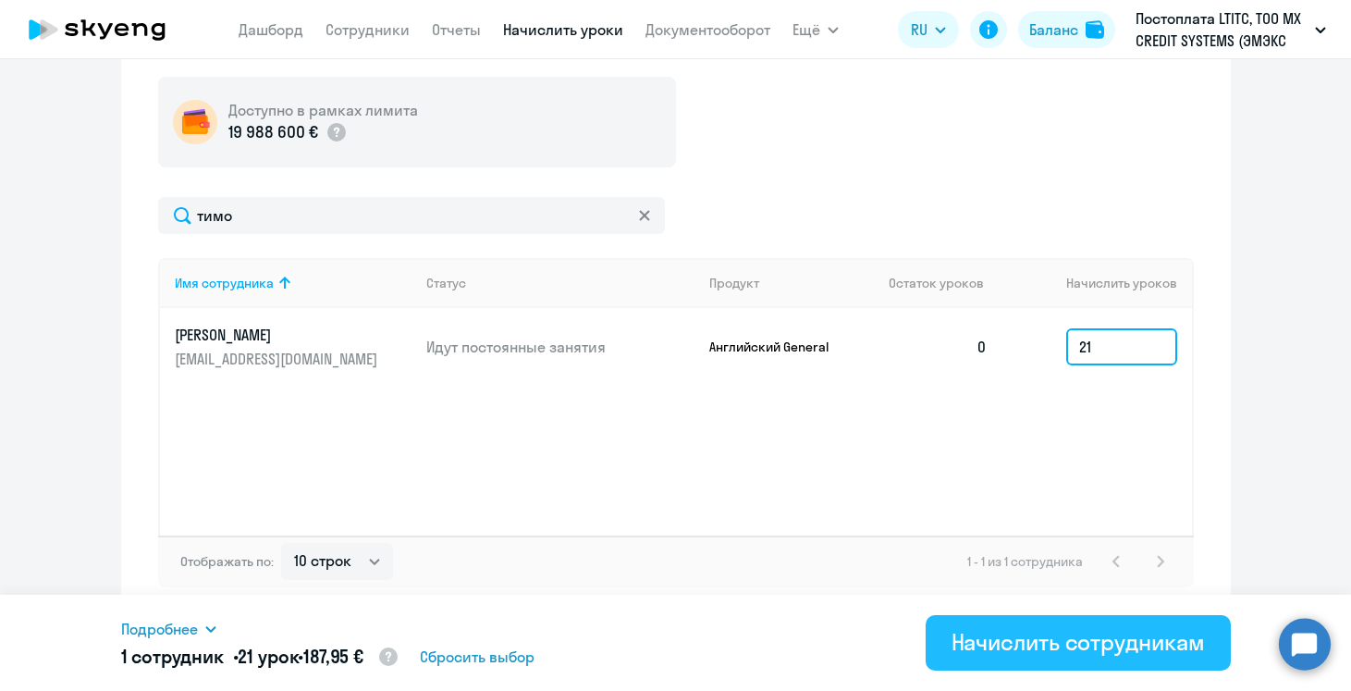
type input "21"
click at [1052, 629] on div "Начислить сотрудникам" at bounding box center [1078, 642] width 253 height 30
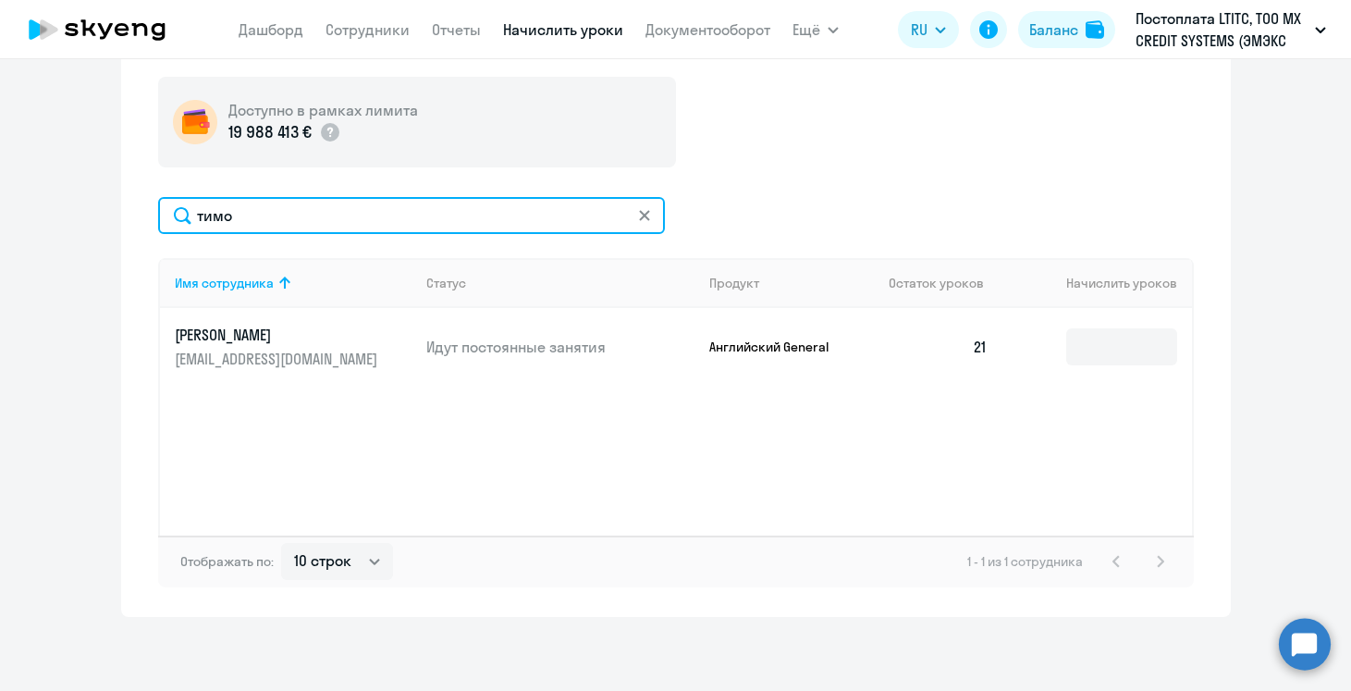
drag, startPoint x: 406, startPoint y: 204, endPoint x: 104, endPoint y: 214, distance: 302.6
click at [102, 214] on ng-component "Рекомендуем создать шаблон автоначислений Уроки больше не придётся начислять вр…" at bounding box center [675, 17] width 1351 height 1199
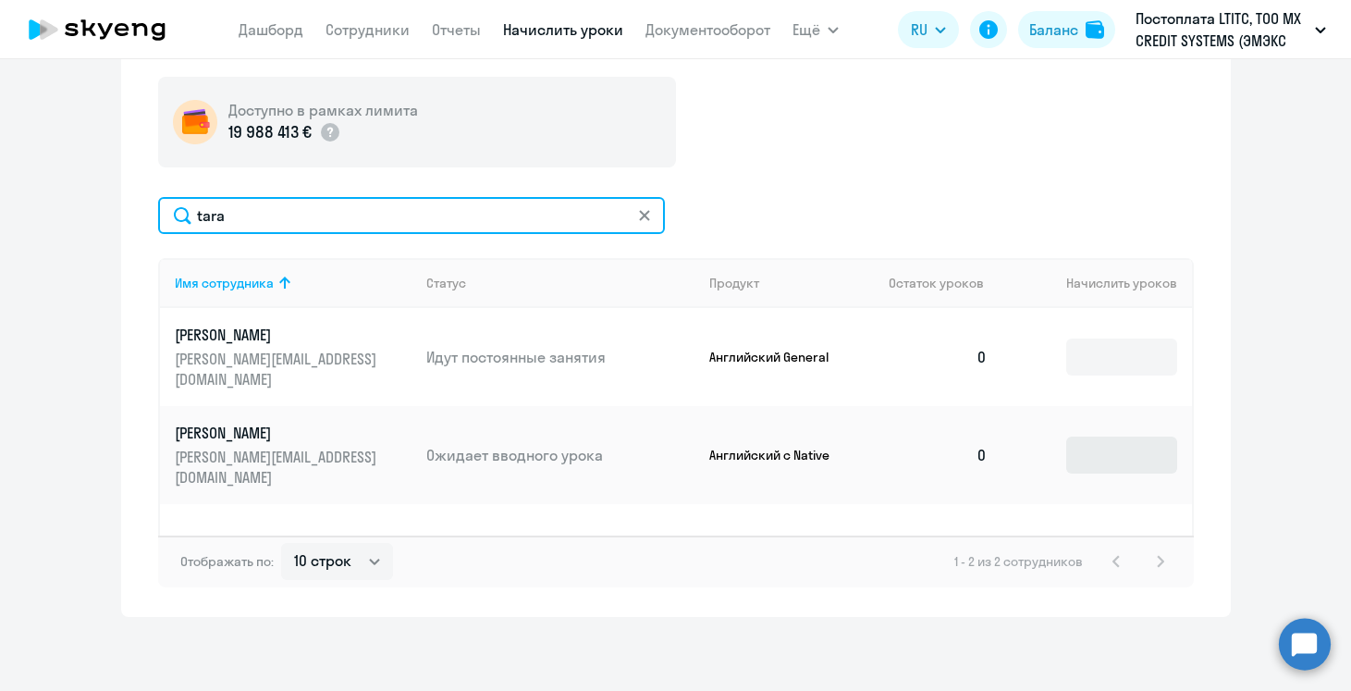
type input "tara"
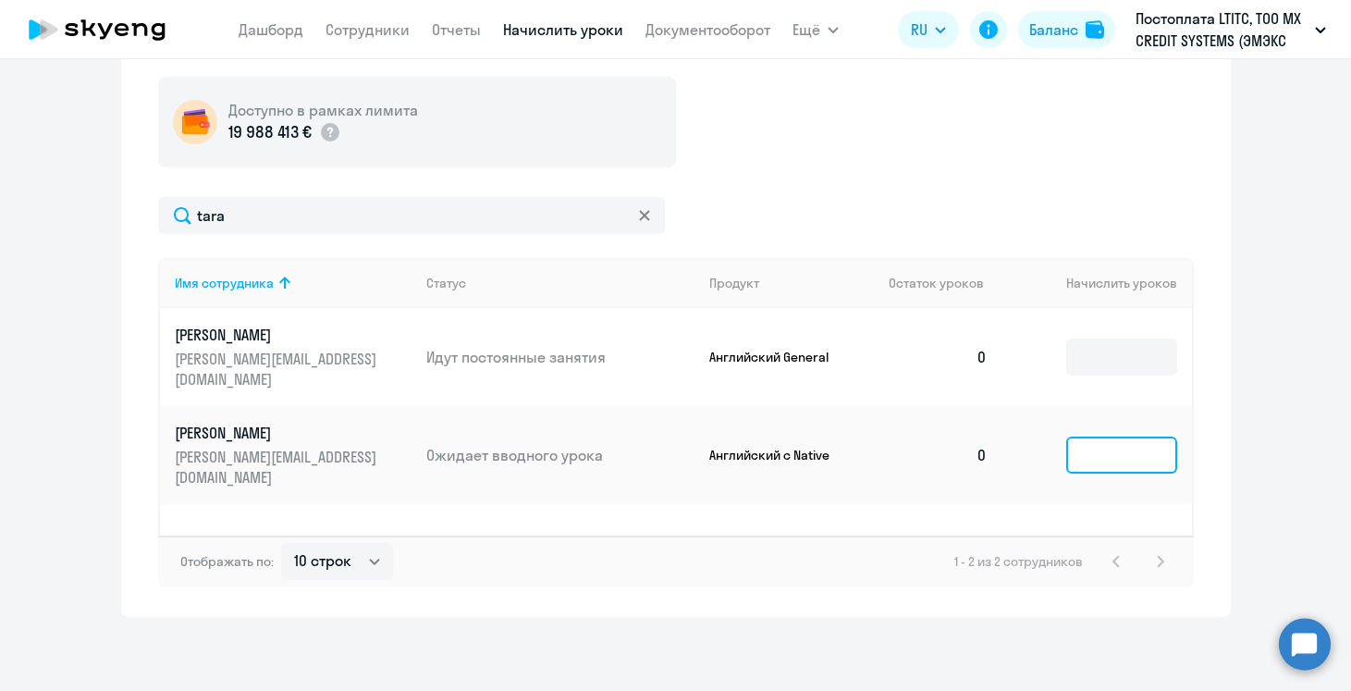
click at [1139, 437] on input at bounding box center [1121, 455] width 111 height 37
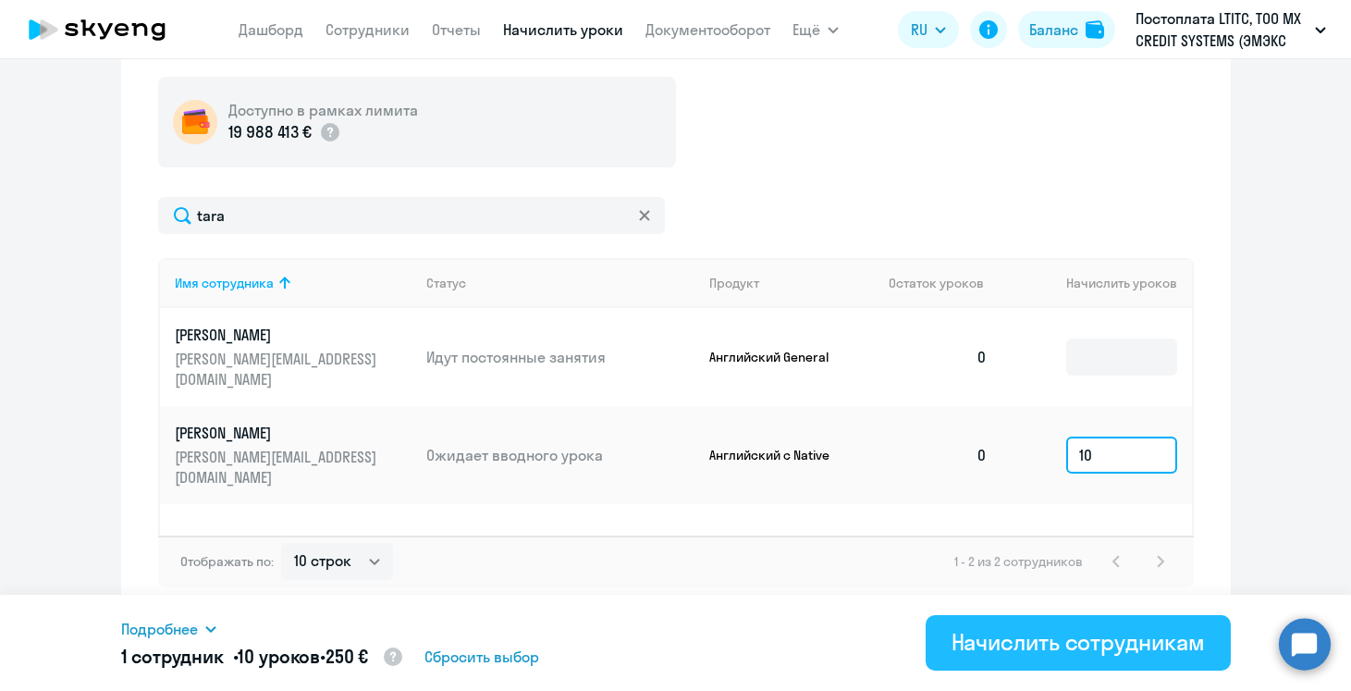
type input "10"
click at [1059, 624] on button "Начислить сотрудникам" at bounding box center [1078, 642] width 305 height 55
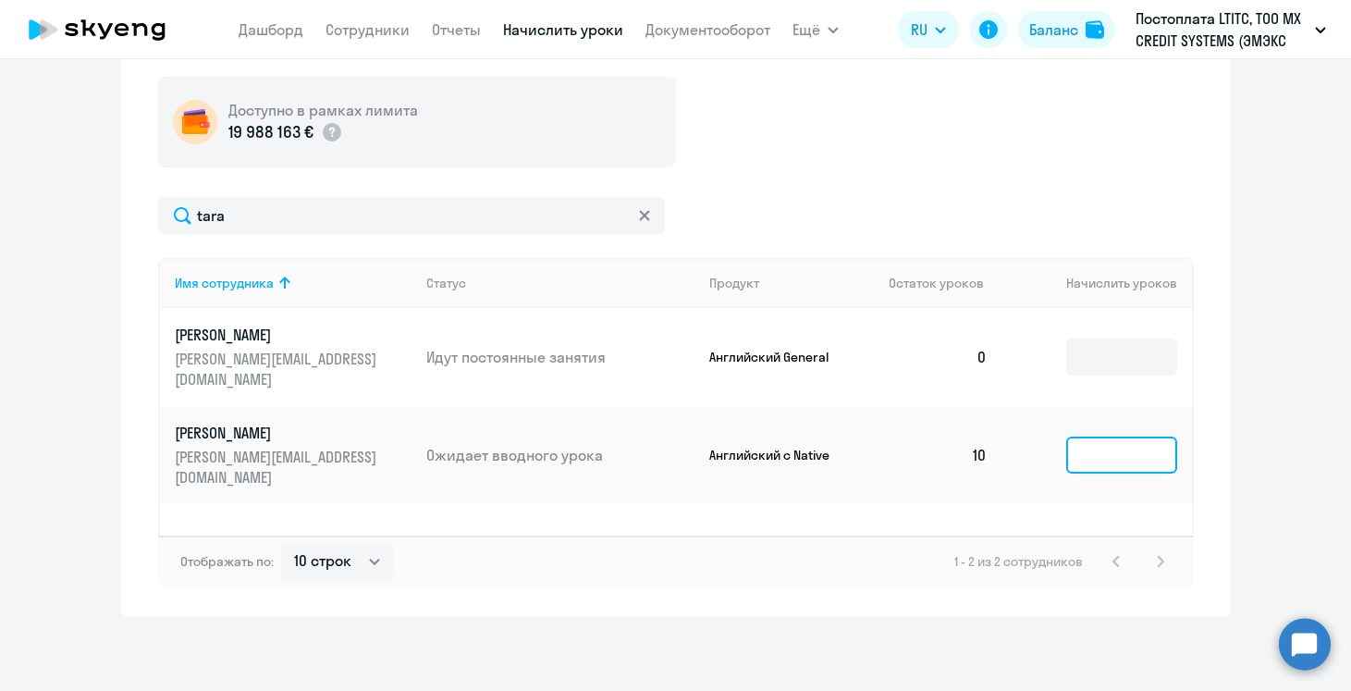
click at [1080, 437] on input at bounding box center [1121, 455] width 111 height 37
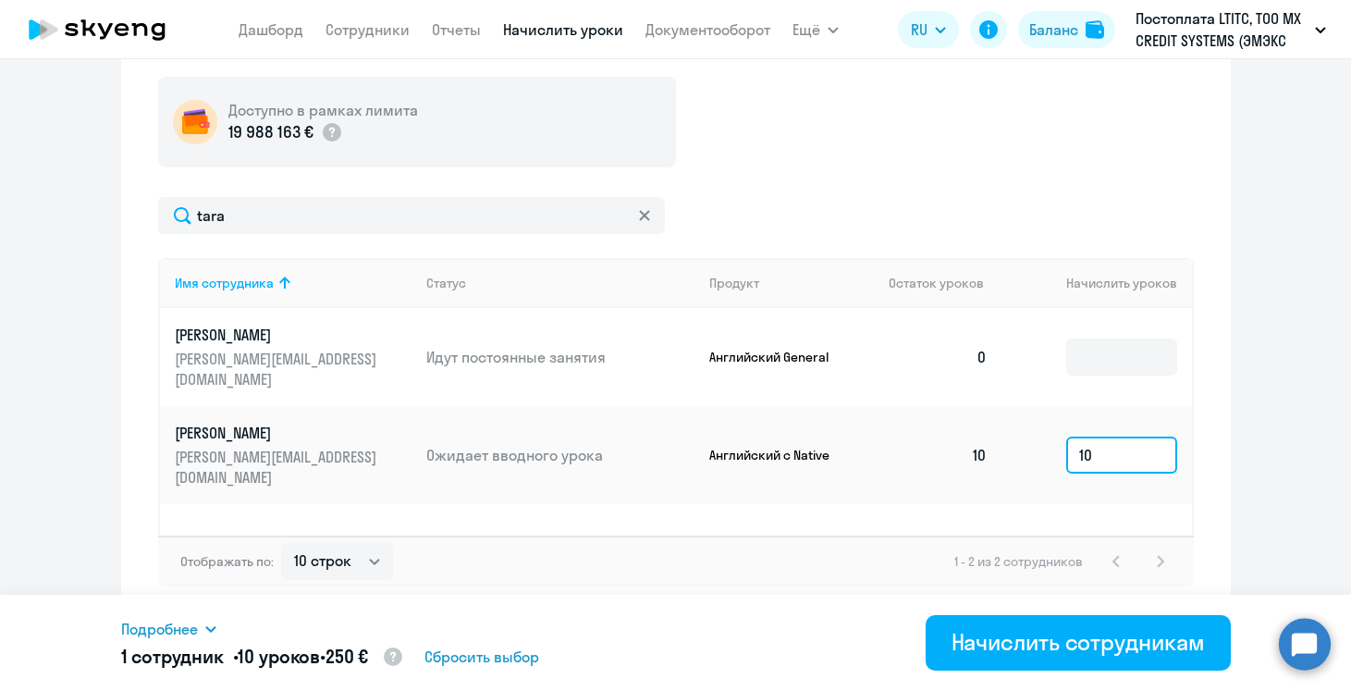
type input "1"
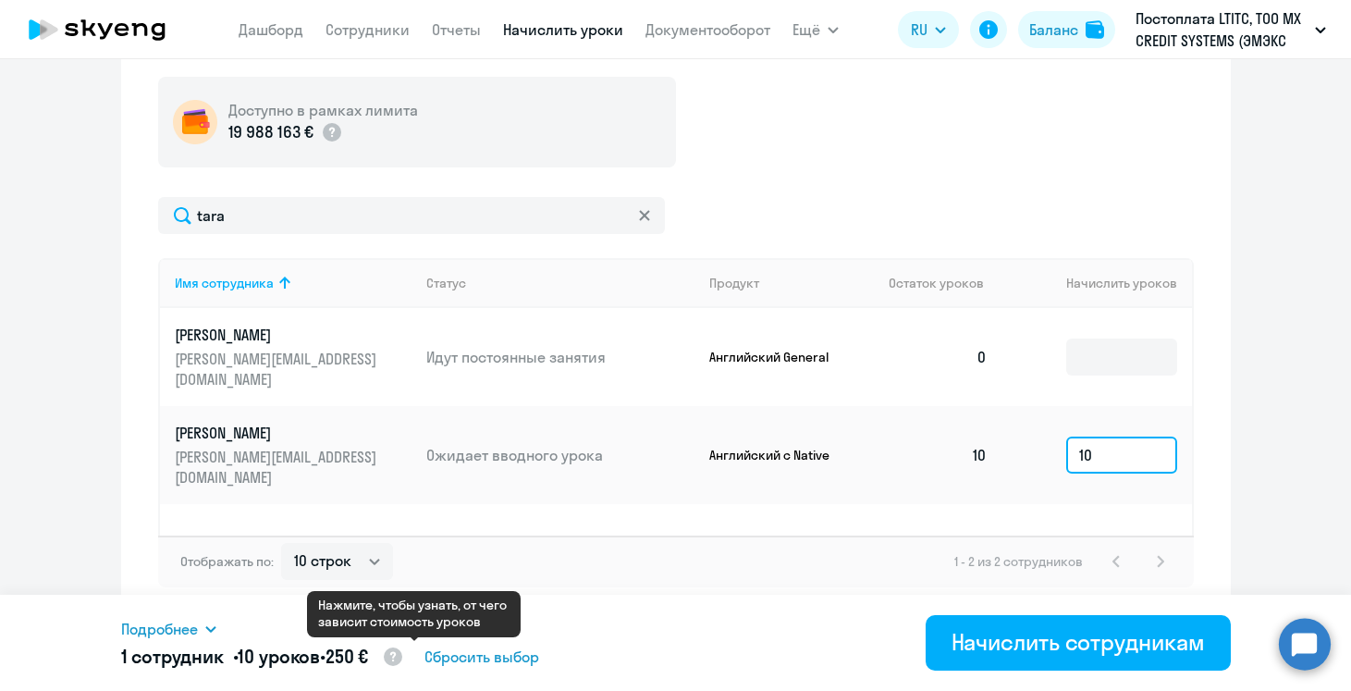
type input "10"
click at [402, 651] on circle at bounding box center [393, 656] width 18 height 18
select select "english_adult_native_speaker"
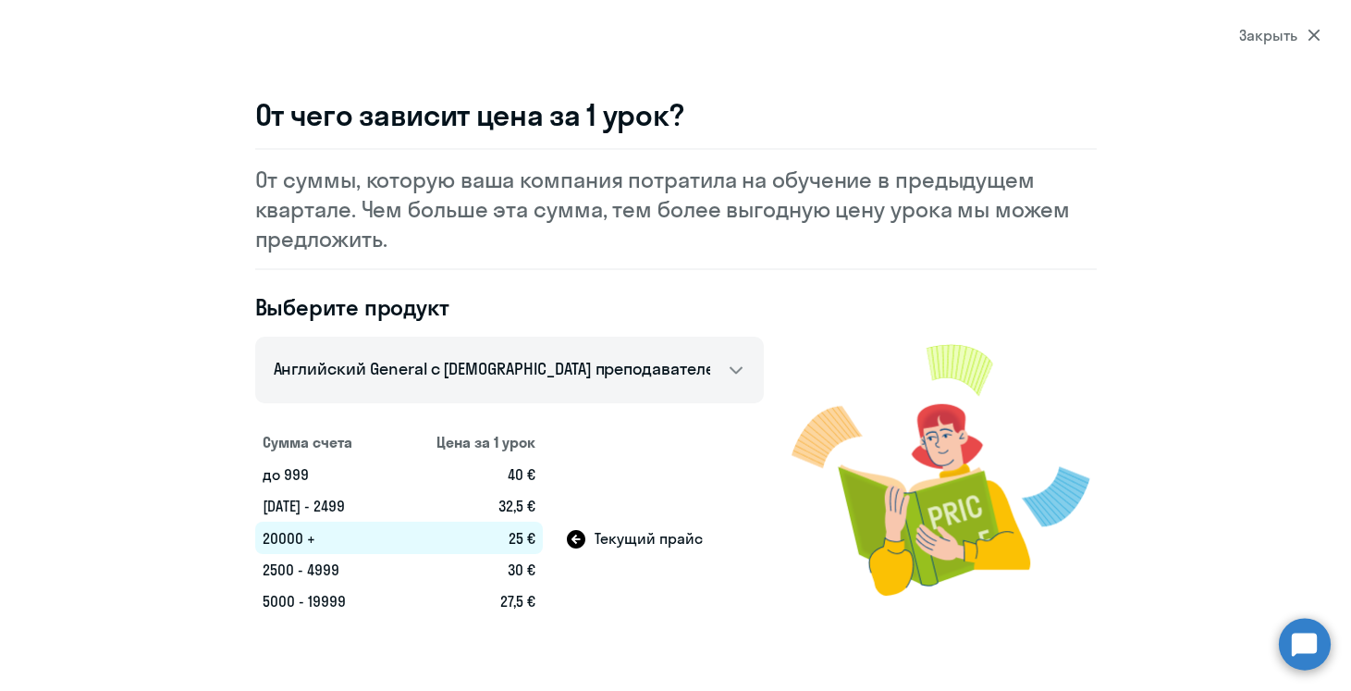
click at [1280, 44] on div "Закрыть" at bounding box center [1279, 35] width 81 height 22
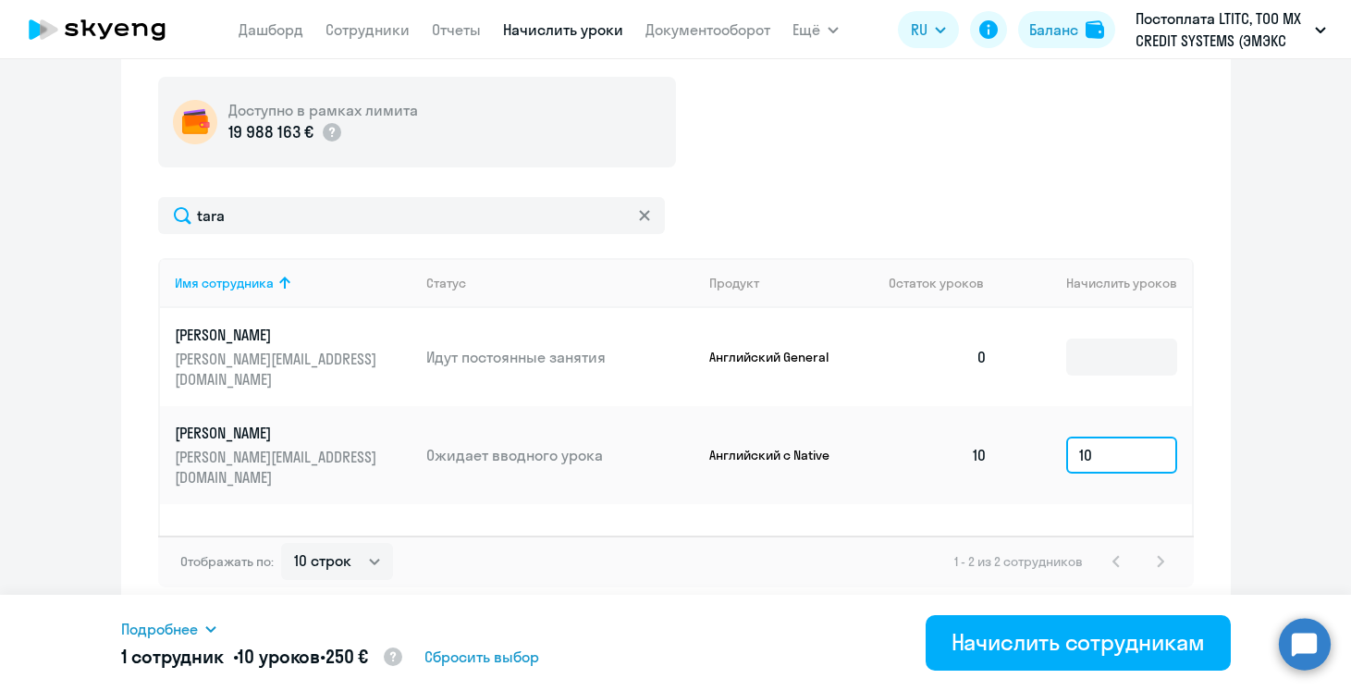
click at [1105, 437] on input "10" at bounding box center [1121, 455] width 111 height 37
type input "1"
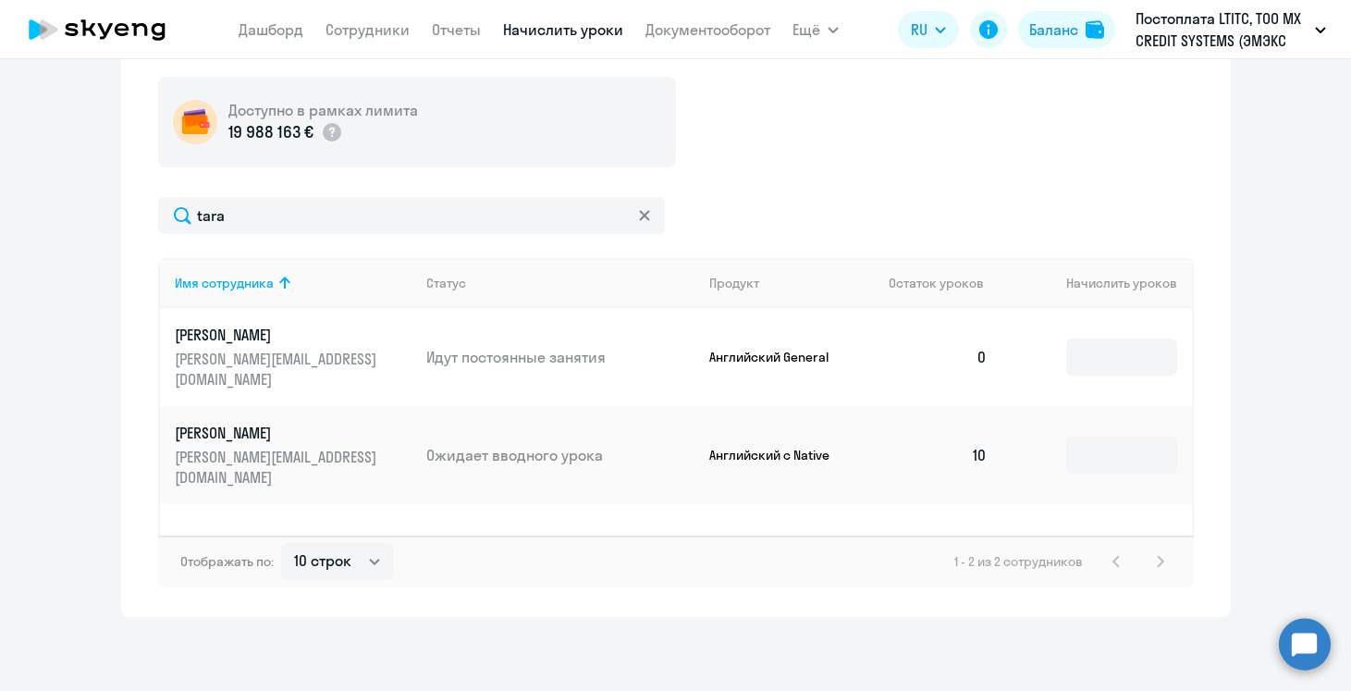
click at [684, 523] on div "Имя сотрудника Статус Продукт Остаток уроков [PERSON_NAME] уроков [PERSON_NAME]…" at bounding box center [676, 396] width 1036 height 277
